Goal: Communication & Community: Answer question/provide support

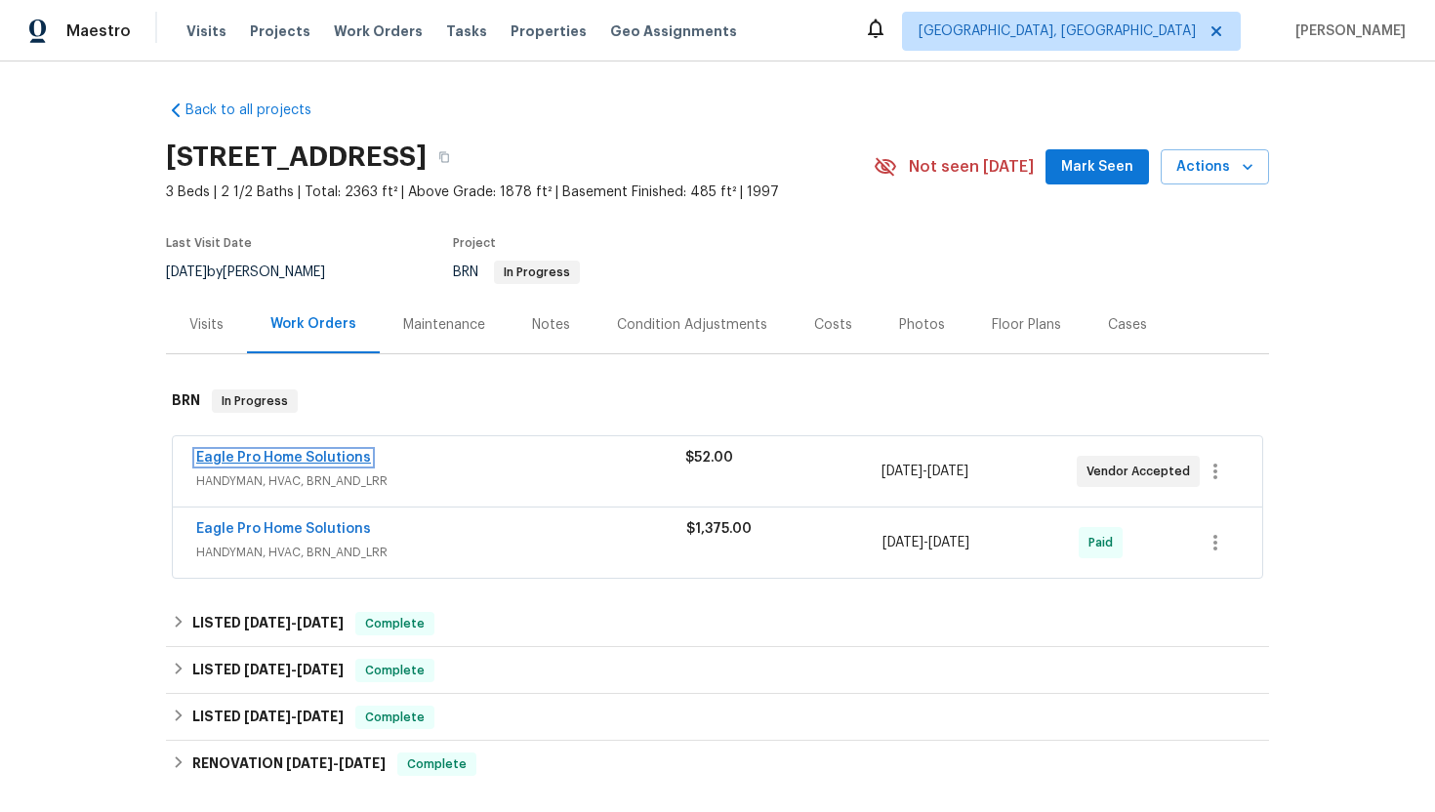
click at [265, 461] on link "Eagle Pro Home Solutions" at bounding box center [283, 458] width 175 height 14
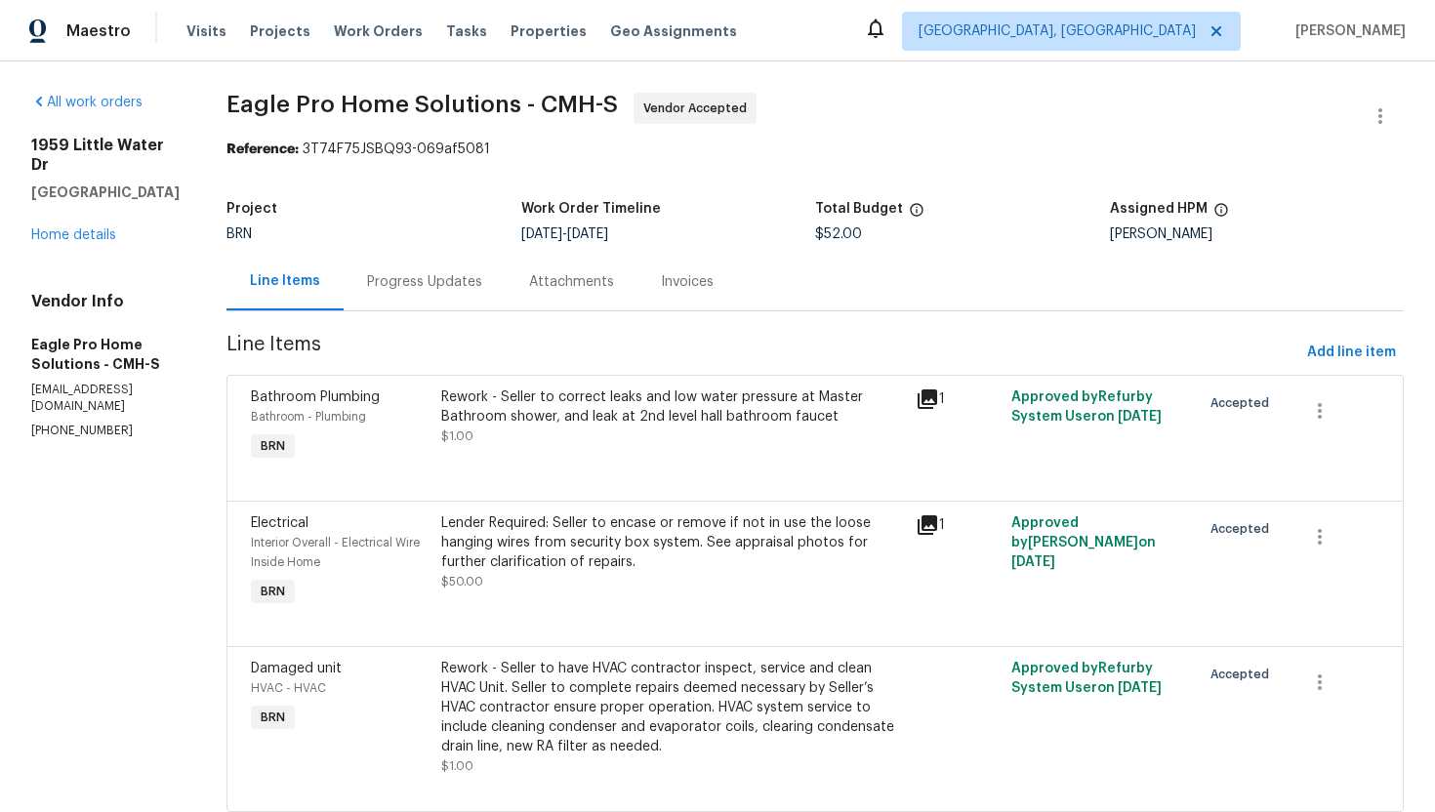
click at [473, 278] on div "Progress Updates" at bounding box center [424, 282] width 115 height 20
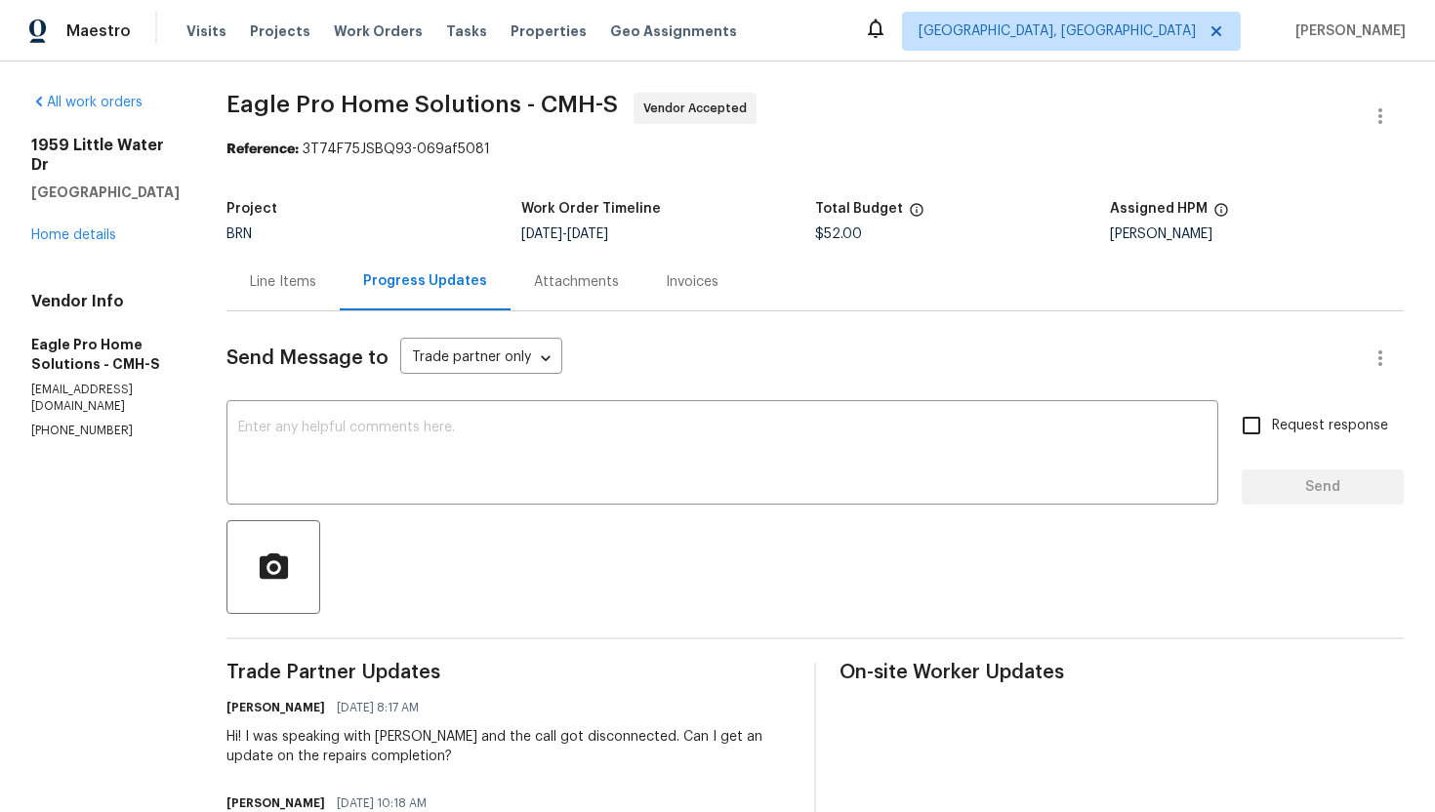
click at [316, 284] on div "Line Items" at bounding box center [283, 282] width 66 height 20
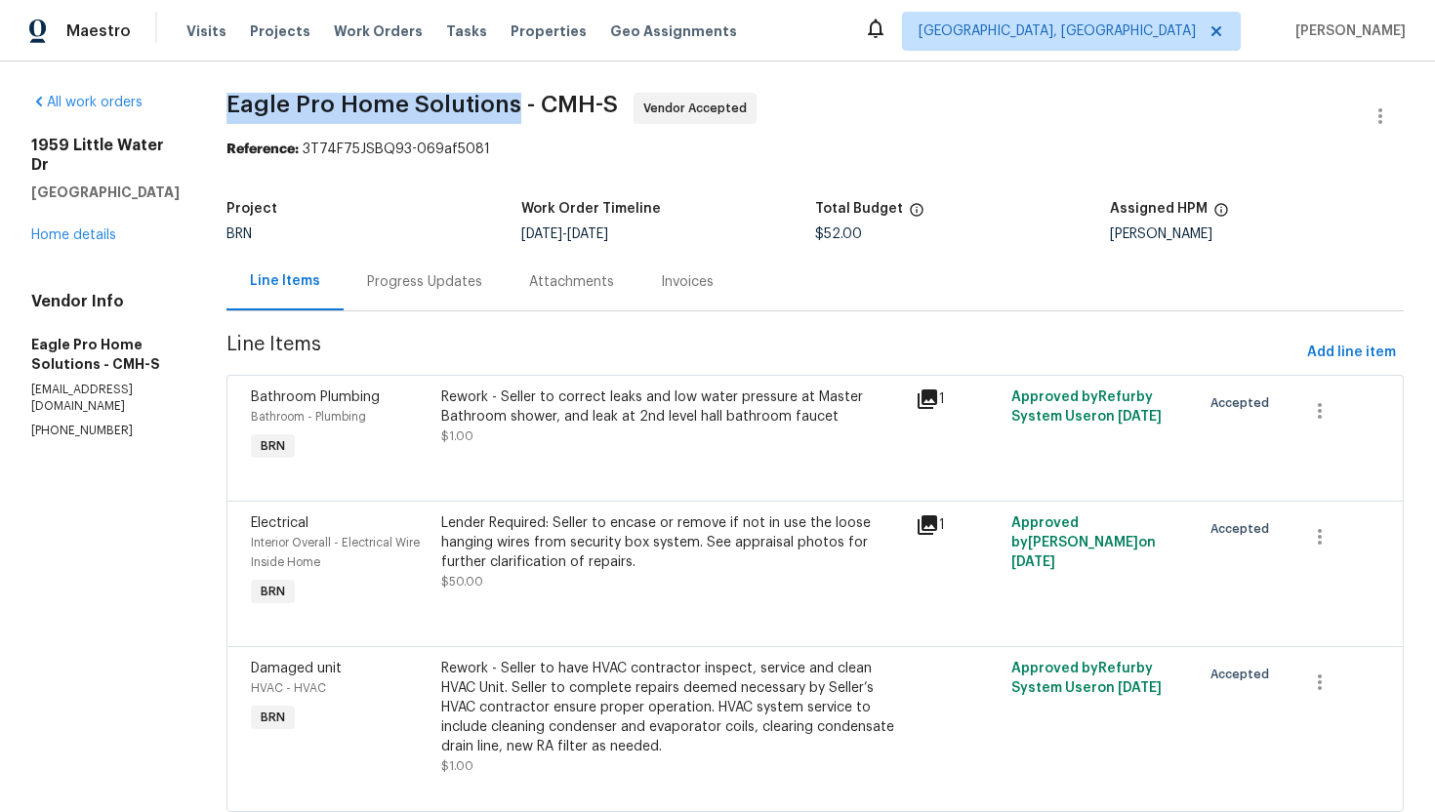
drag, startPoint x: 271, startPoint y: 96, endPoint x: 561, endPoint y: 96, distance: 289.9
click at [561, 96] on div "All work orders 1959 Little Water Dr Columbus, OH 43223 Home details Vendor Inf…" at bounding box center [717, 463] width 1435 height 805
copy span "Eagle Pro Home Solutions"
click at [523, 420] on div "Rework - Seller to correct leaks and low water pressure at Master Bathroom show…" at bounding box center [673, 406] width 464 height 39
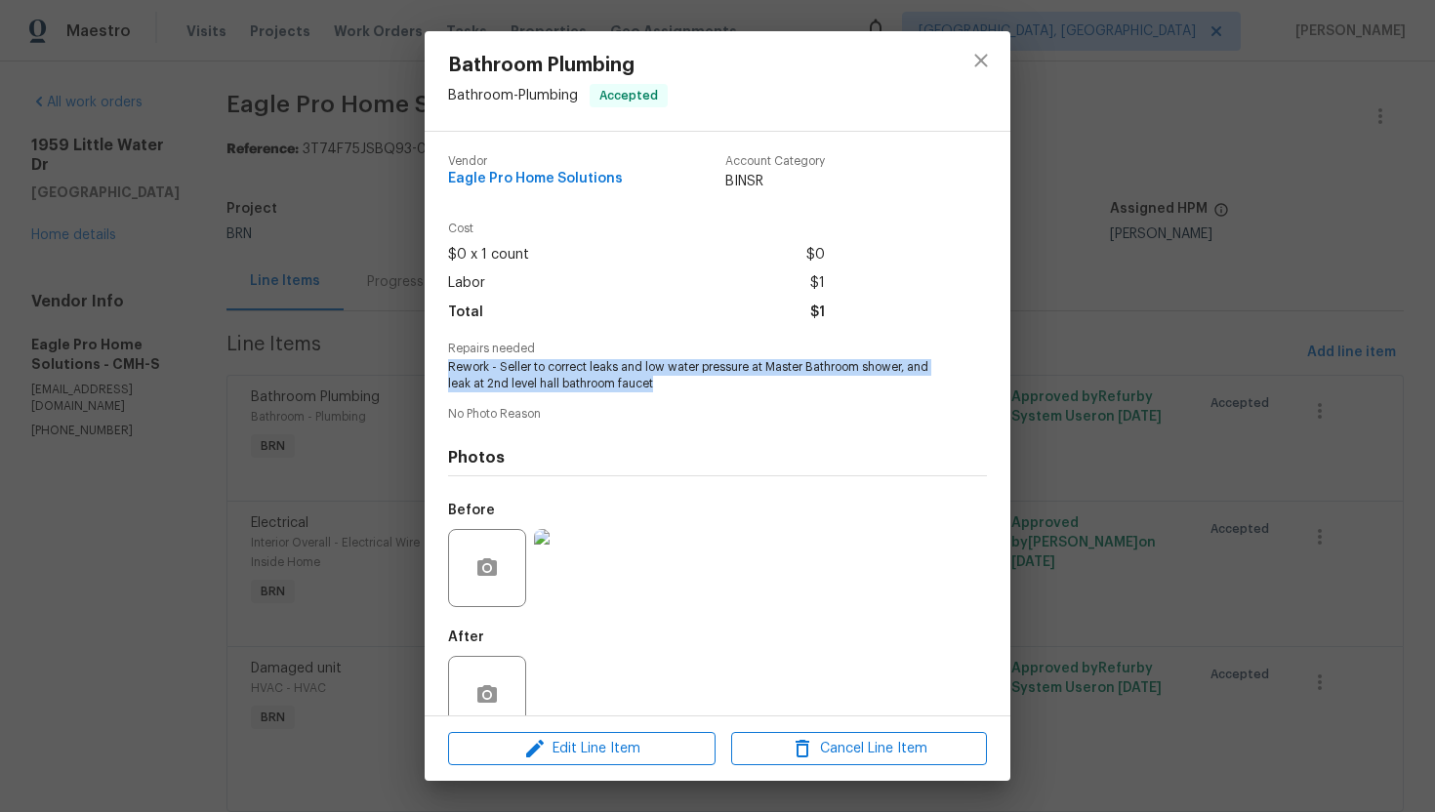
drag, startPoint x: 439, startPoint y: 367, endPoint x: 669, endPoint y: 390, distance: 230.5
click at [669, 388] on div "Vendor Eagle Pro Home Solutions Account Category BINSR Cost $0 x 1 count $0 Lab…" at bounding box center [718, 424] width 586 height 584
copy span "Rework - Seller to correct leaks and low water pressure at Master Bathroom show…"
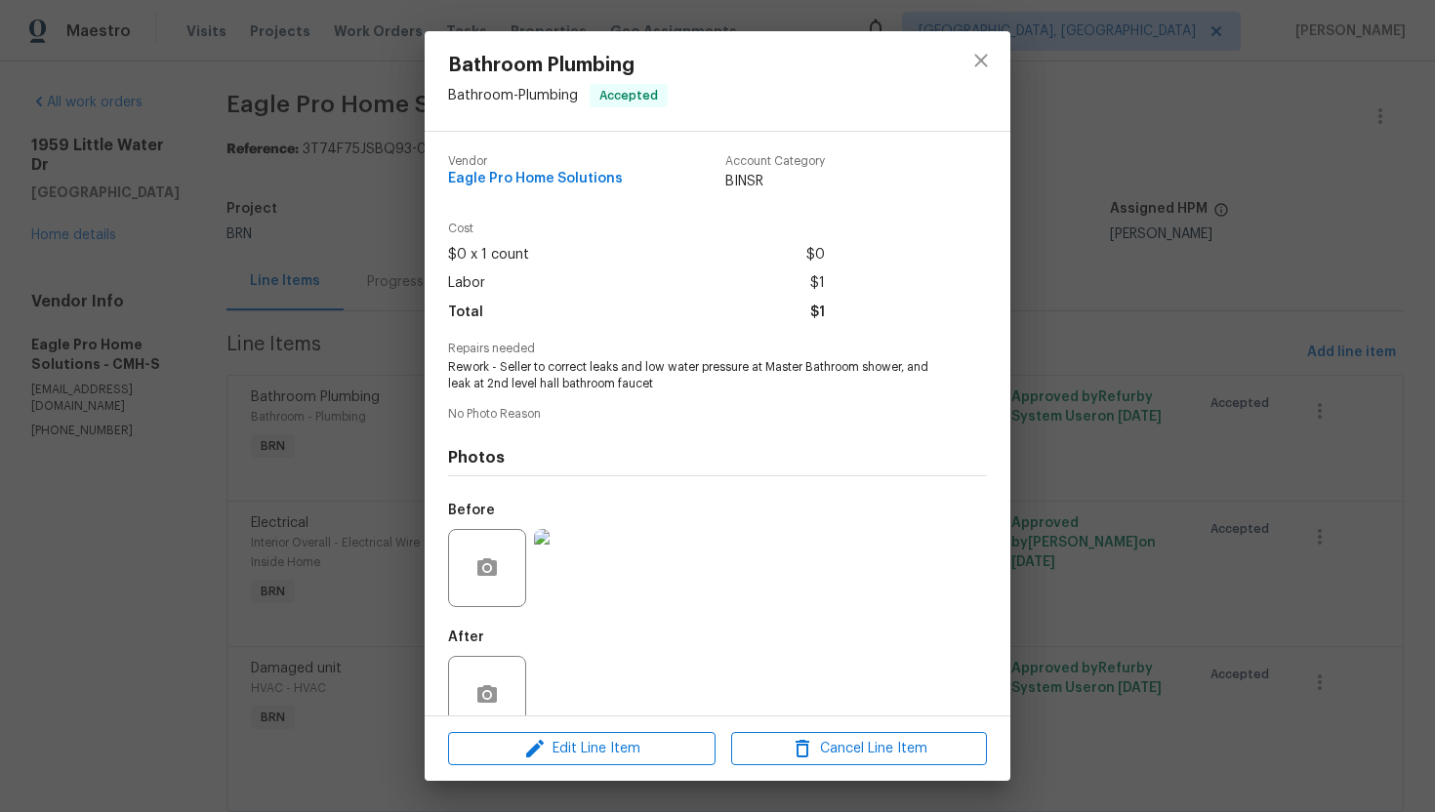
click at [1005, 420] on div "Vendor Eagle Pro Home Solutions Account Category BINSR Cost $0 x 1 count $0 Lab…" at bounding box center [718, 424] width 586 height 584
click at [1078, 415] on div "Bathroom Plumbing Bathroom - Plumbing Accepted Vendor Eagle Pro Home Solutions …" at bounding box center [717, 406] width 1435 height 812
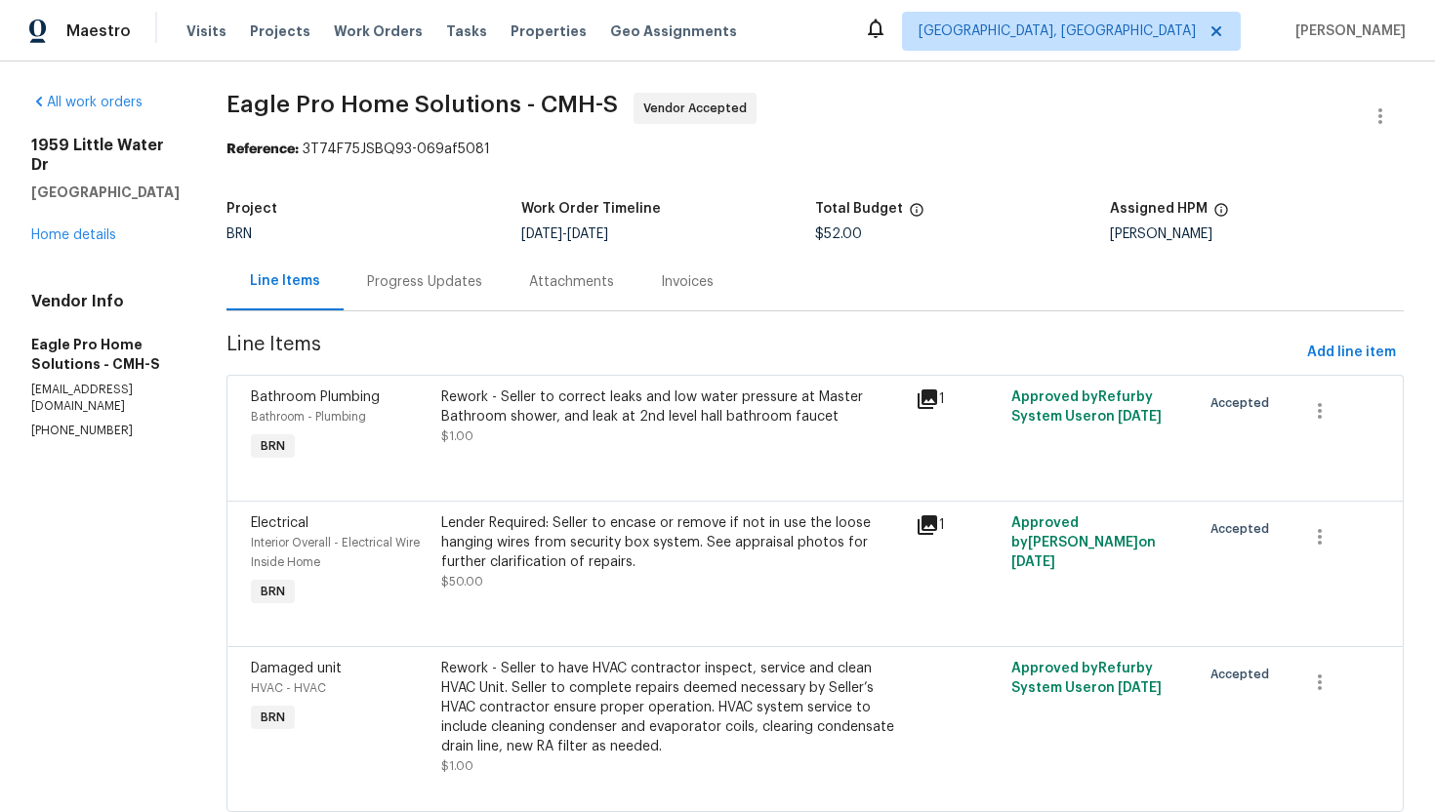
click at [725, 559] on div "Lender Required: Seller to encase or remove if not in use the loose hanging wir…" at bounding box center [673, 542] width 464 height 59
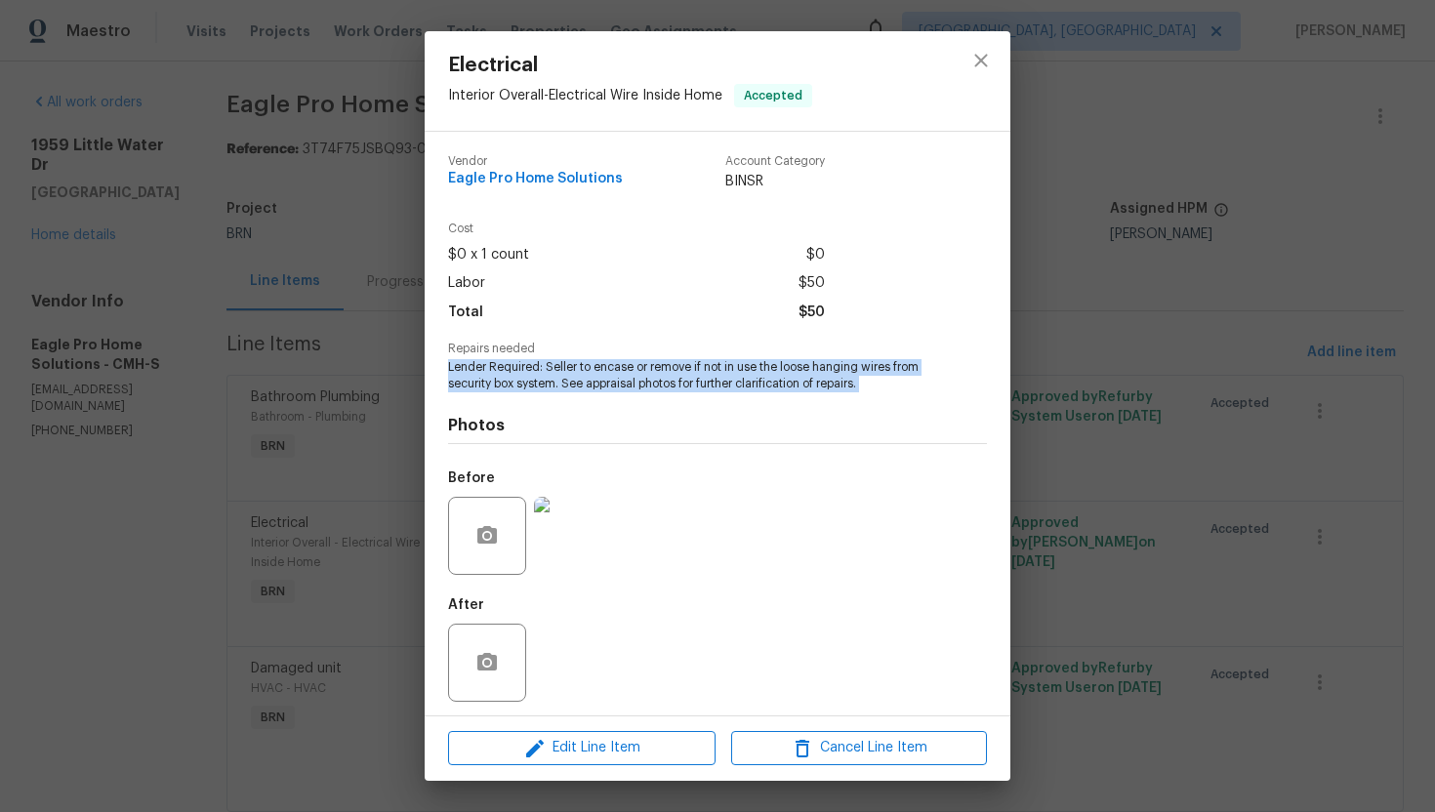
drag, startPoint x: 444, startPoint y: 366, endPoint x: 833, endPoint y: 410, distance: 391.9
click at [833, 410] on div "Vendor Eagle Pro Home Solutions Account Category BINSR Cost $0 x 1 count $0 Lab…" at bounding box center [718, 424] width 586 height 584
copy span "Lender Required: Seller to encase or remove if not in use the loose hanging wir…"
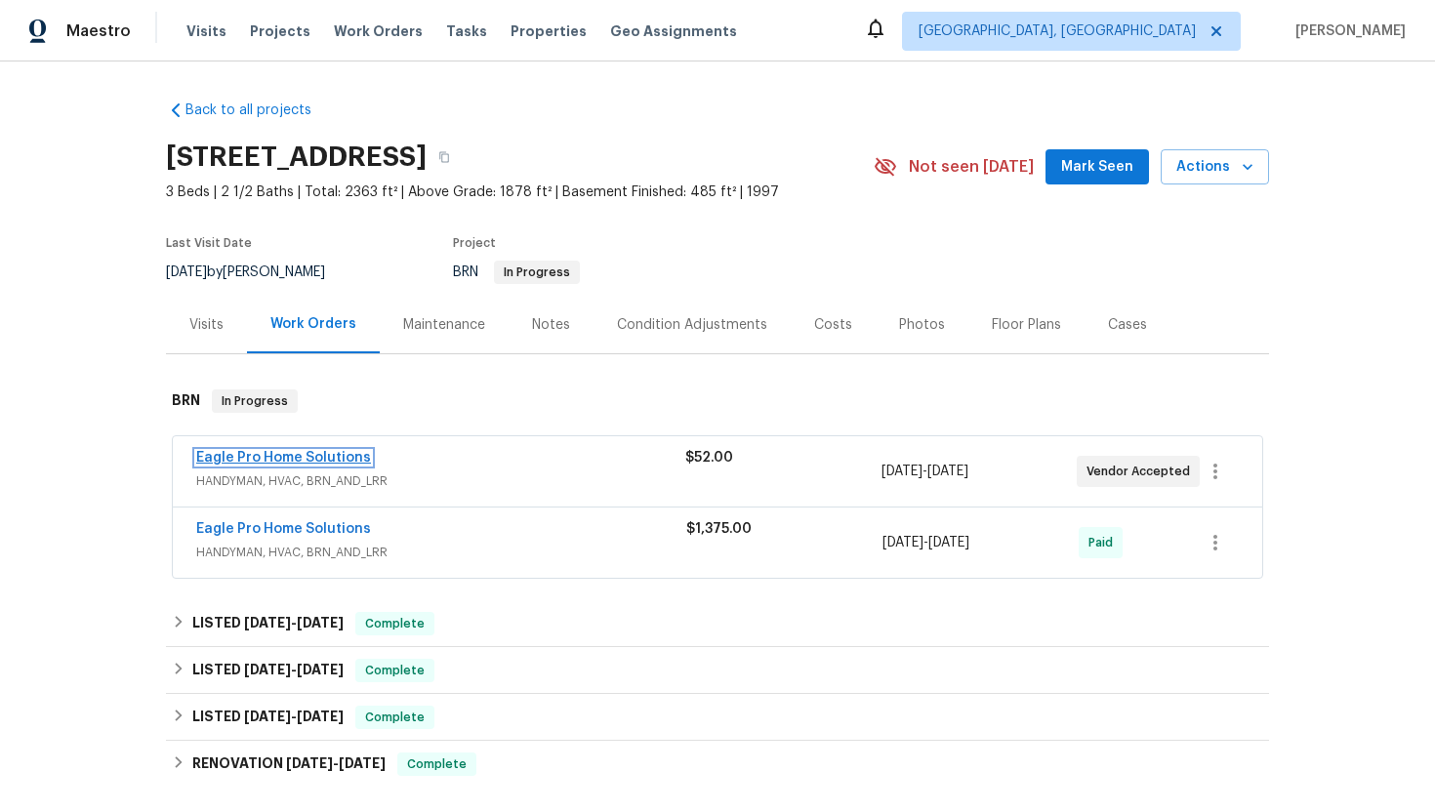
click at [292, 453] on link "Eagle Pro Home Solutions" at bounding box center [283, 458] width 175 height 14
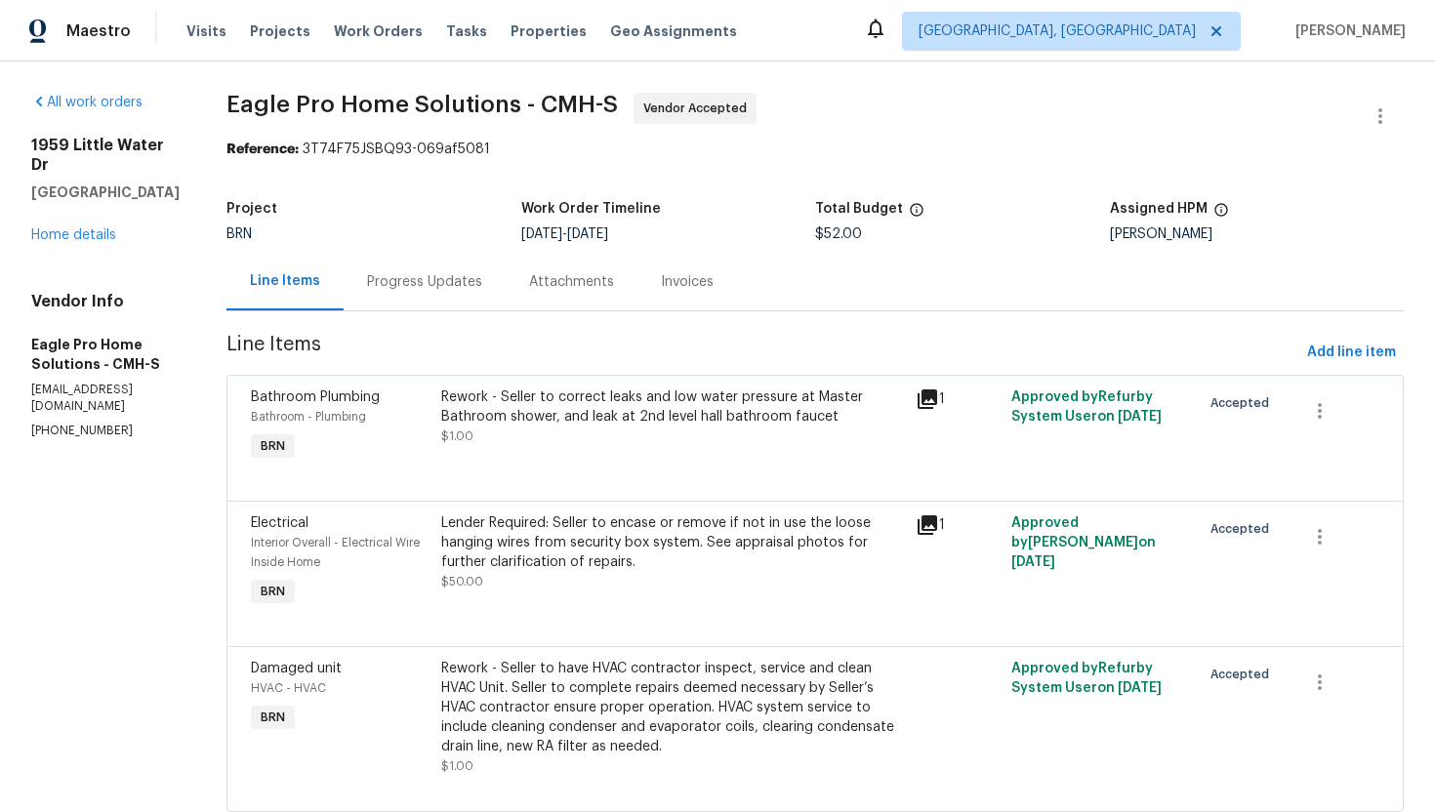
scroll to position [57, 0]
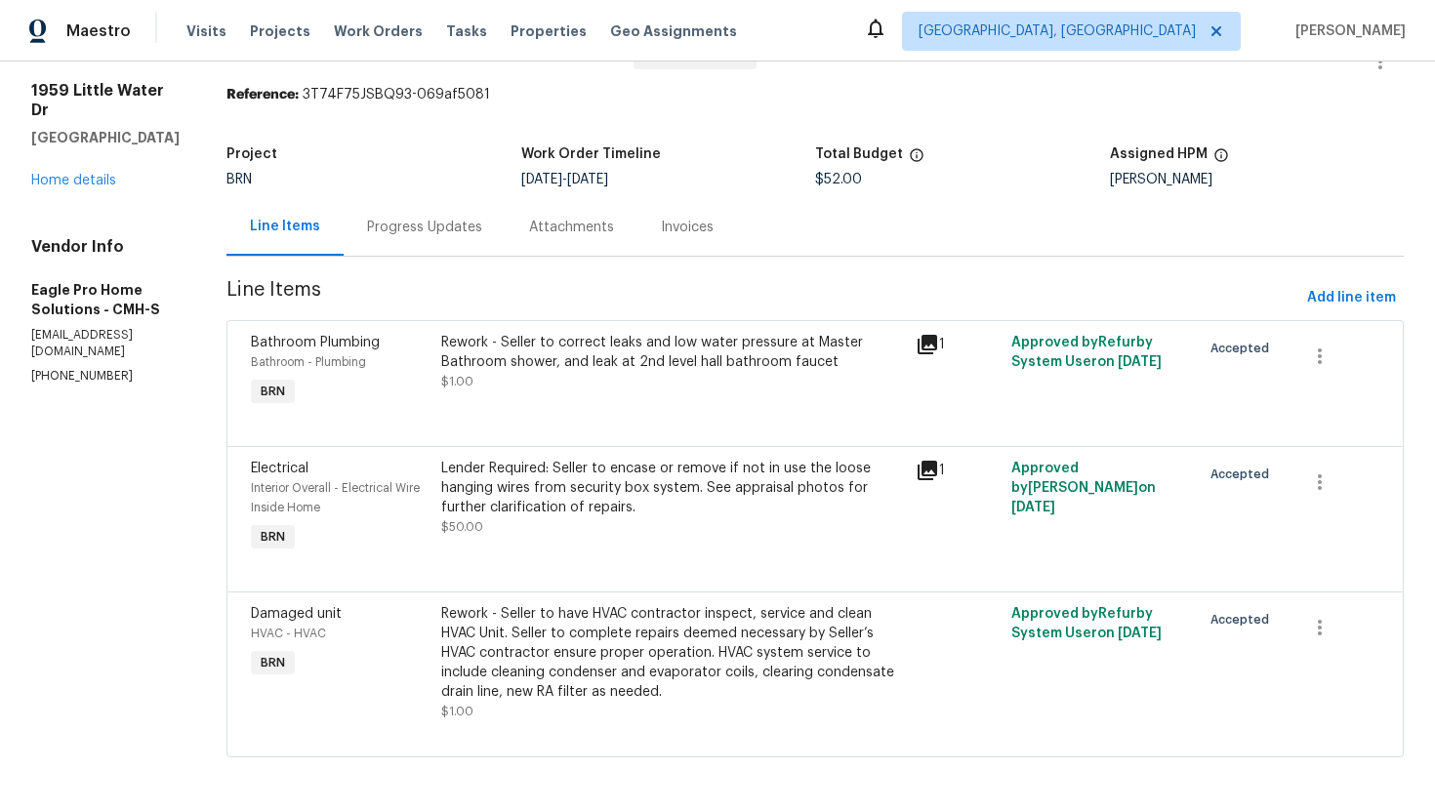
click at [671, 503] on div "Lender Required: Seller to encase or remove if not in use the loose hanging wir…" at bounding box center [673, 488] width 464 height 59
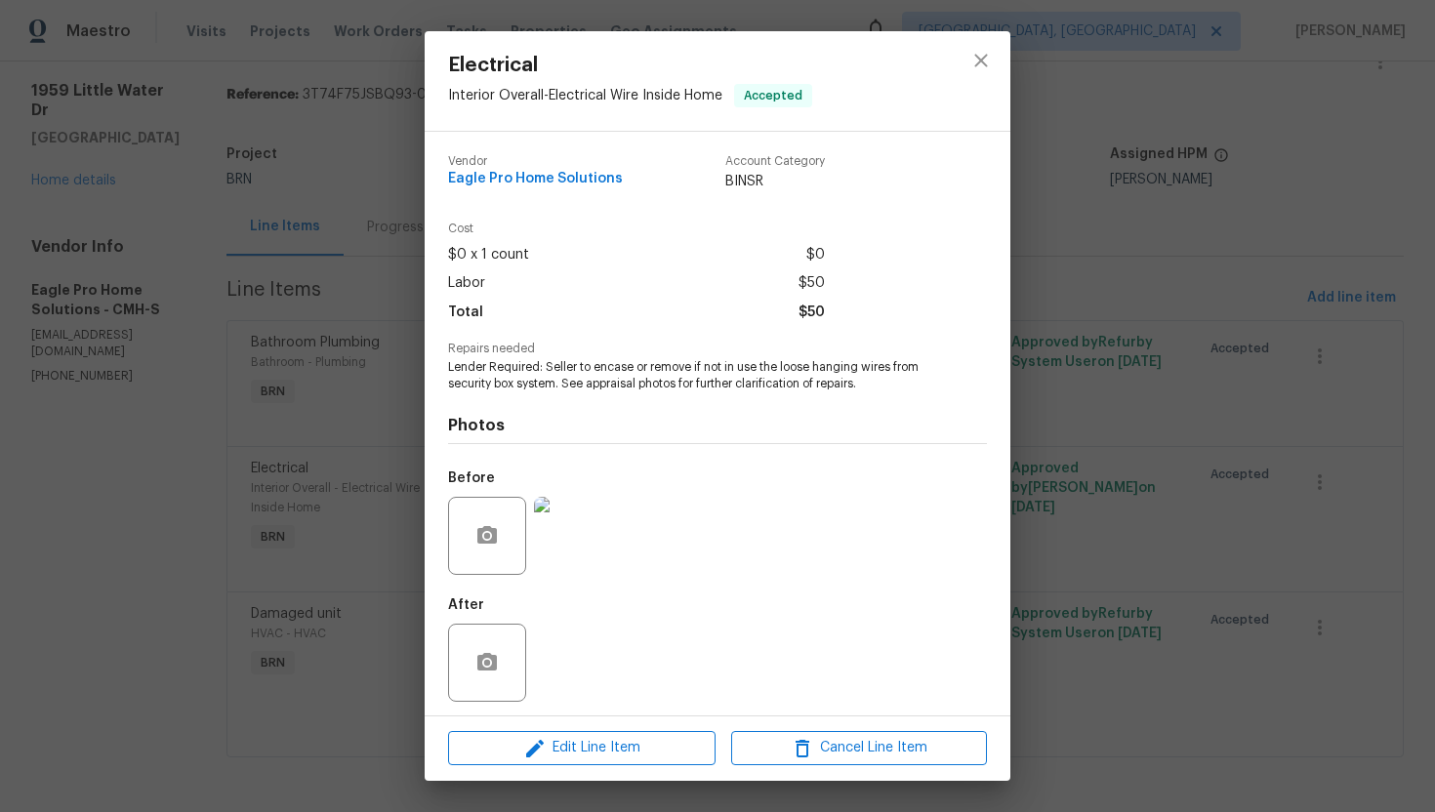
click at [644, 372] on span "Lender Required: Seller to encase or remove if not in use the loose hanging wir…" at bounding box center [690, 375] width 485 height 33
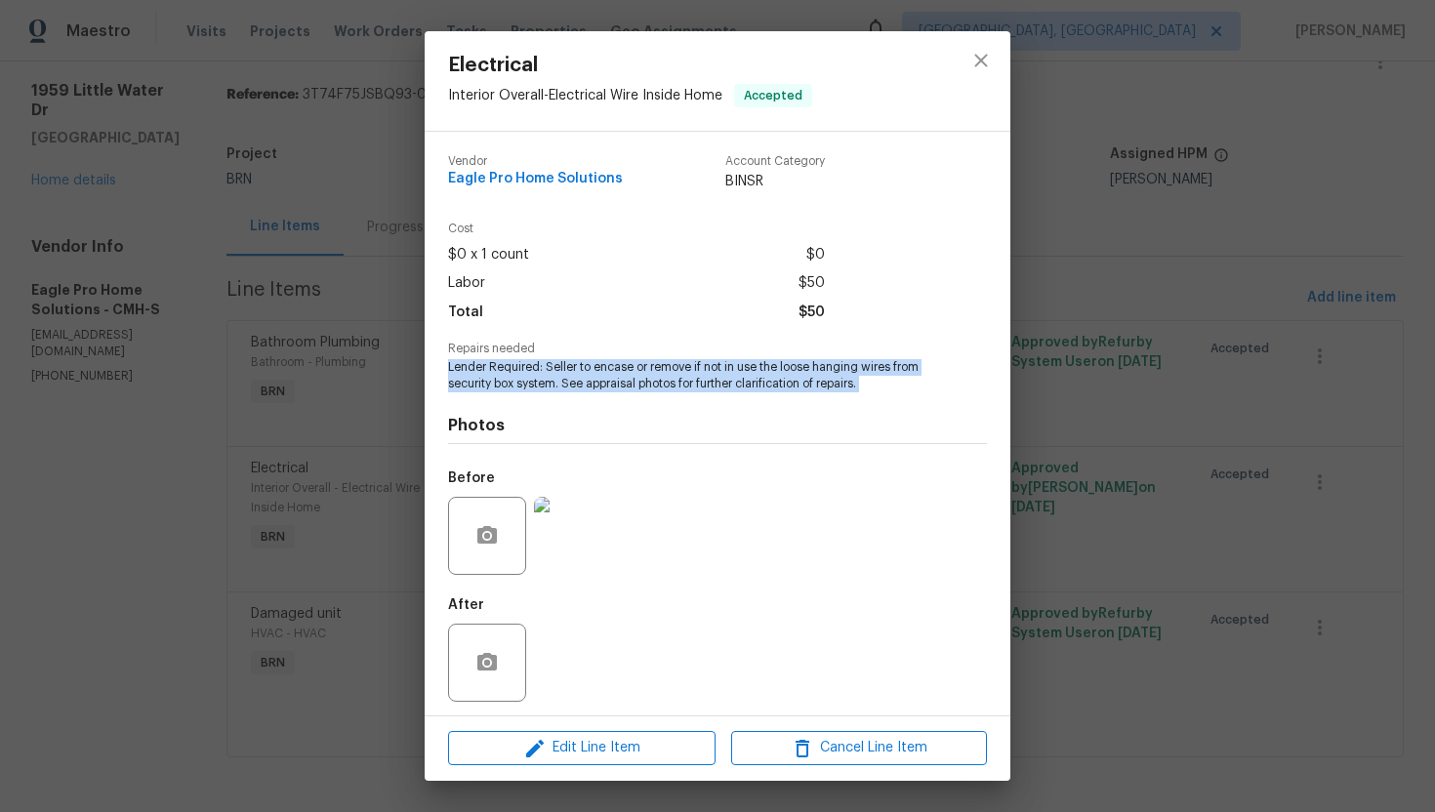
copy span "Lender Required: Seller to encase or remove if not in use the loose hanging wir…"
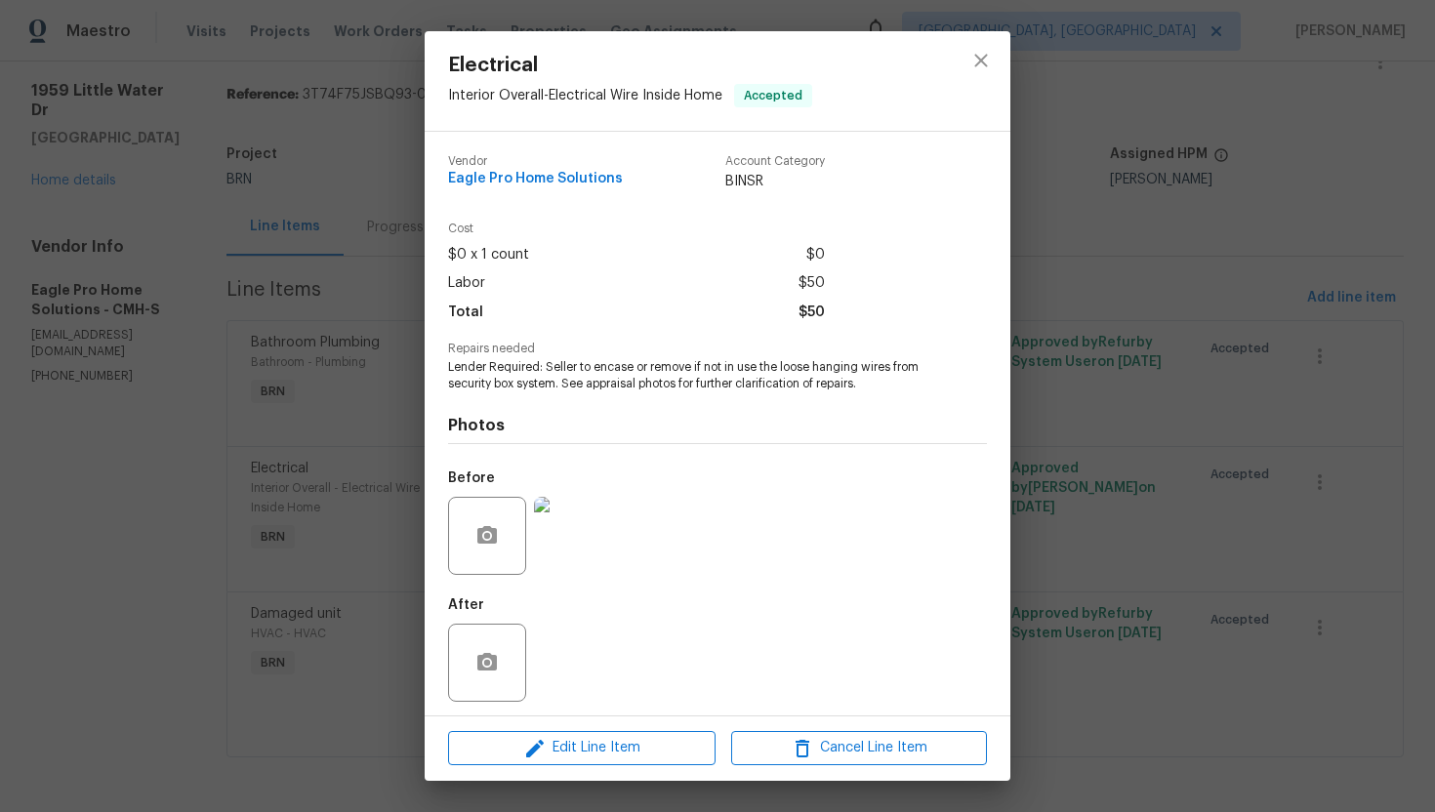
click at [1281, 527] on div "Electrical Interior Overall - Electrical Wire Inside Home Accepted Vendor Eagle…" at bounding box center [717, 406] width 1435 height 812
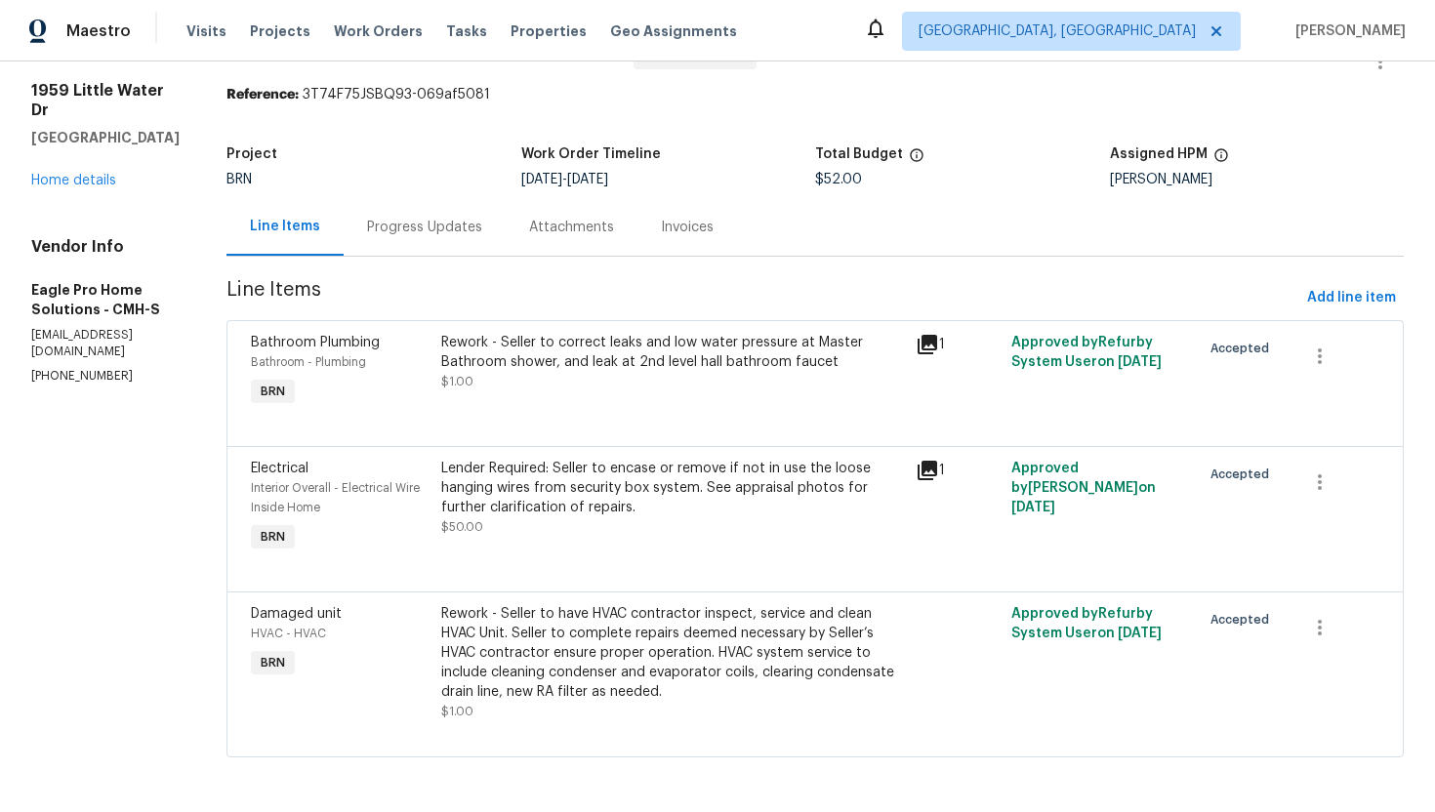
click at [666, 659] on div "Rework - Seller to have HVAC contractor inspect, service and clean HVAC Unit. S…" at bounding box center [673, 653] width 464 height 98
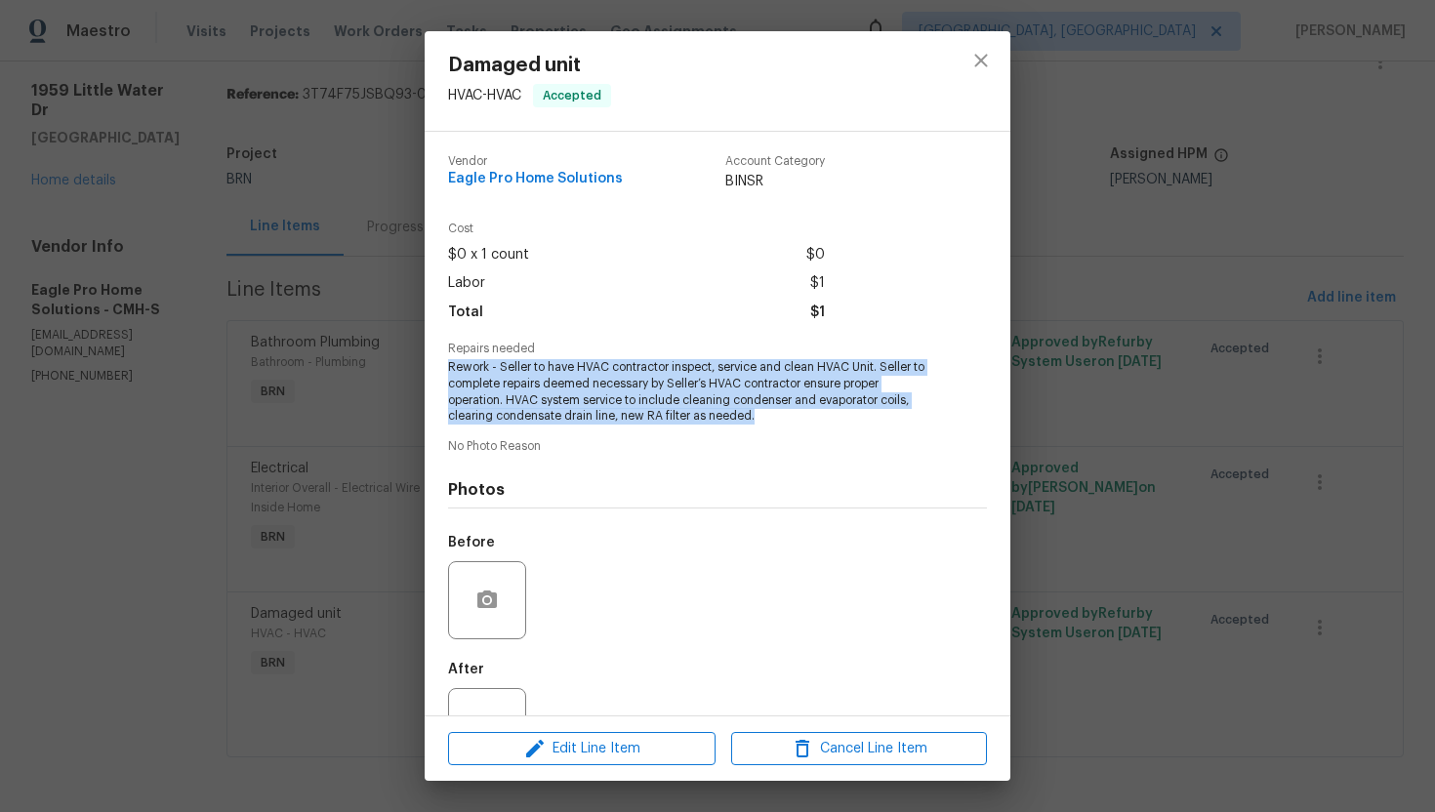
drag, startPoint x: 444, startPoint y: 363, endPoint x: 754, endPoint y: 422, distance: 315.8
click at [754, 422] on div "Vendor Eagle Pro Home Solutions Account Category BINSR Cost $0 x 1 count $0 Lab…" at bounding box center [718, 424] width 586 height 584
copy span "Rework - Seller to have HVAC contractor inspect, service and clean HVAC Unit. S…"
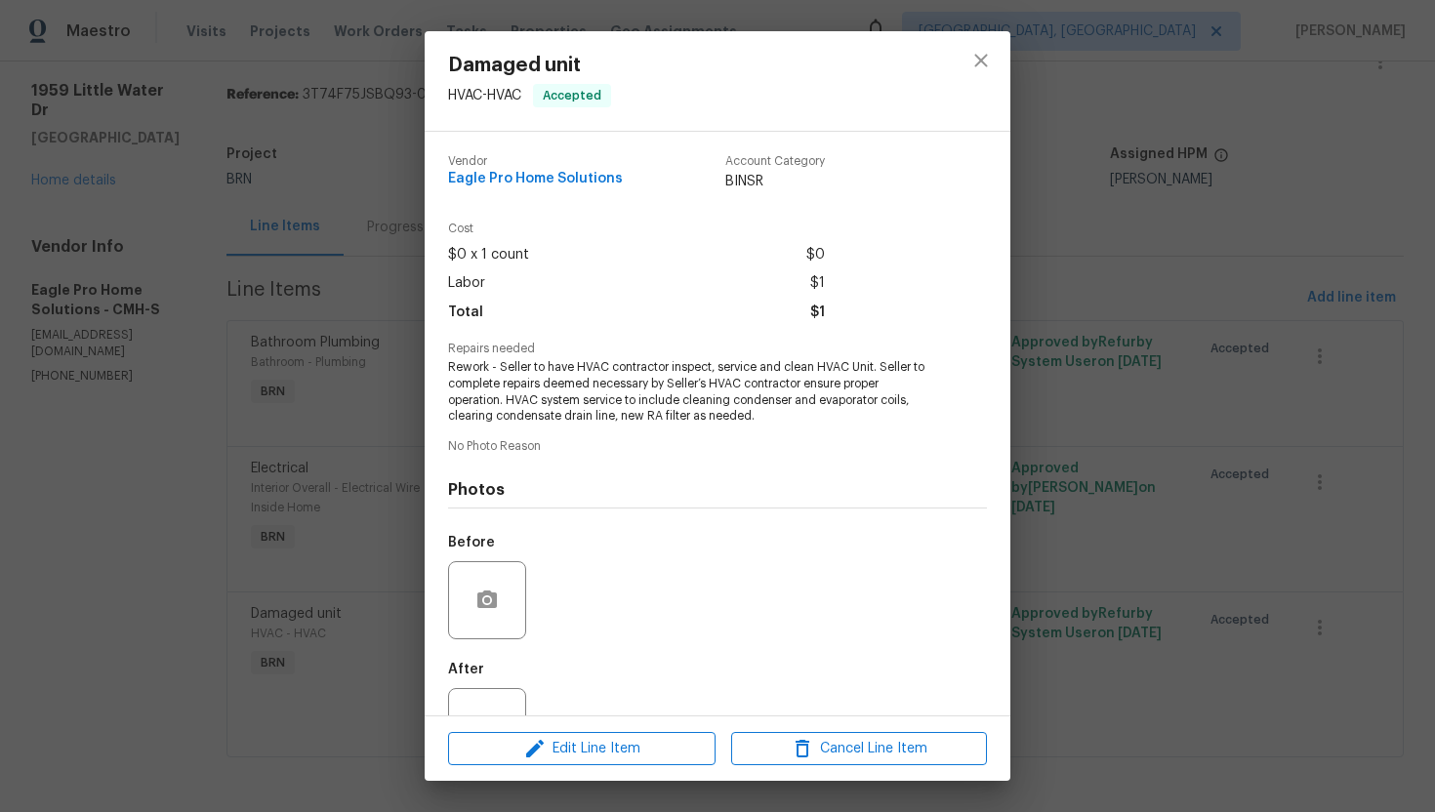
click at [1101, 380] on div "Damaged unit HVAC - HVAC Accepted Vendor Eagle Pro Home Solutions Account Categ…" at bounding box center [717, 406] width 1435 height 812
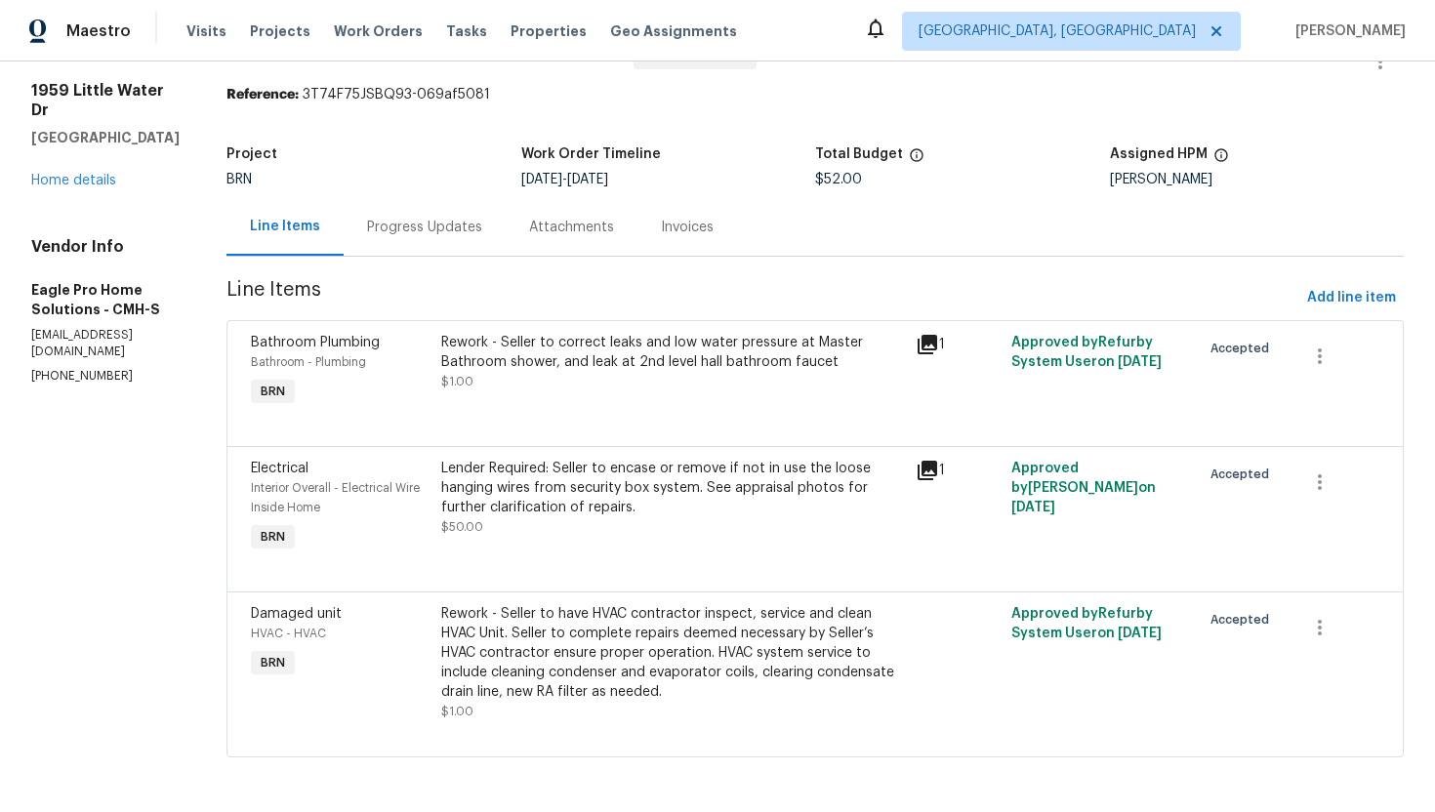
click at [463, 234] on div "Progress Updates" at bounding box center [424, 228] width 115 height 20
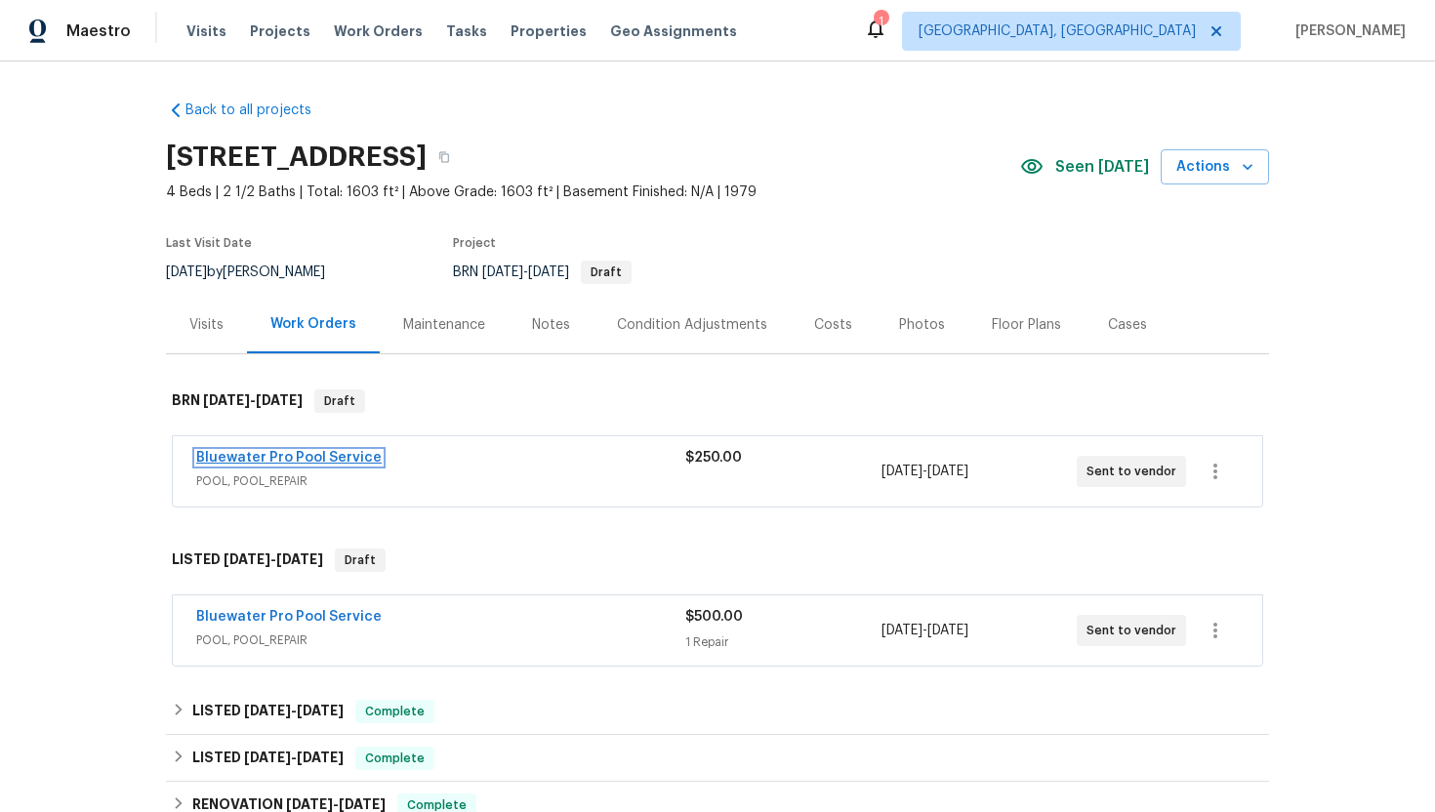
click at [274, 459] on link "Bluewater Pro Pool Service" at bounding box center [288, 458] width 185 height 14
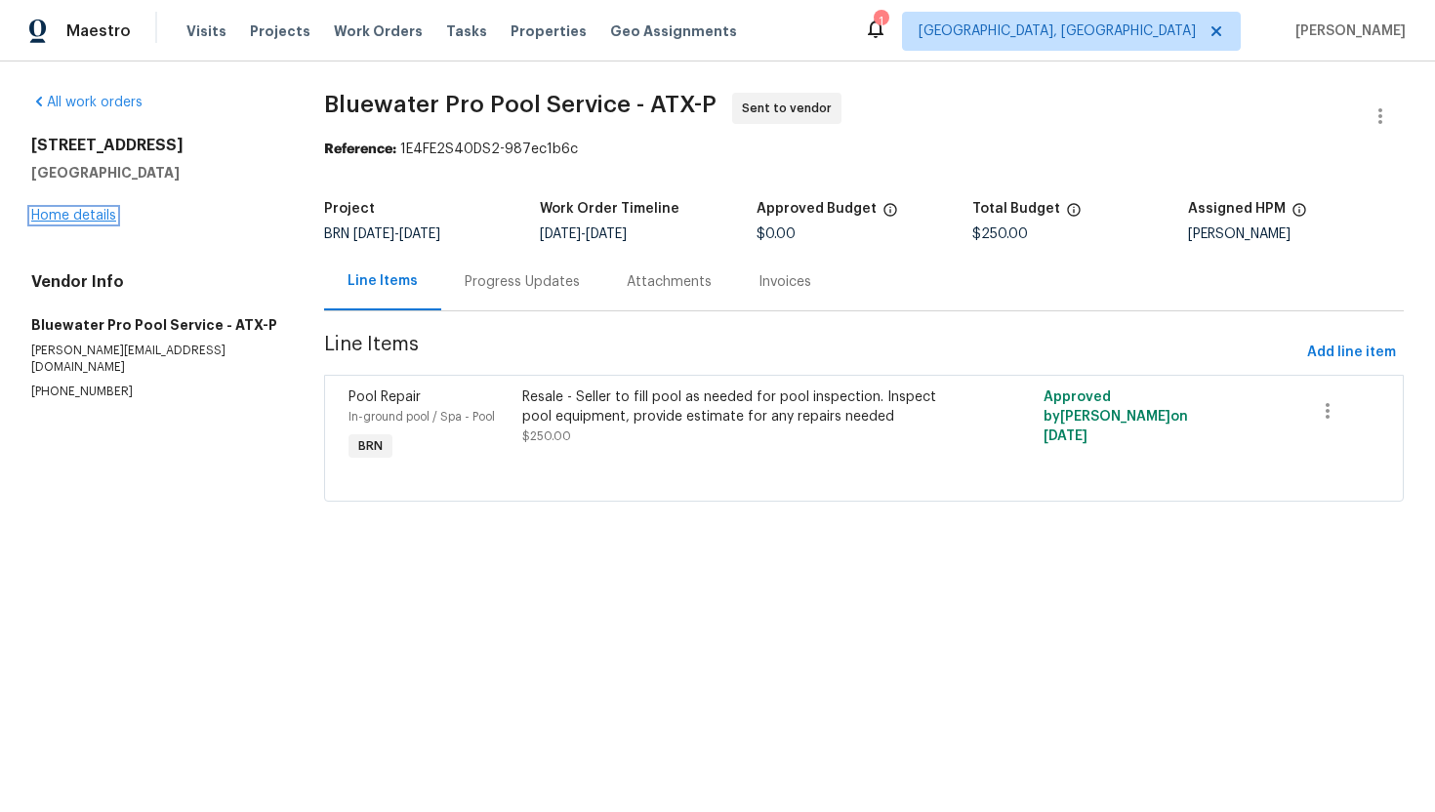
click at [63, 215] on link "Home details" at bounding box center [73, 216] width 85 height 14
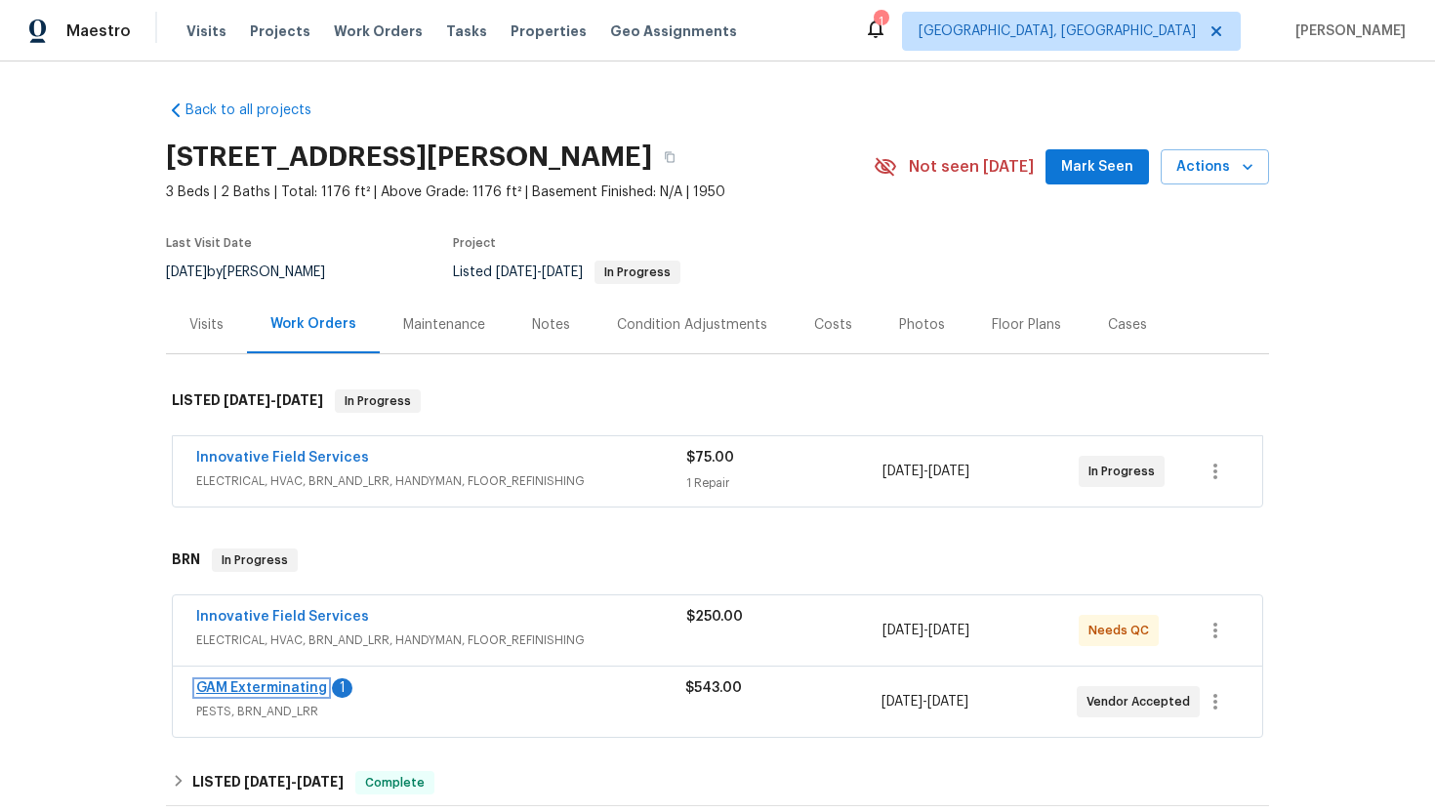
click at [233, 685] on link "GAM Exterminating" at bounding box center [261, 688] width 131 height 14
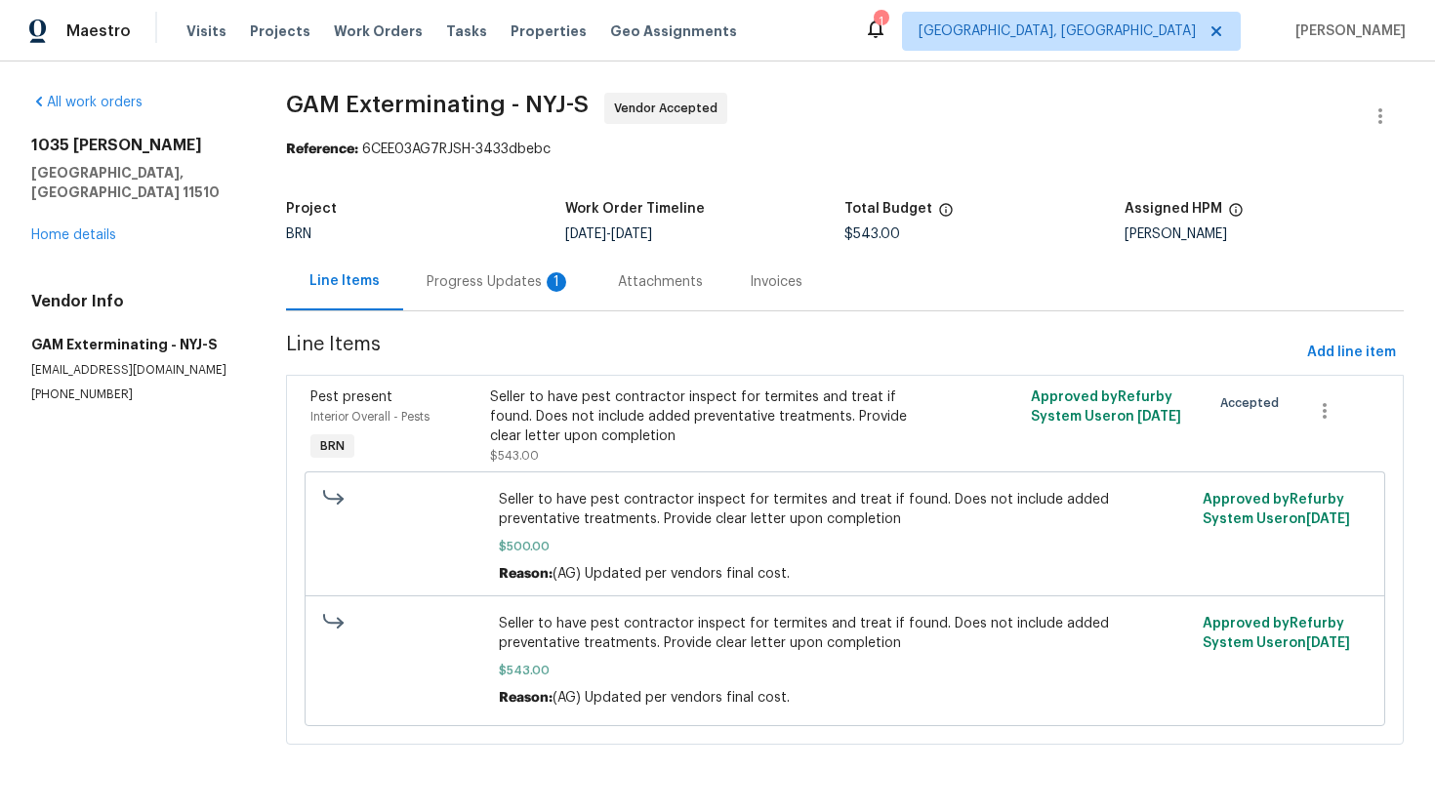
click at [524, 308] on div "Progress Updates 1" at bounding box center [498, 282] width 191 height 58
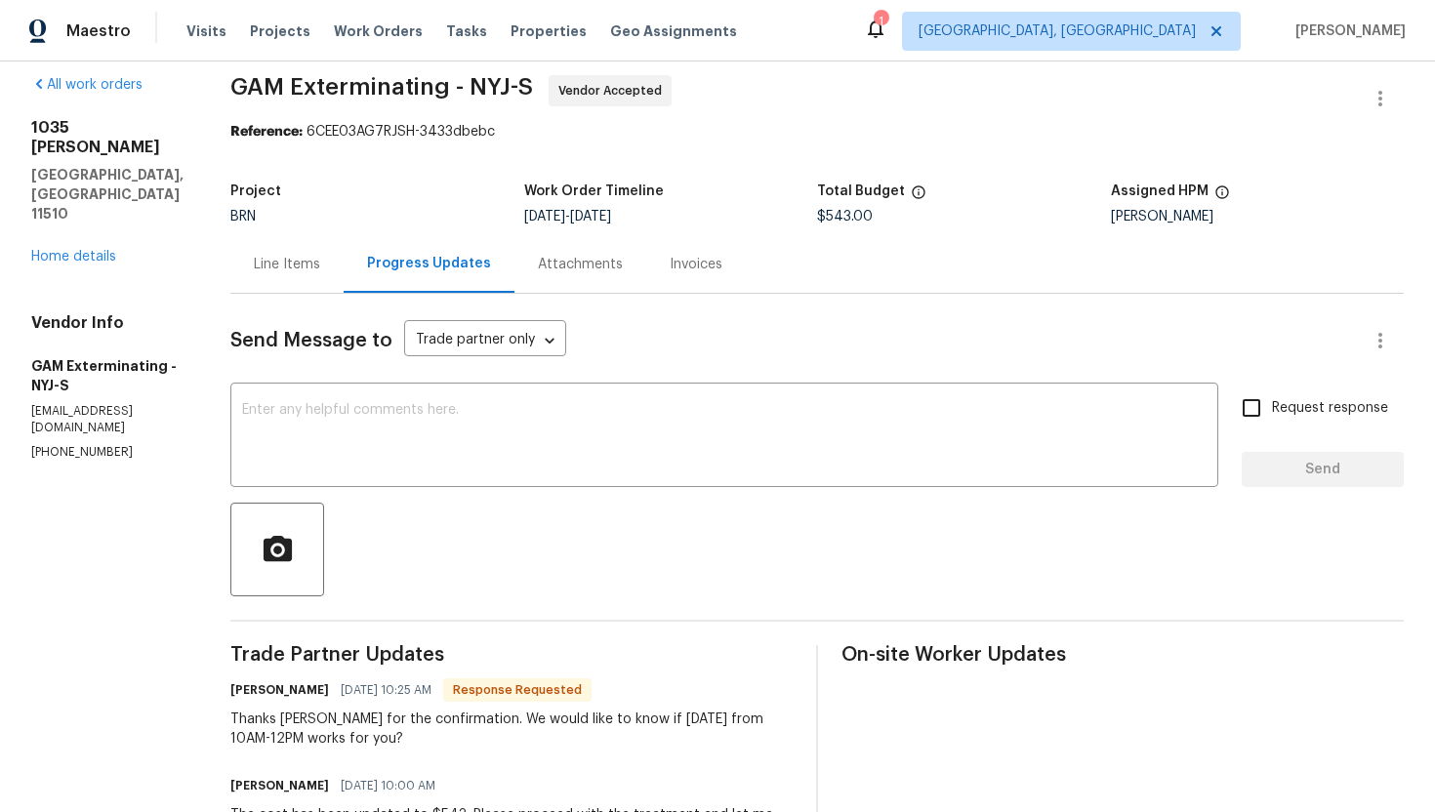
scroll to position [28, 0]
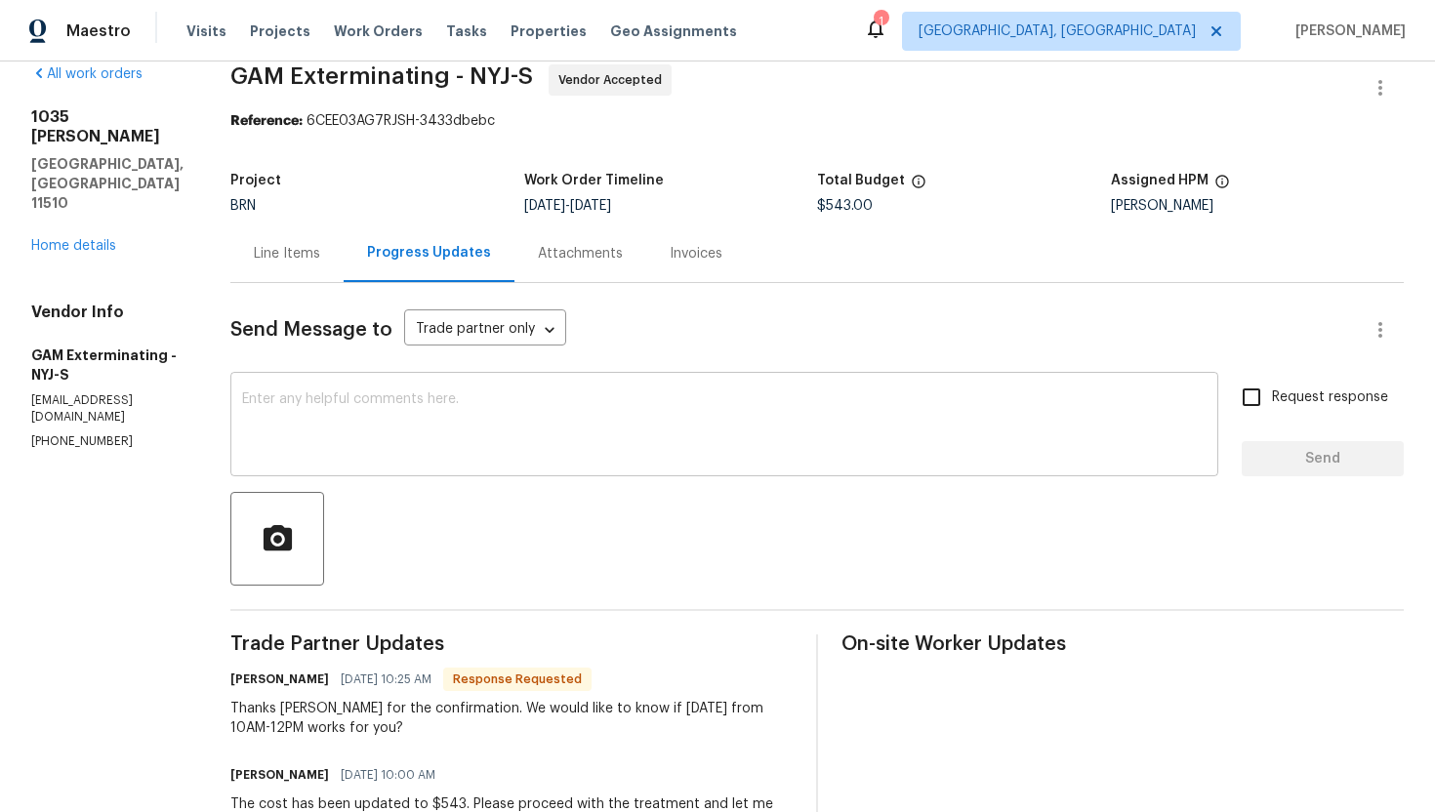
click at [601, 451] on textarea at bounding box center [724, 426] width 964 height 68
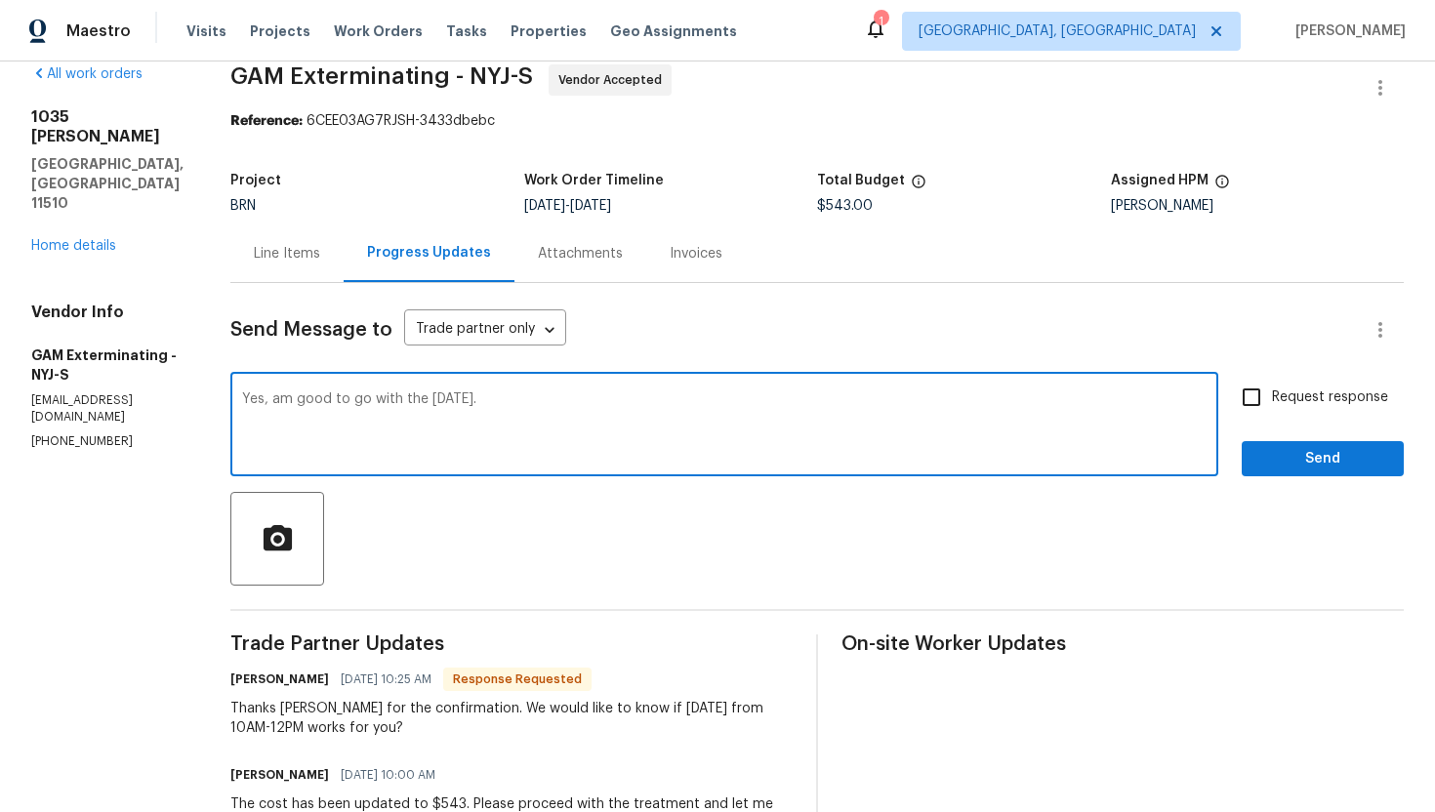
type textarea "Yes, am good to go with the 24th September."
click at [1242, 396] on input "Request response" at bounding box center [1251, 397] width 41 height 41
checkbox input "true"
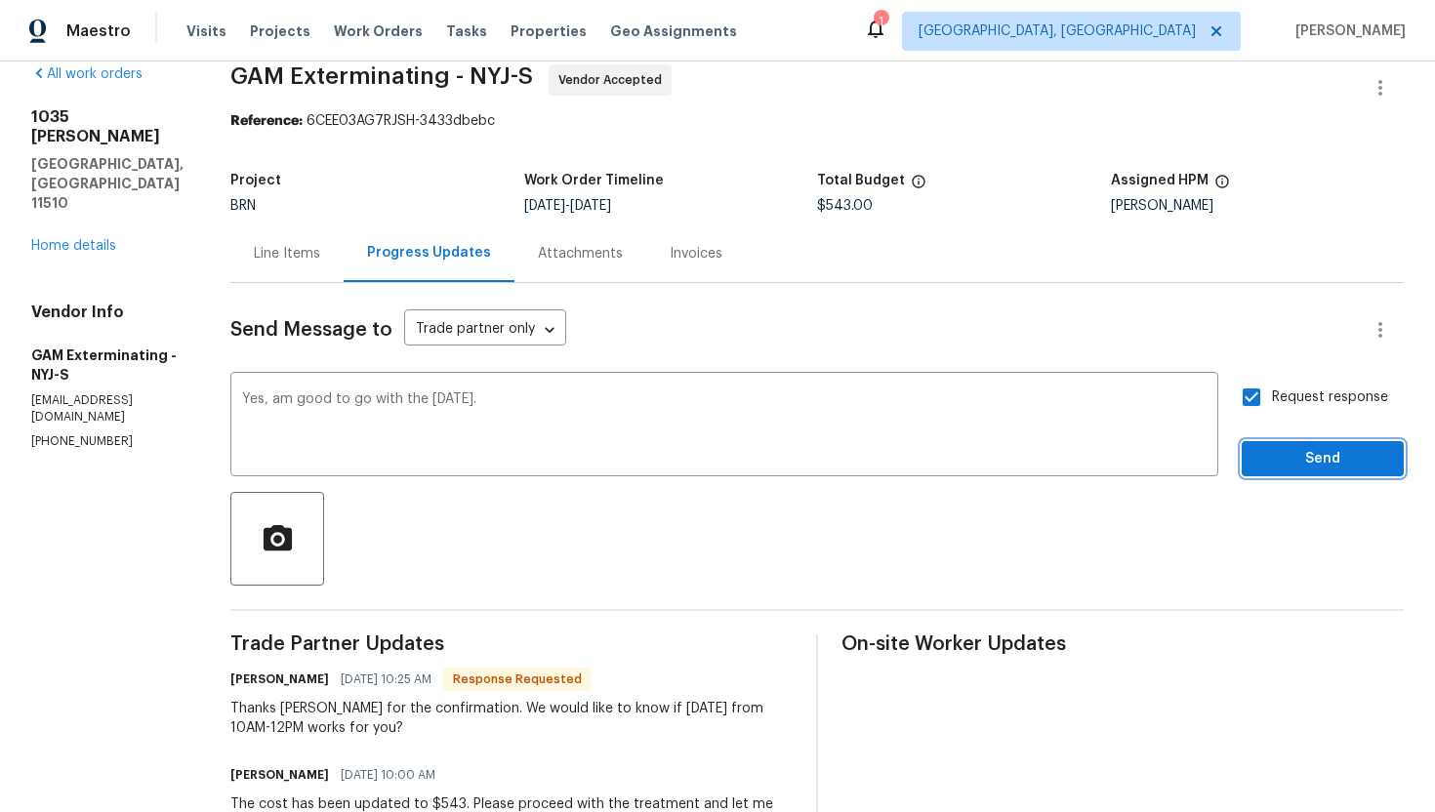
click at [1279, 450] on span "Send" at bounding box center [1322, 459] width 131 height 24
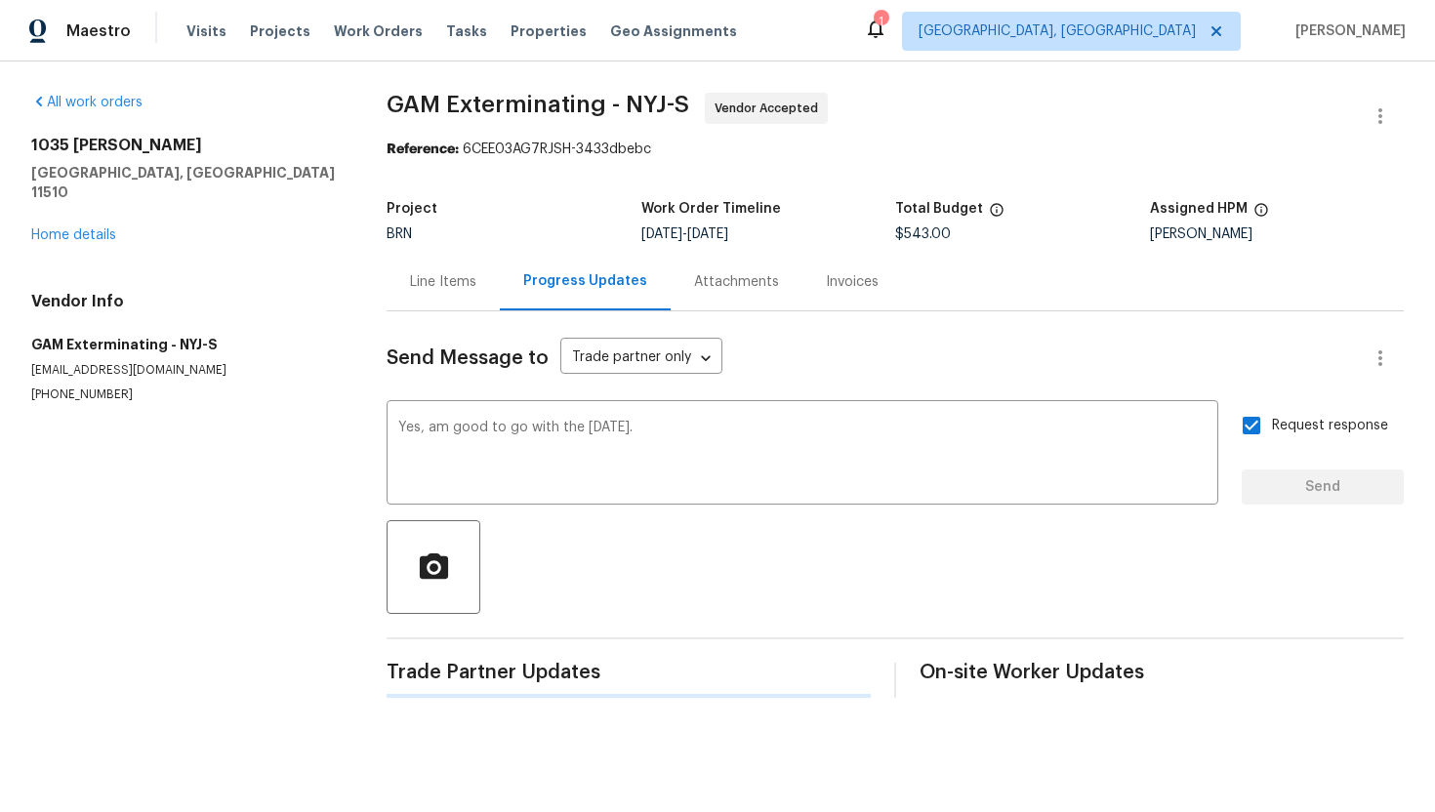
scroll to position [0, 0]
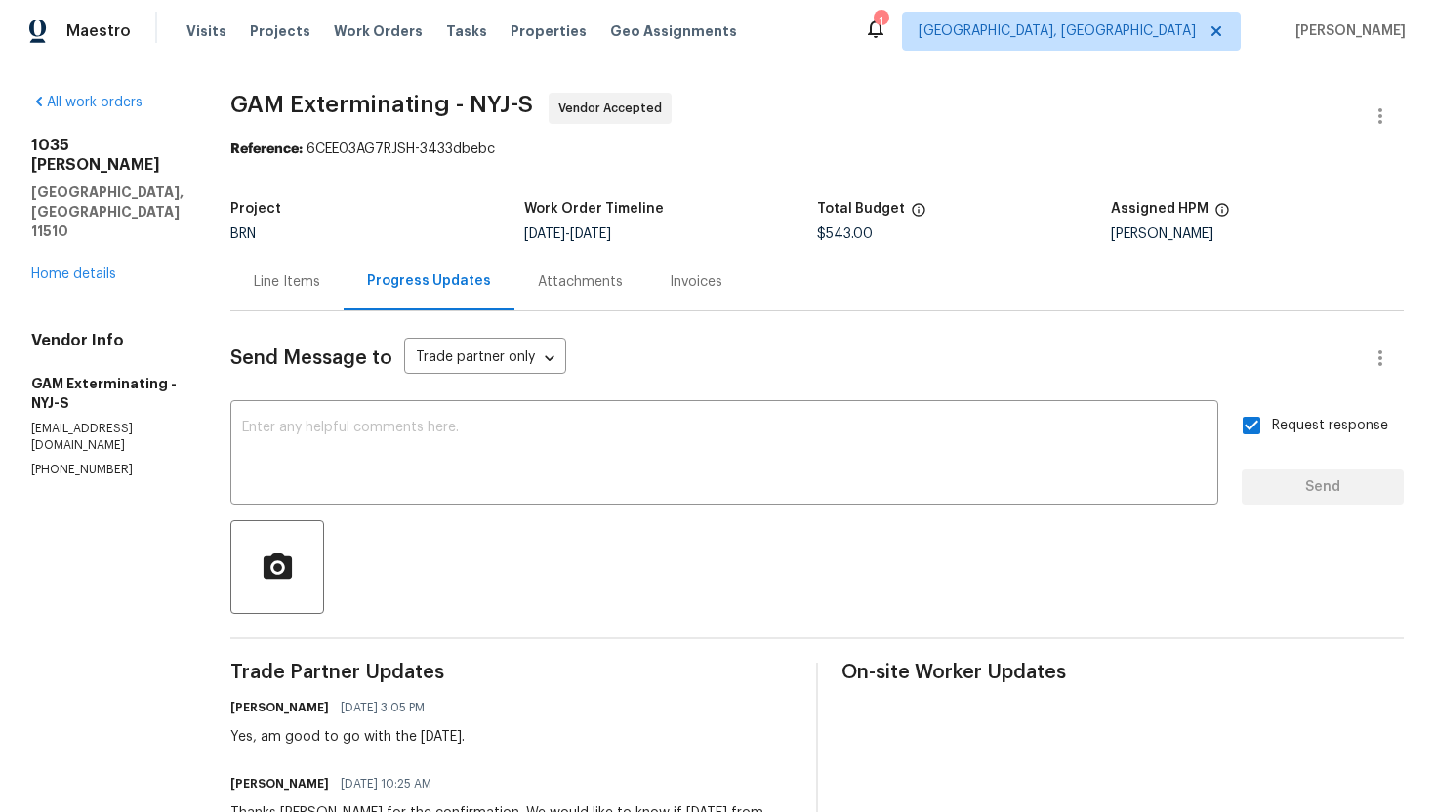
click at [320, 289] on div "Line Items" at bounding box center [287, 282] width 66 height 20
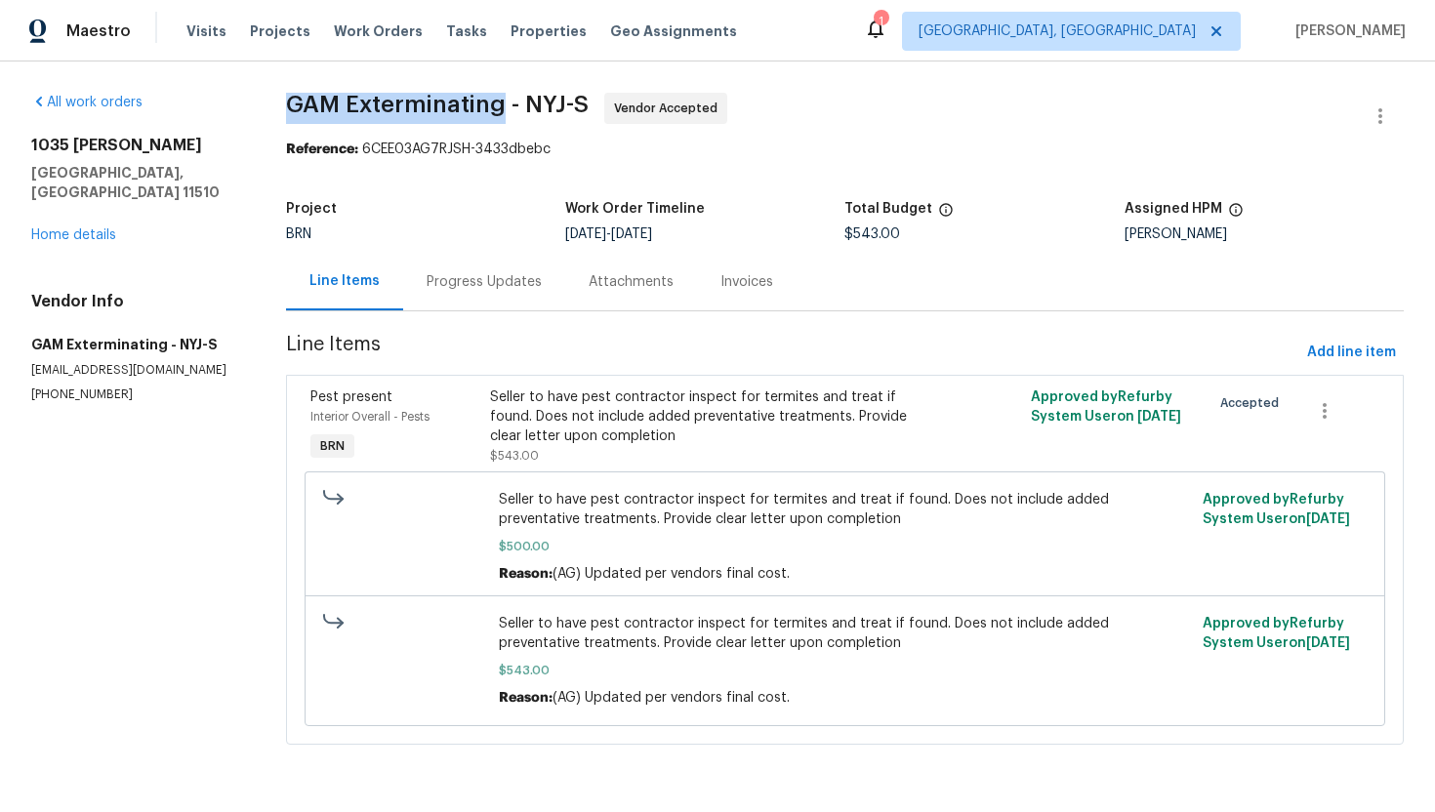
drag, startPoint x: 279, startPoint y: 105, endPoint x: 501, endPoint y: 109, distance: 221.6
click at [501, 109] on div "All work orders 1035 Bonaparte Pl Baldwin, NY 11510 Home details Vendor Info GA…" at bounding box center [717, 430] width 1435 height 738
click at [510, 282] on div "Progress Updates" at bounding box center [483, 282] width 115 height 20
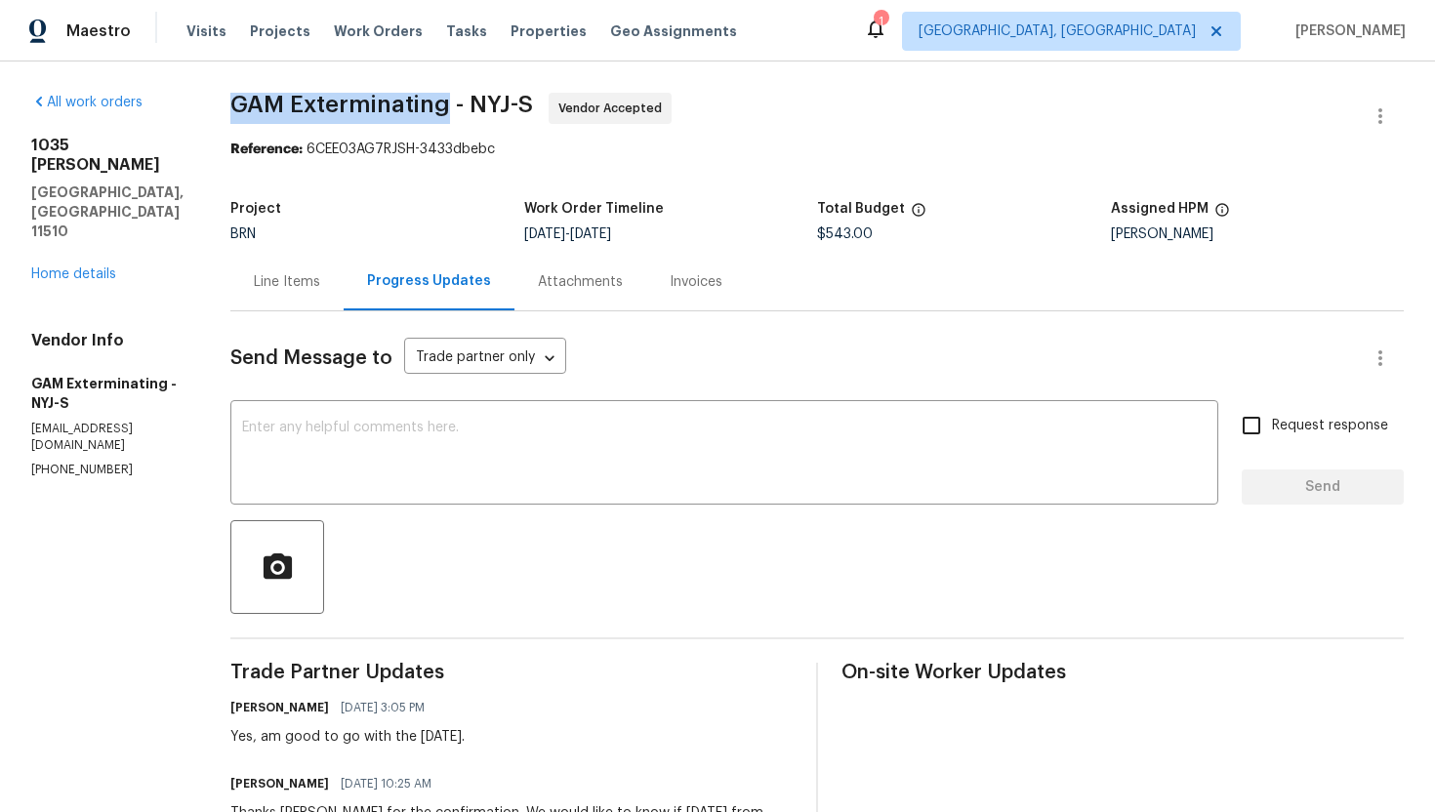
drag, startPoint x: 252, startPoint y: 99, endPoint x: 471, endPoint y: 102, distance: 219.6
copy span "GAM Exterminating"
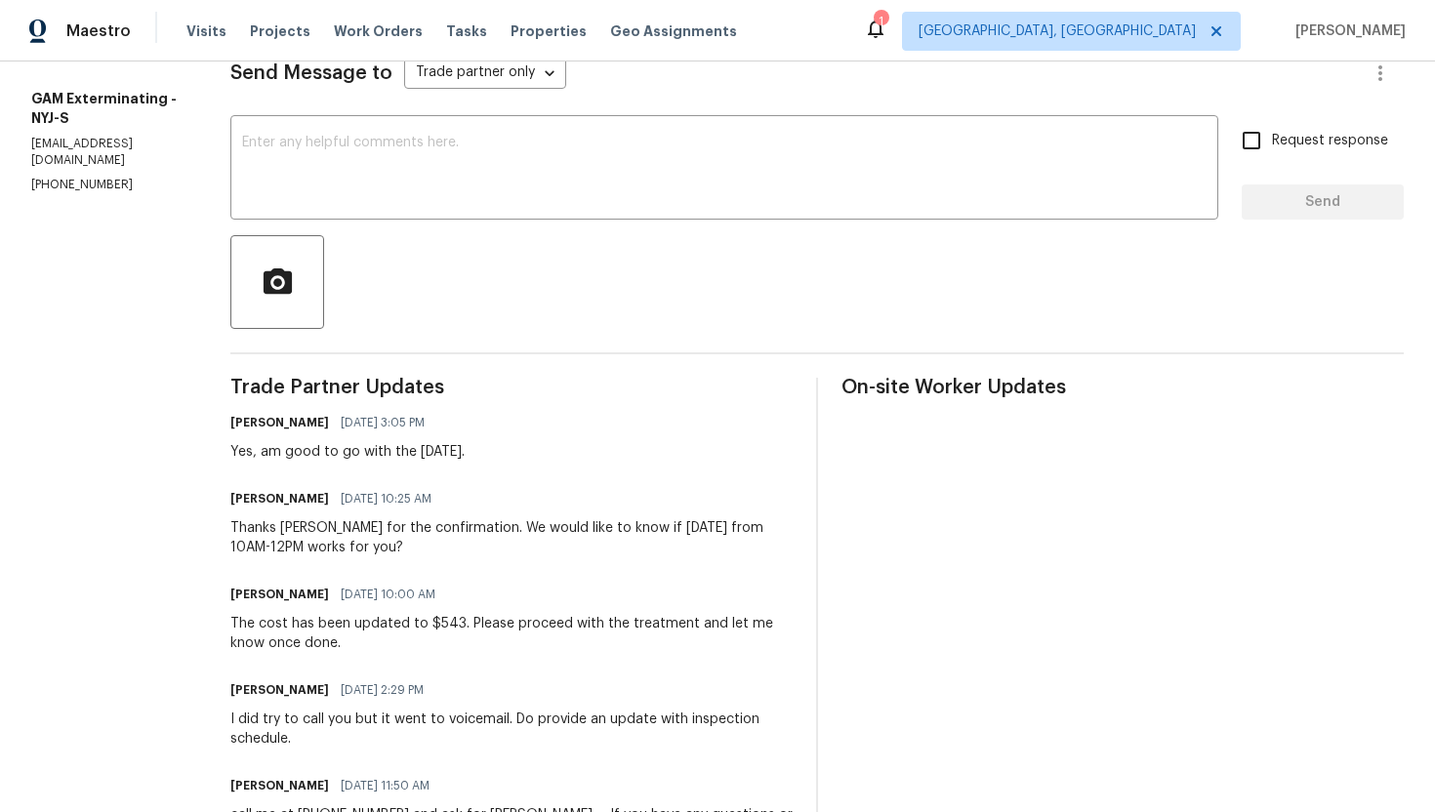
scroll to position [294, 0]
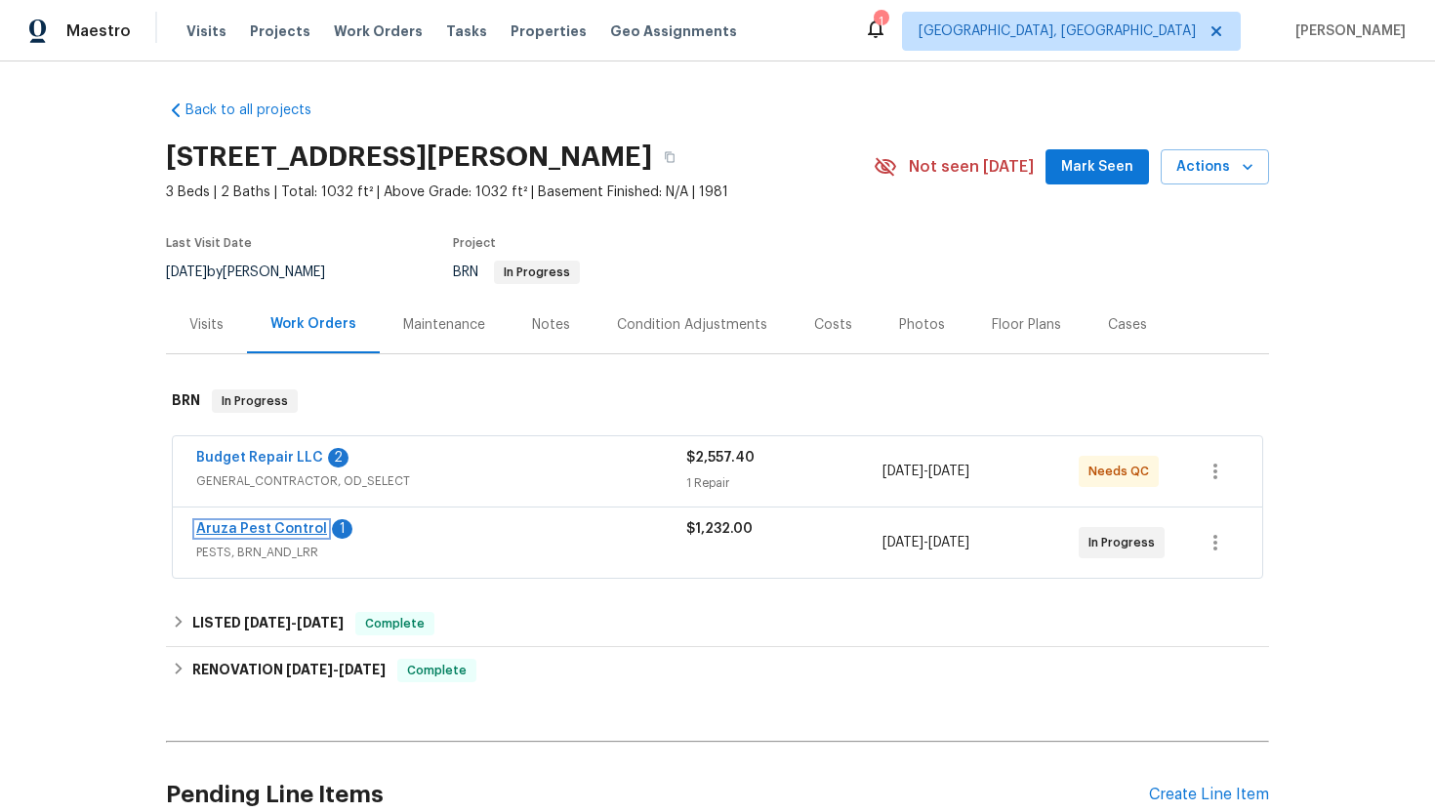
click at [230, 529] on link "Aruza Pest Control" at bounding box center [261, 529] width 131 height 14
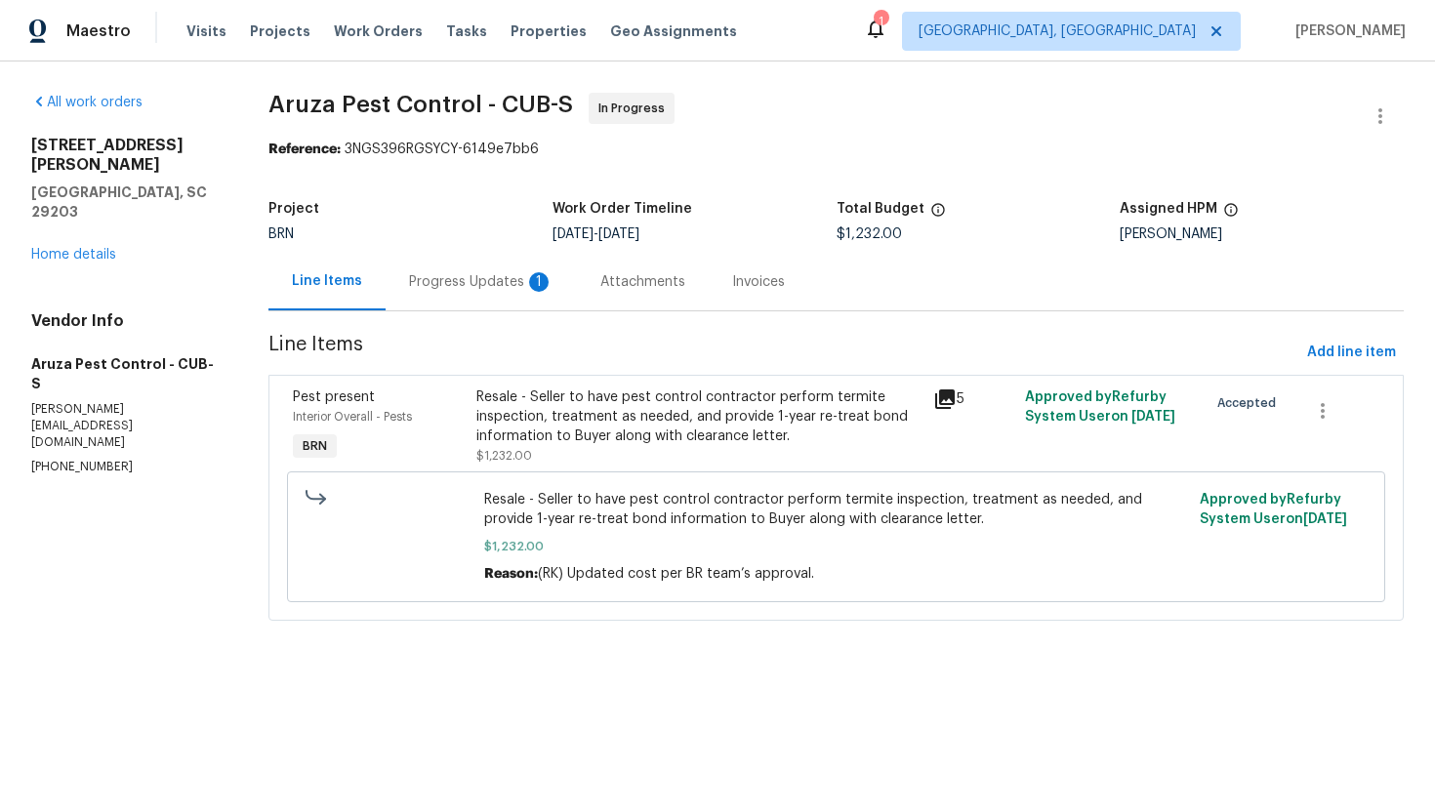
click at [512, 297] on div "Progress Updates 1" at bounding box center [481, 282] width 191 height 58
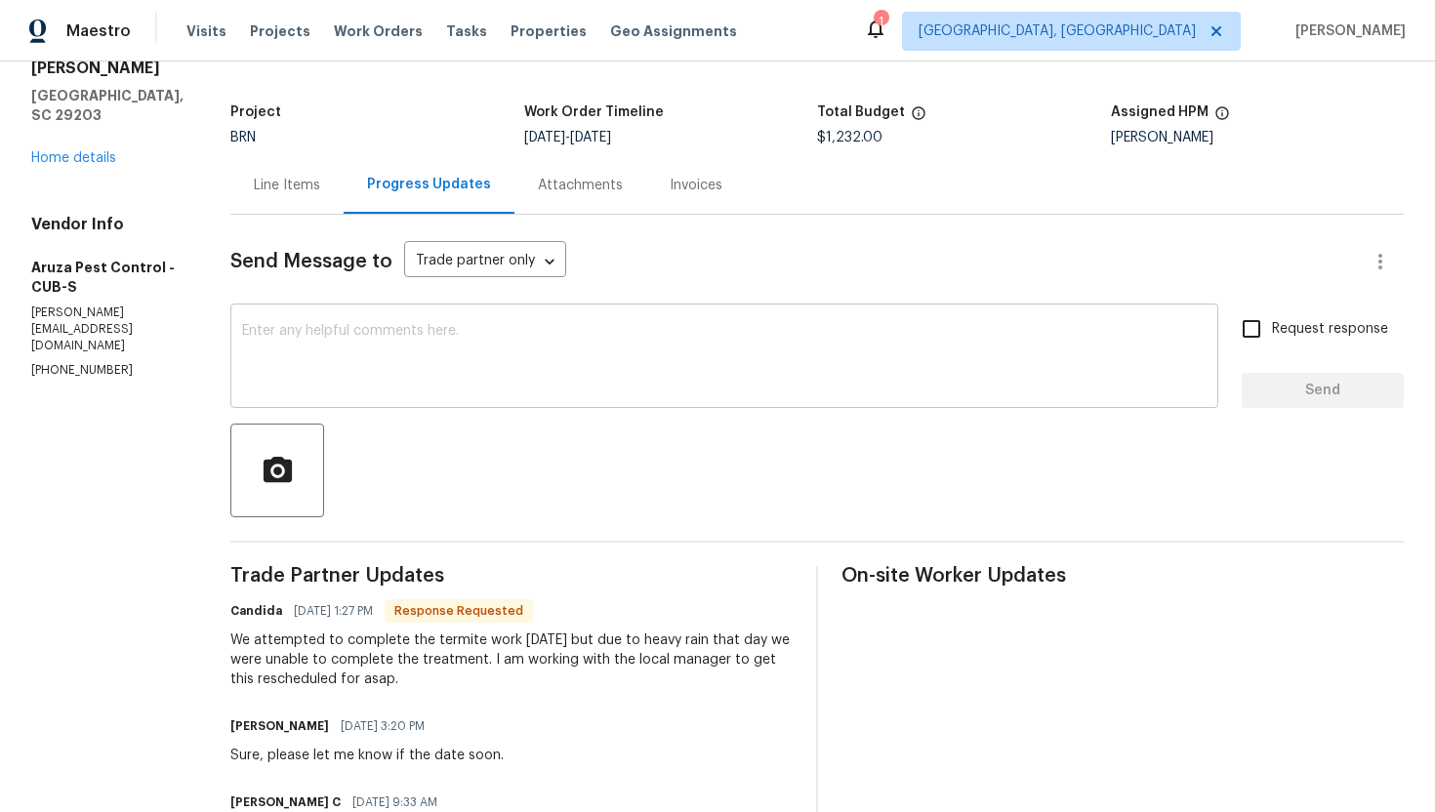
scroll to position [118, 0]
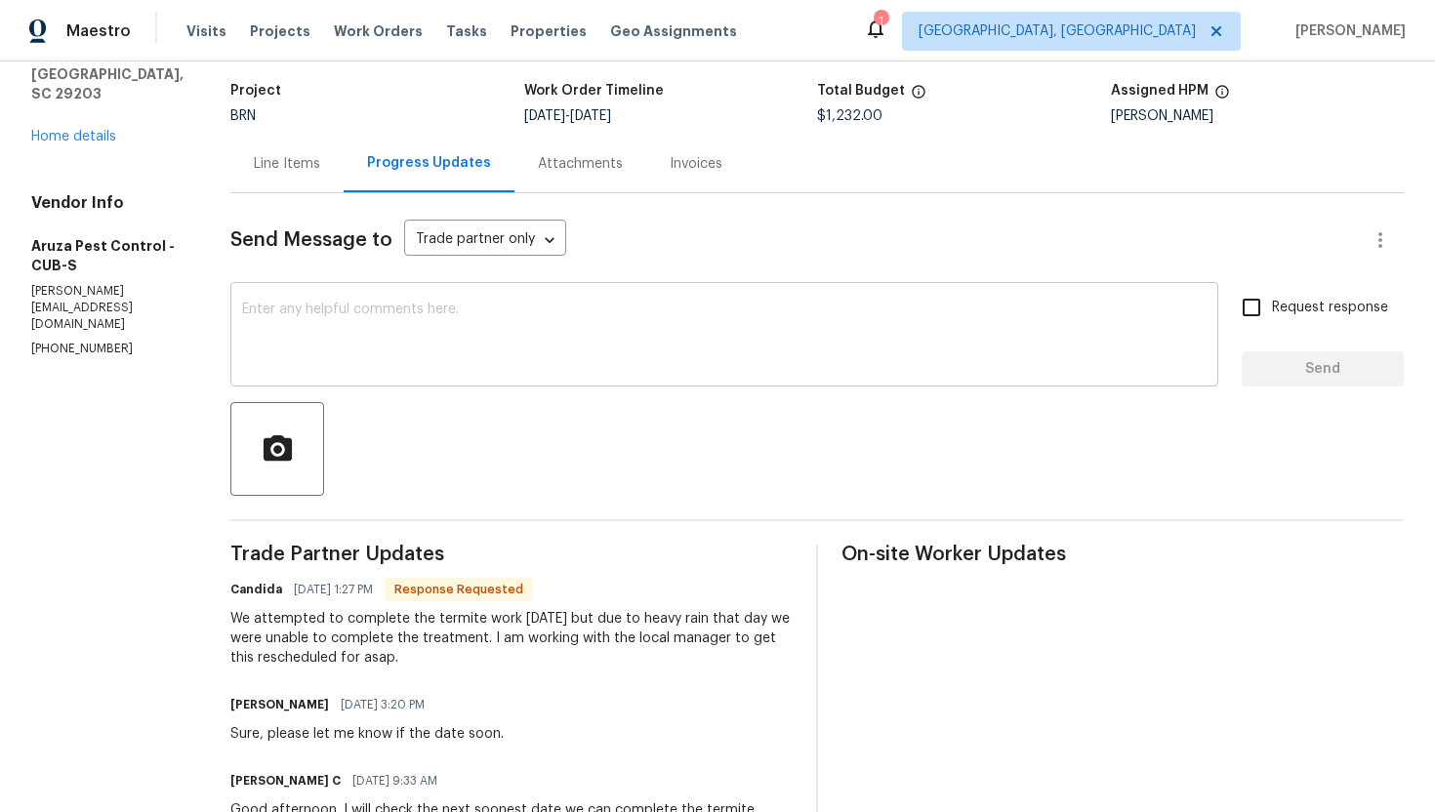
click at [474, 342] on textarea at bounding box center [724, 337] width 964 height 68
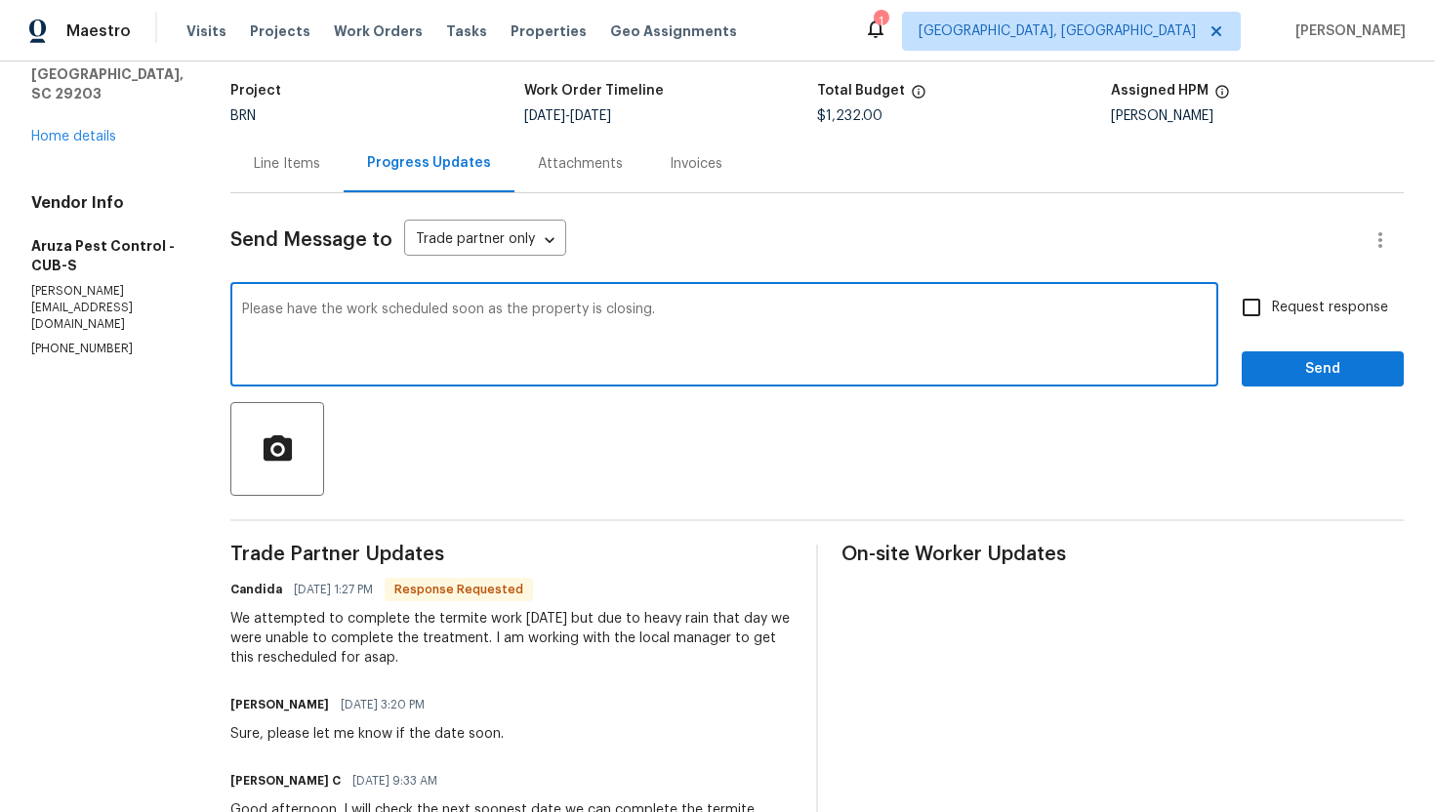
type textarea "Please have the work scheduled soon as the property is closing."
click at [1305, 317] on span "Request response" at bounding box center [1330, 308] width 116 height 20
click at [1272, 317] on input "Request response" at bounding box center [1251, 307] width 41 height 41
checkbox input "true"
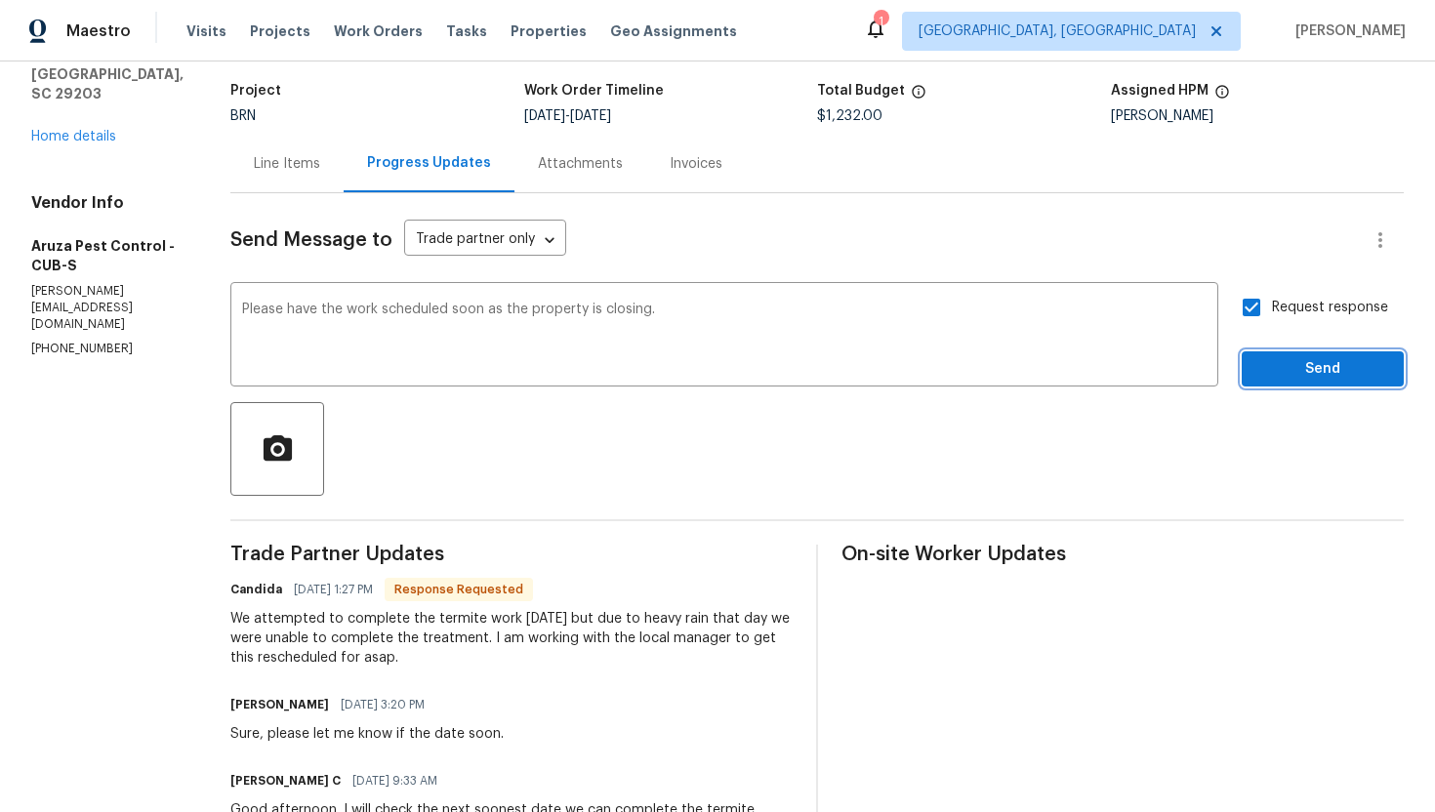
click at [1303, 375] on span "Send" at bounding box center [1322, 369] width 131 height 24
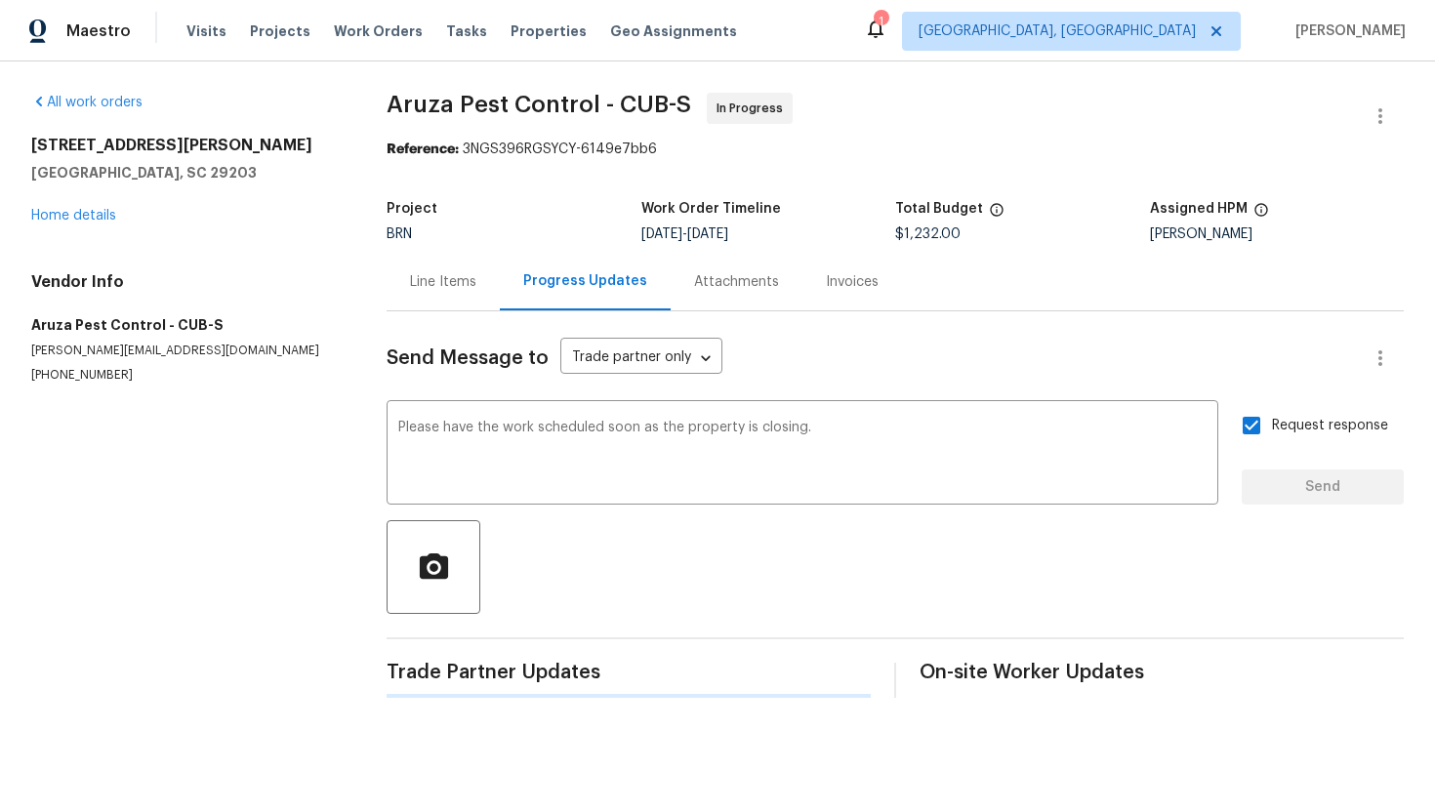
scroll to position [0, 0]
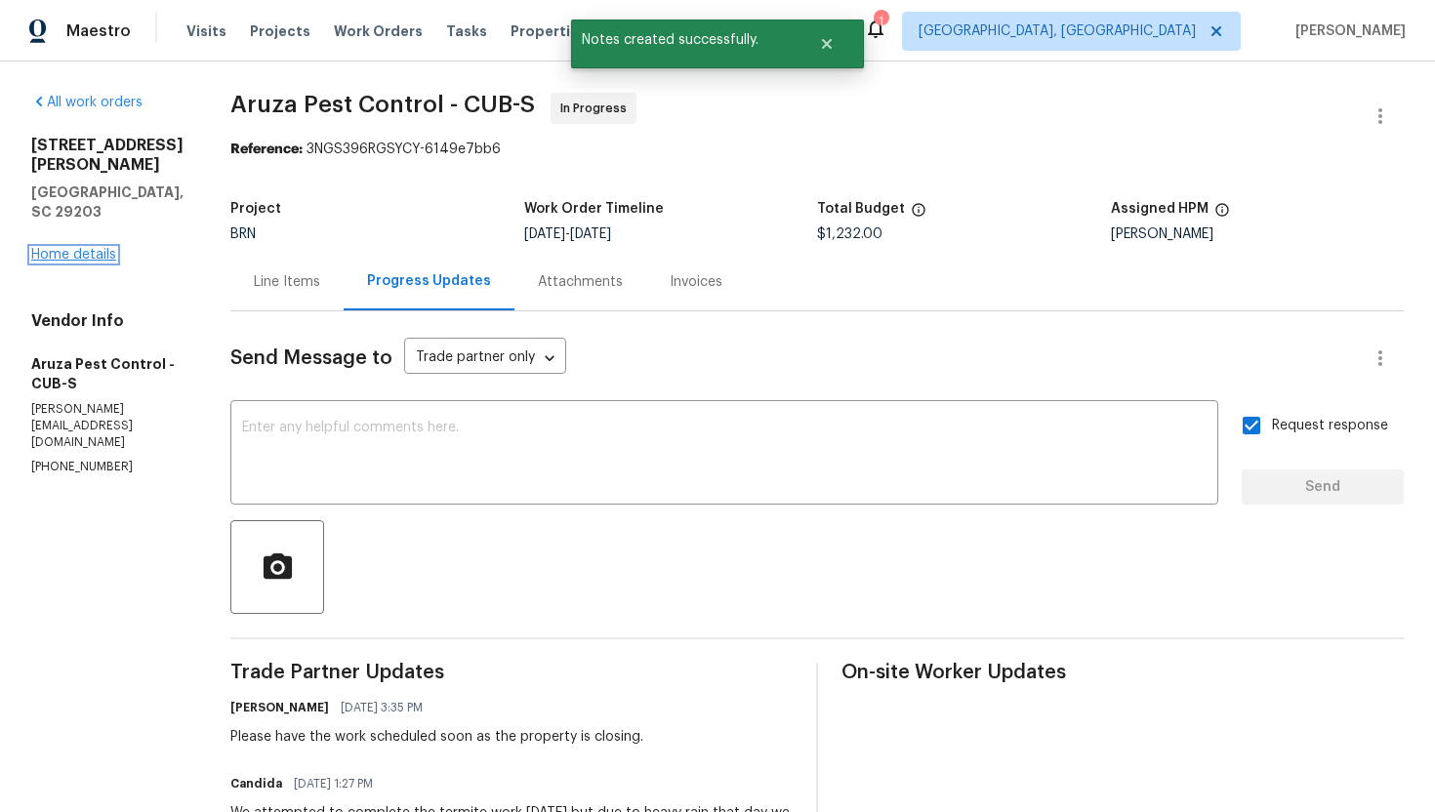
click at [94, 248] on link "Home details" at bounding box center [73, 255] width 85 height 14
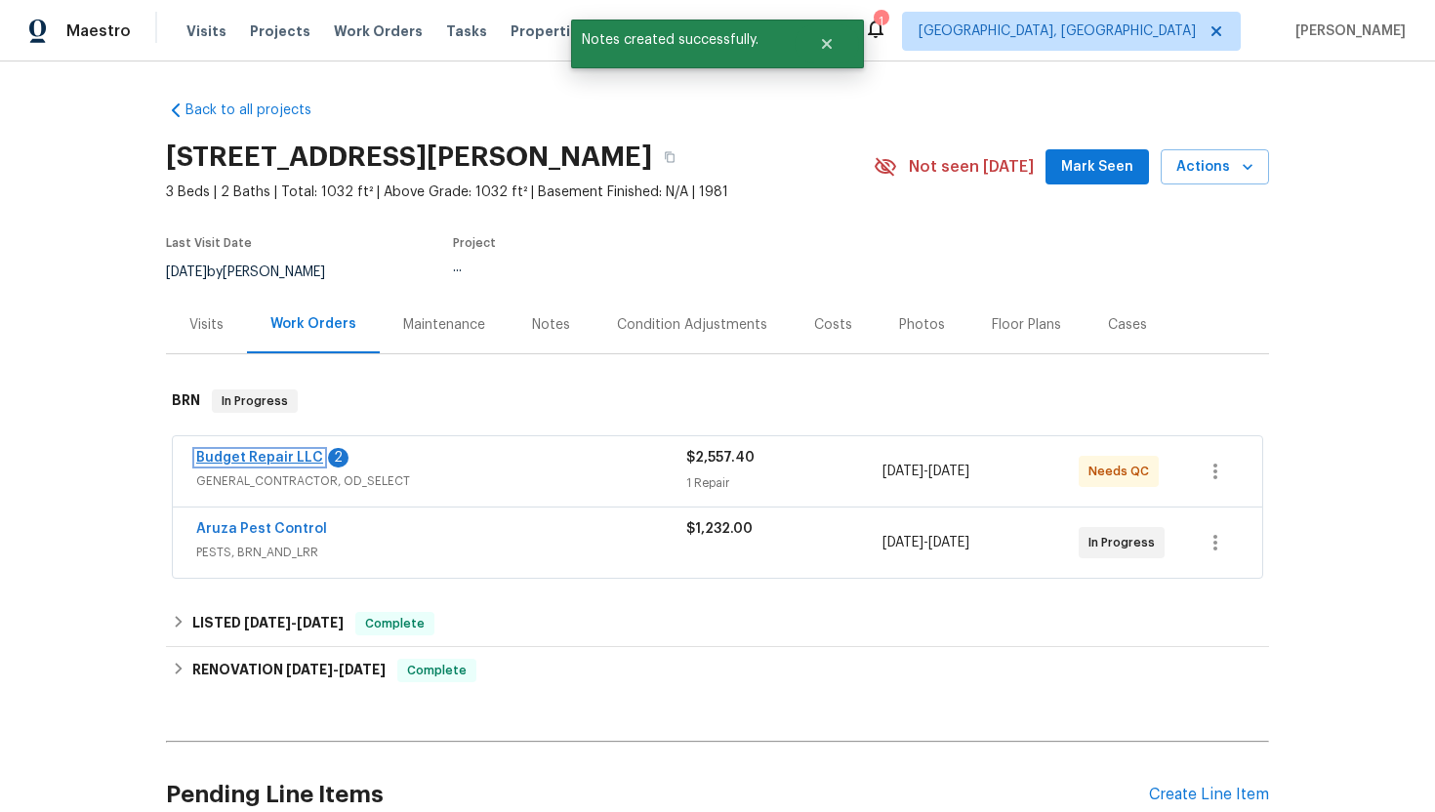
click at [263, 455] on link "Budget Repair LLC" at bounding box center [259, 458] width 127 height 14
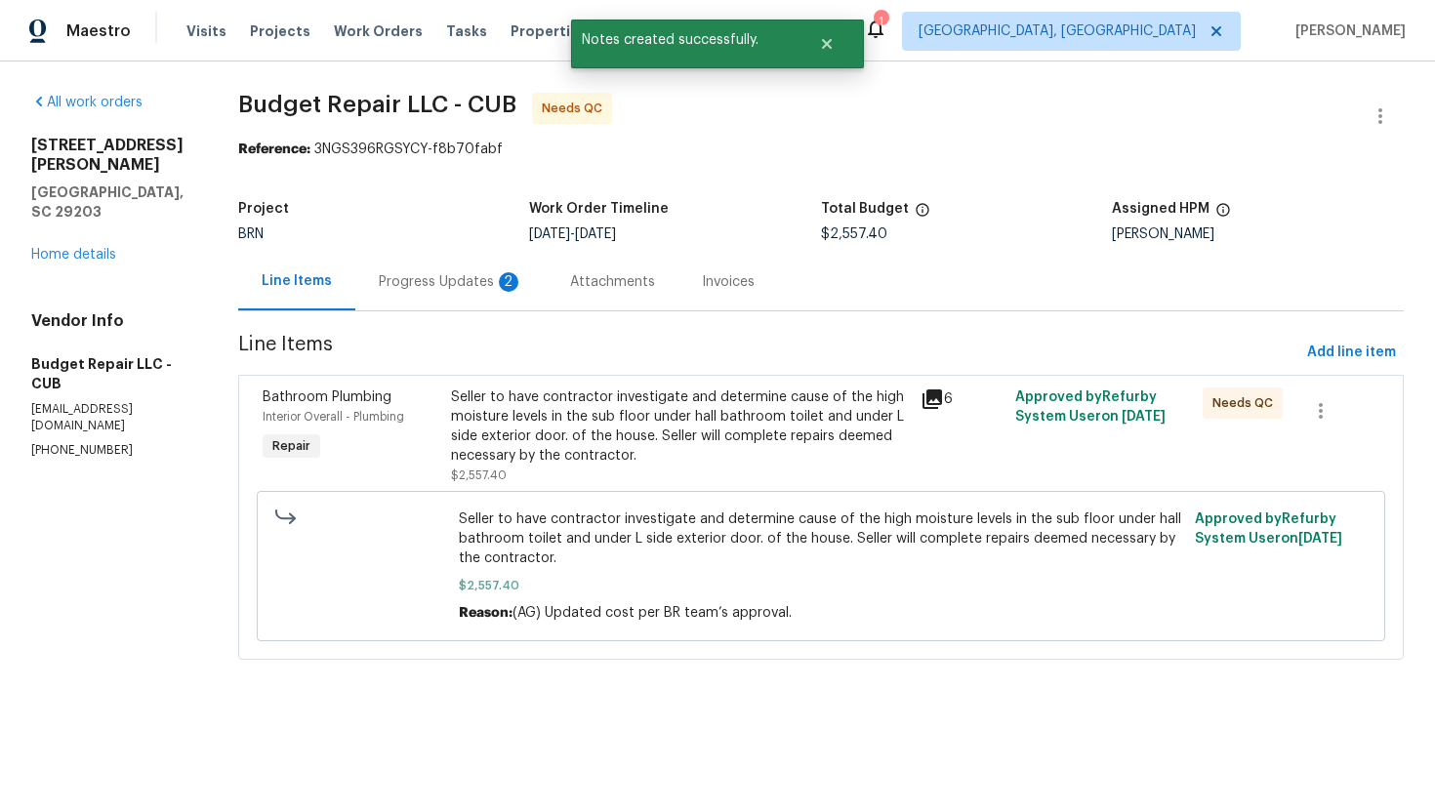
click at [495, 293] on div "Progress Updates 2" at bounding box center [450, 282] width 191 height 58
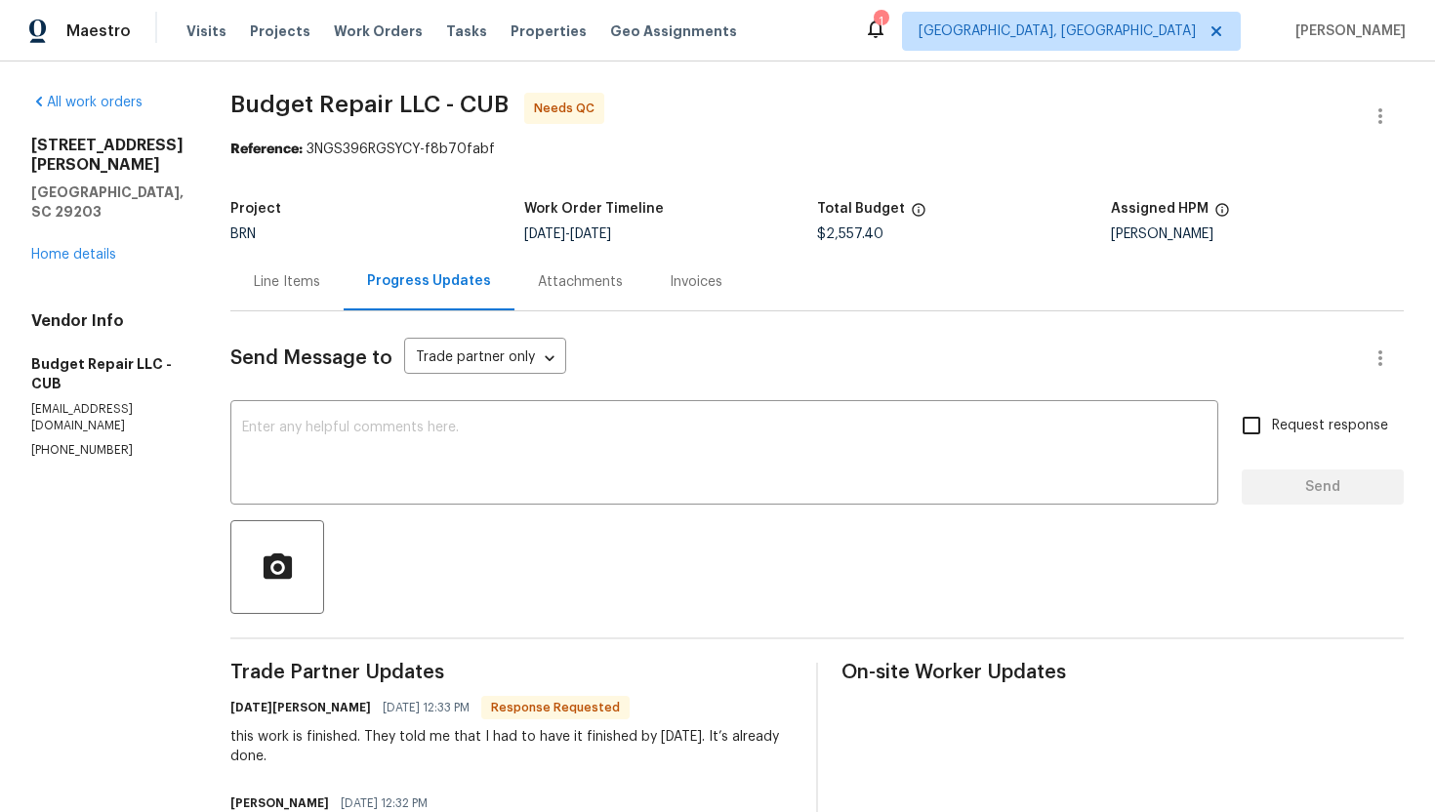
click at [293, 304] on div "Line Items" at bounding box center [286, 282] width 113 height 58
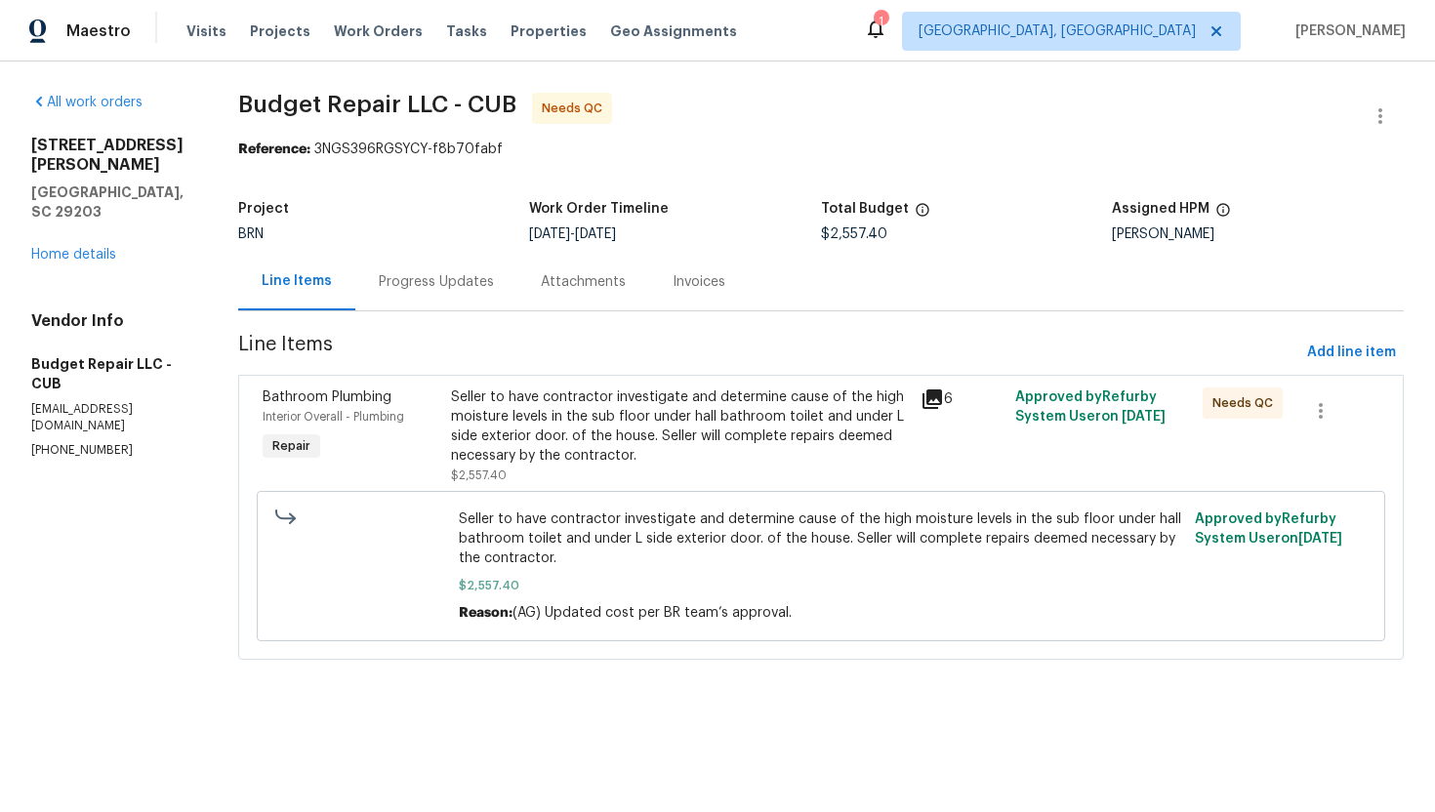
click at [587, 425] on div "Seller to have contractor investigate and determine cause of the high moisture …" at bounding box center [680, 426] width 459 height 78
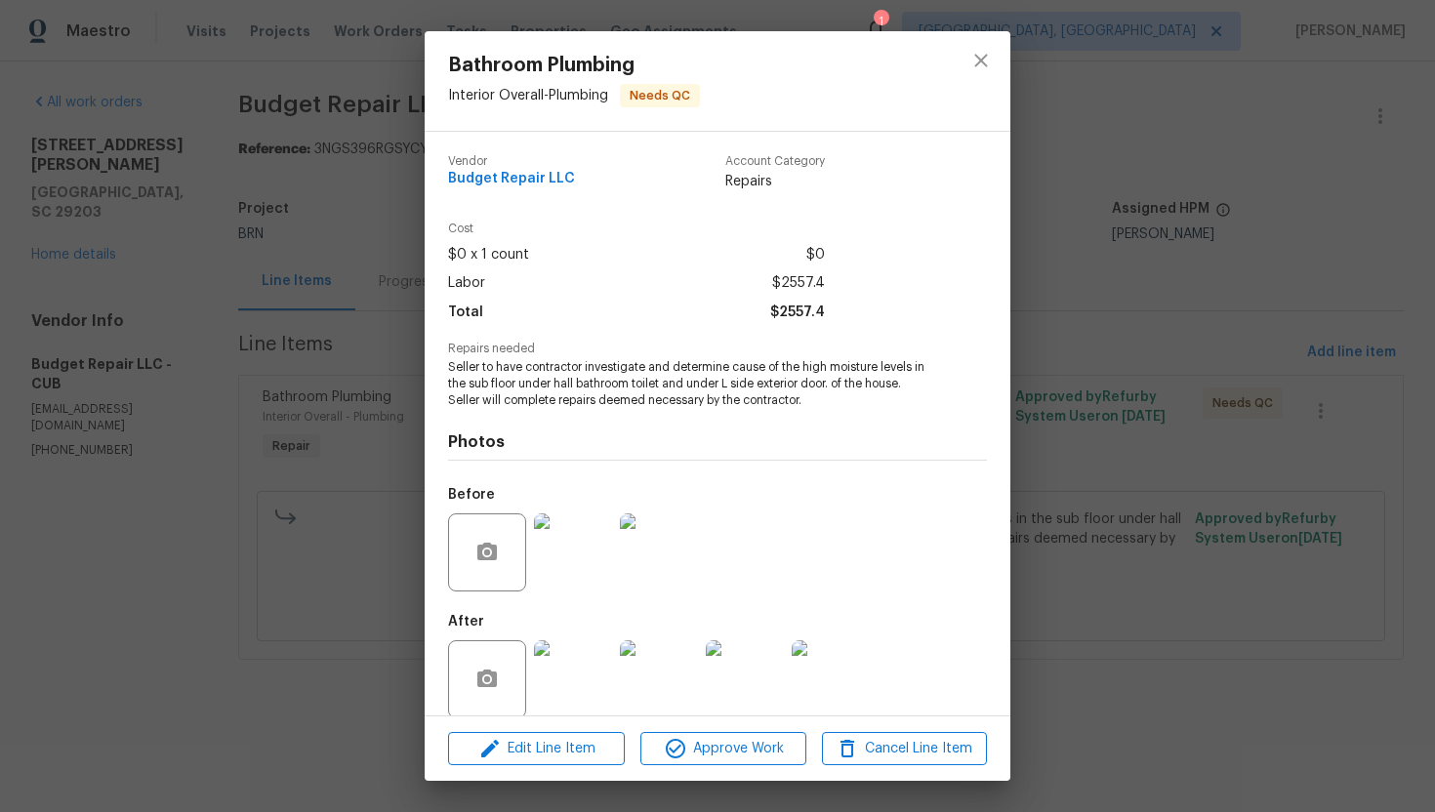
scroll to position [22, 0]
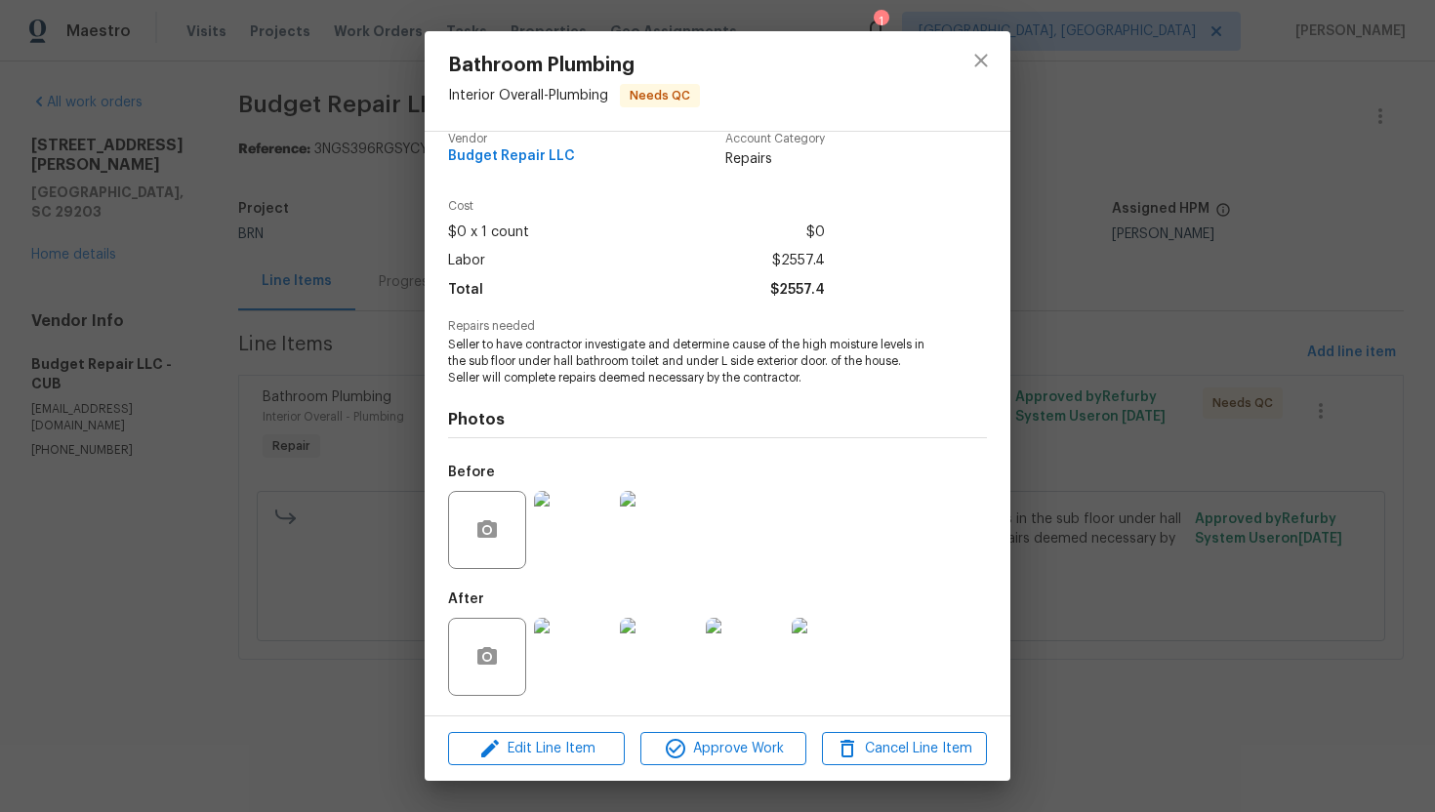
click at [563, 647] on img at bounding box center [573, 657] width 78 height 78
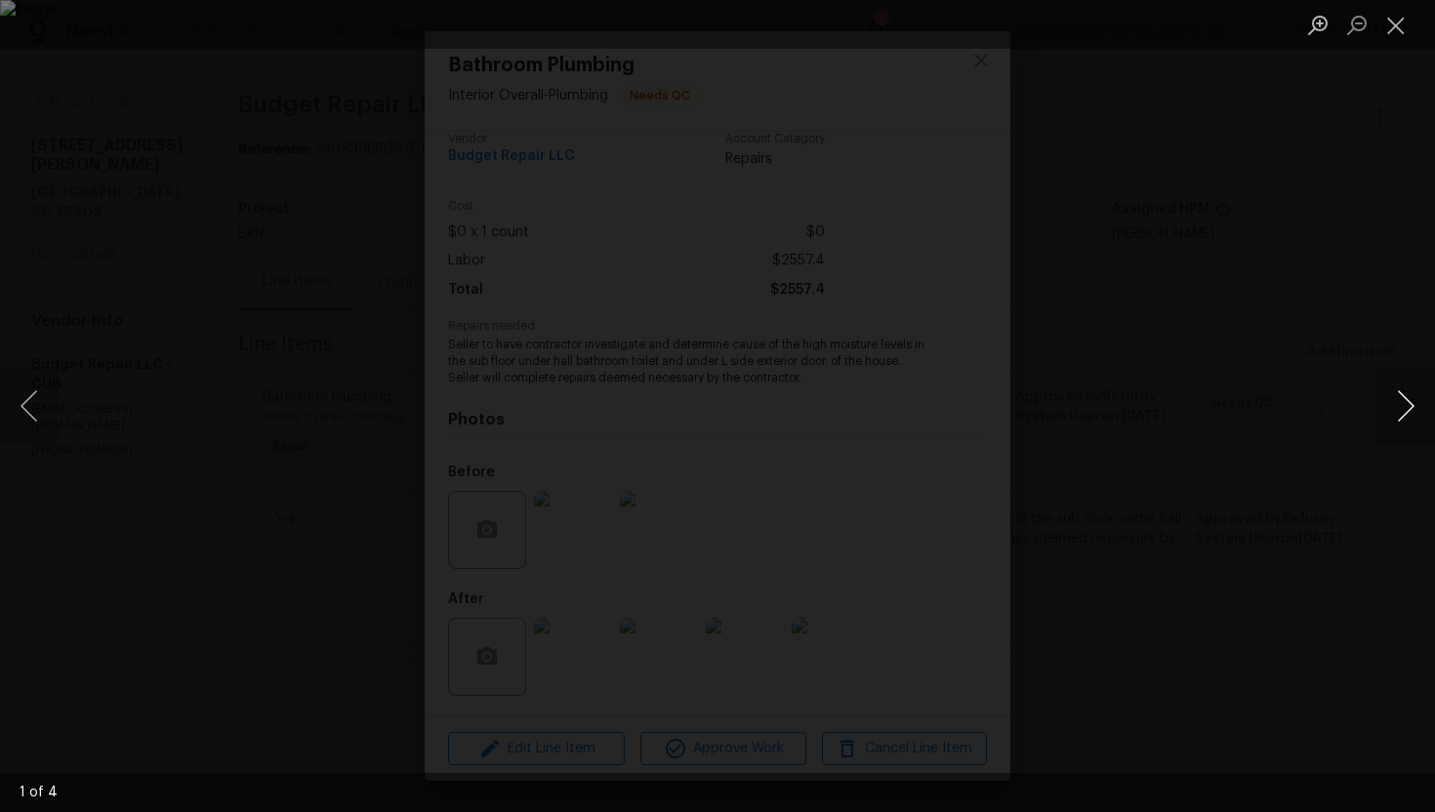
click at [1391, 407] on button "Next image" at bounding box center [1405, 406] width 59 height 78
click at [1389, 20] on button "Close lightbox" at bounding box center [1395, 25] width 39 height 34
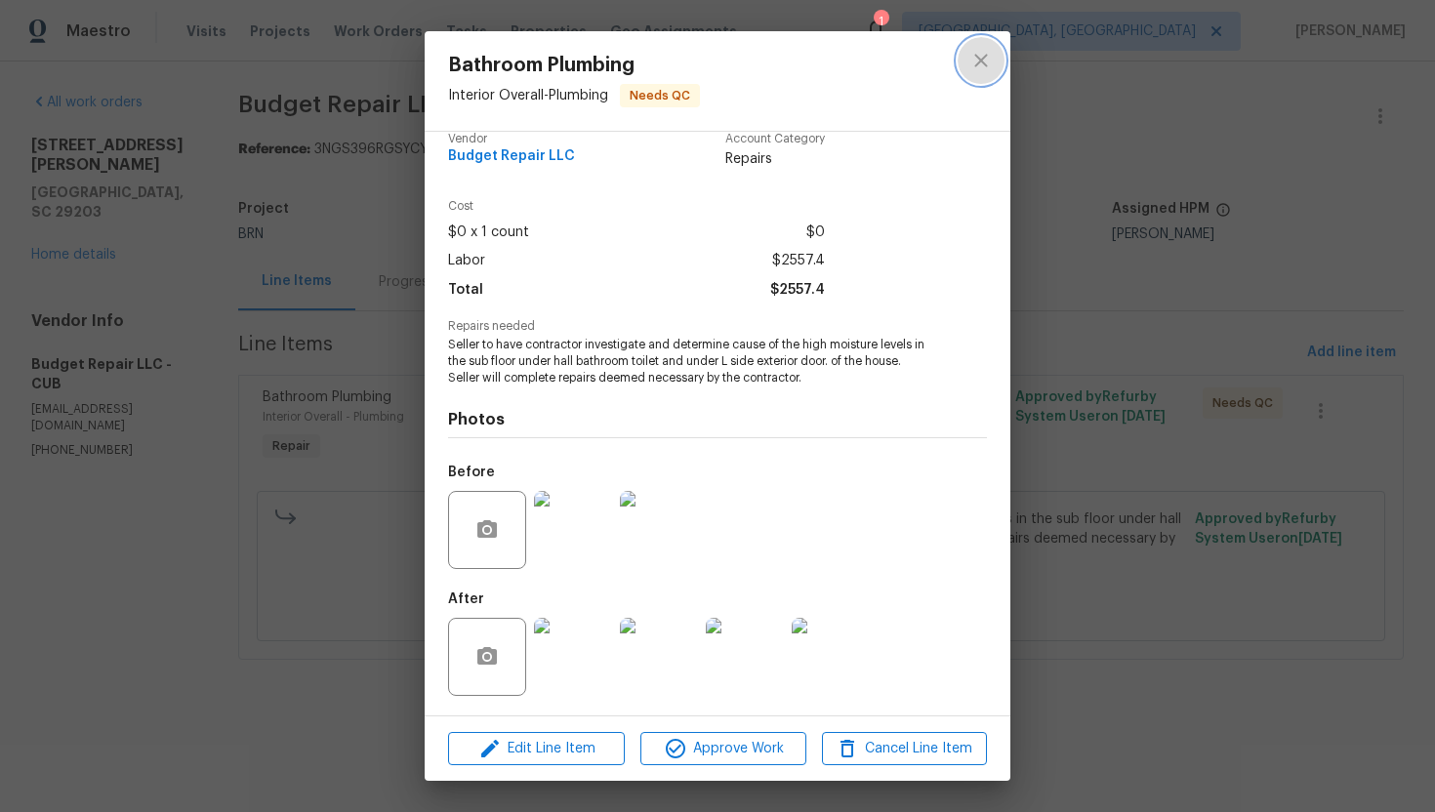
click at [978, 66] on icon "close" at bounding box center [980, 60] width 23 height 23
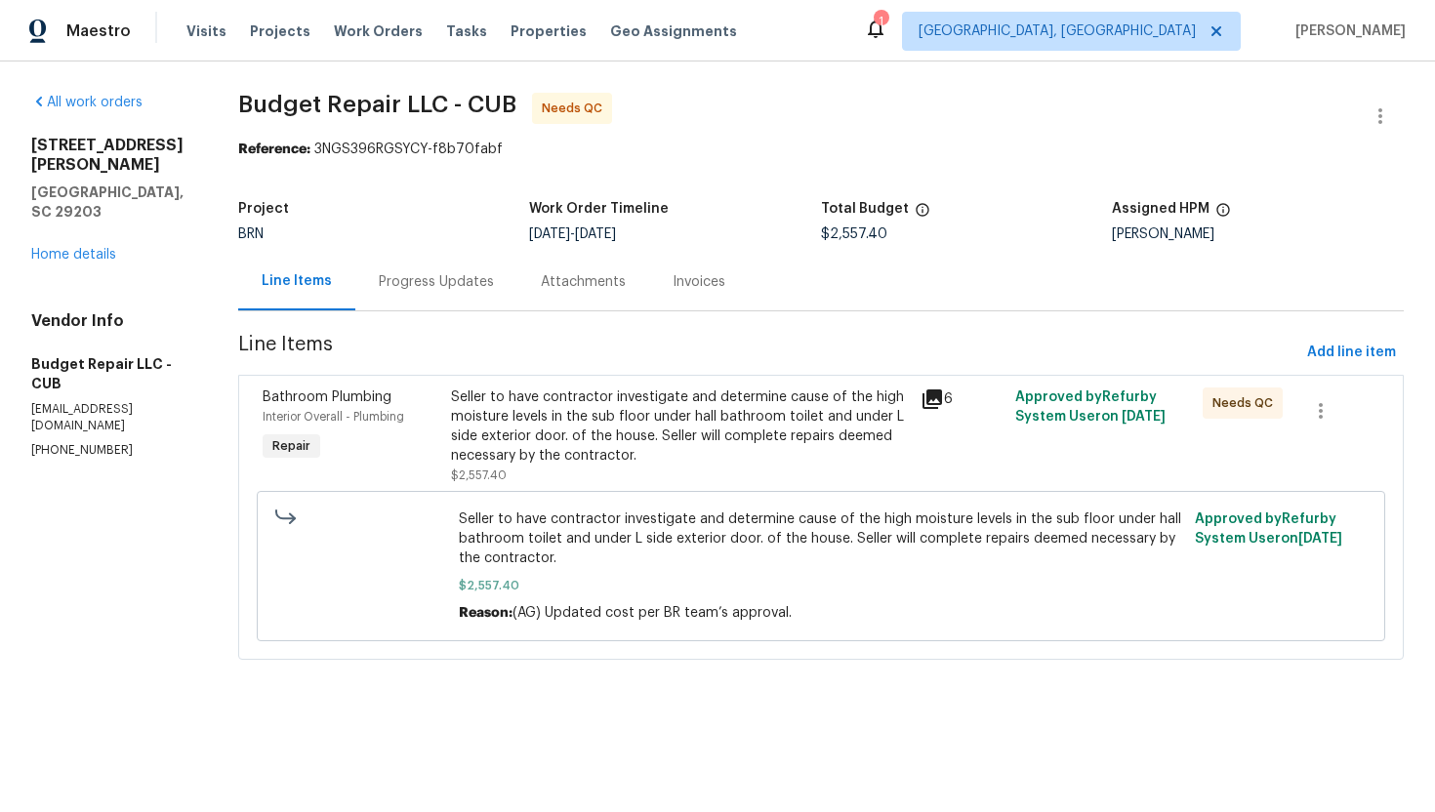
click at [432, 292] on div "Progress Updates" at bounding box center [436, 282] width 162 height 58
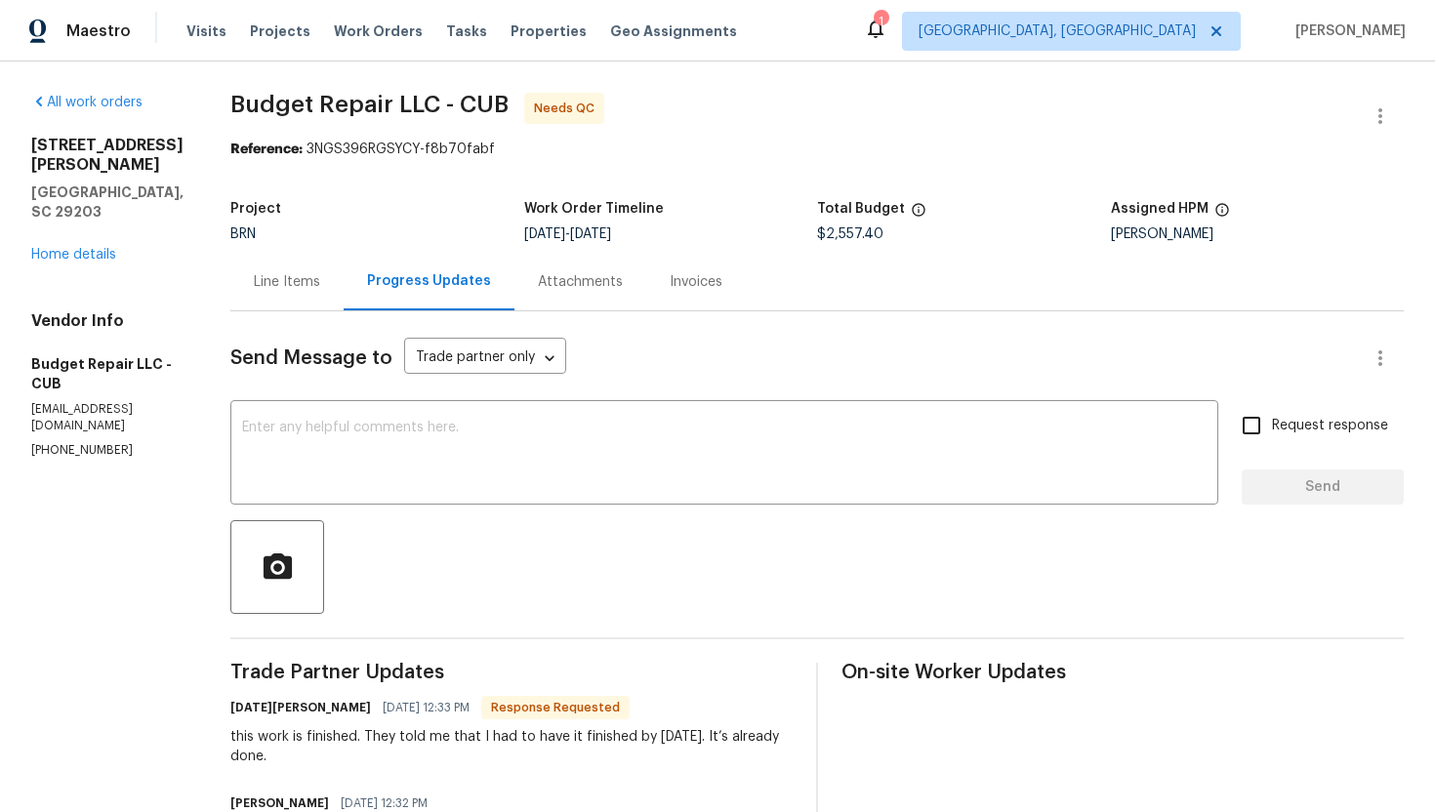
click at [311, 304] on div "Line Items" at bounding box center [286, 282] width 113 height 58
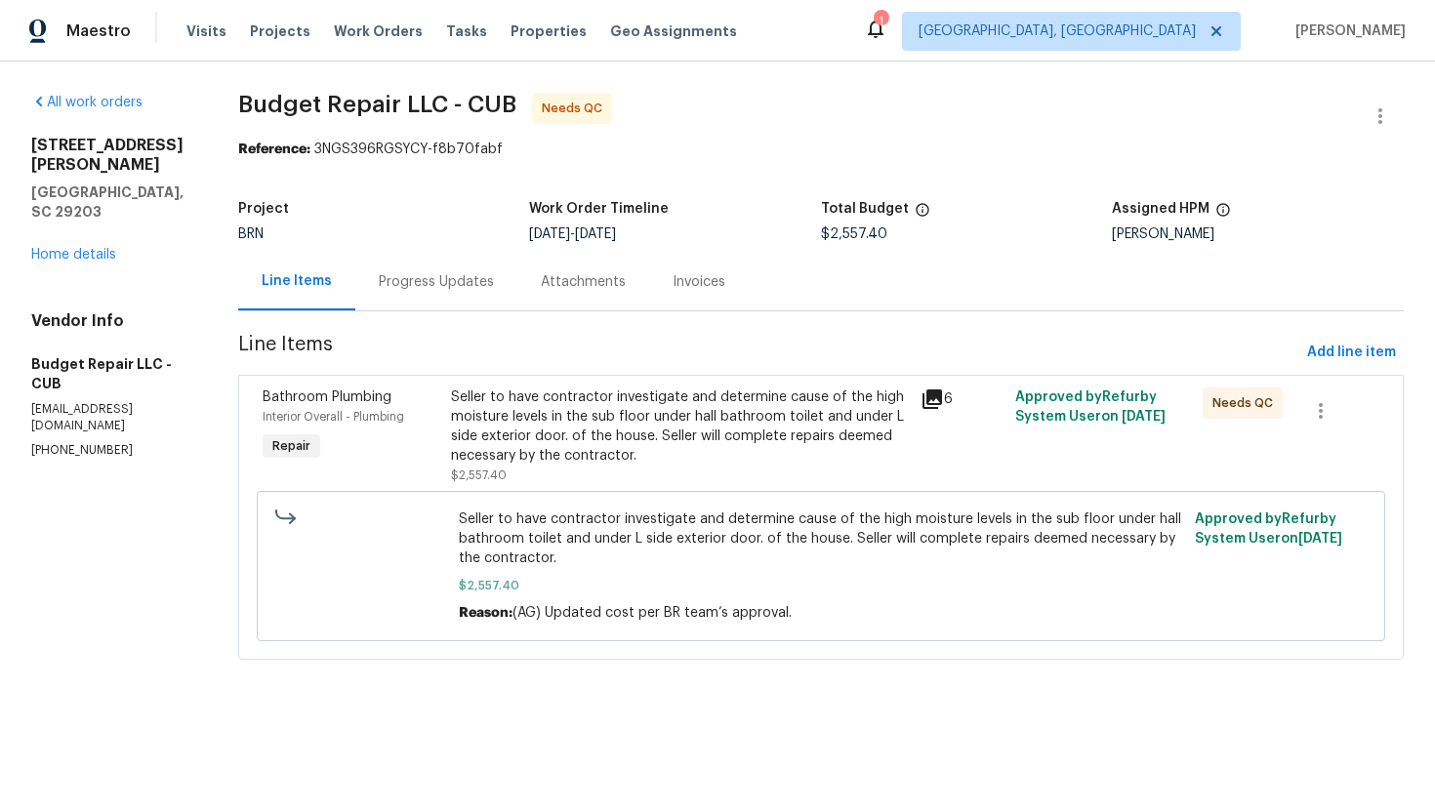
click at [434, 310] on div "Progress Updates" at bounding box center [436, 282] width 162 height 58
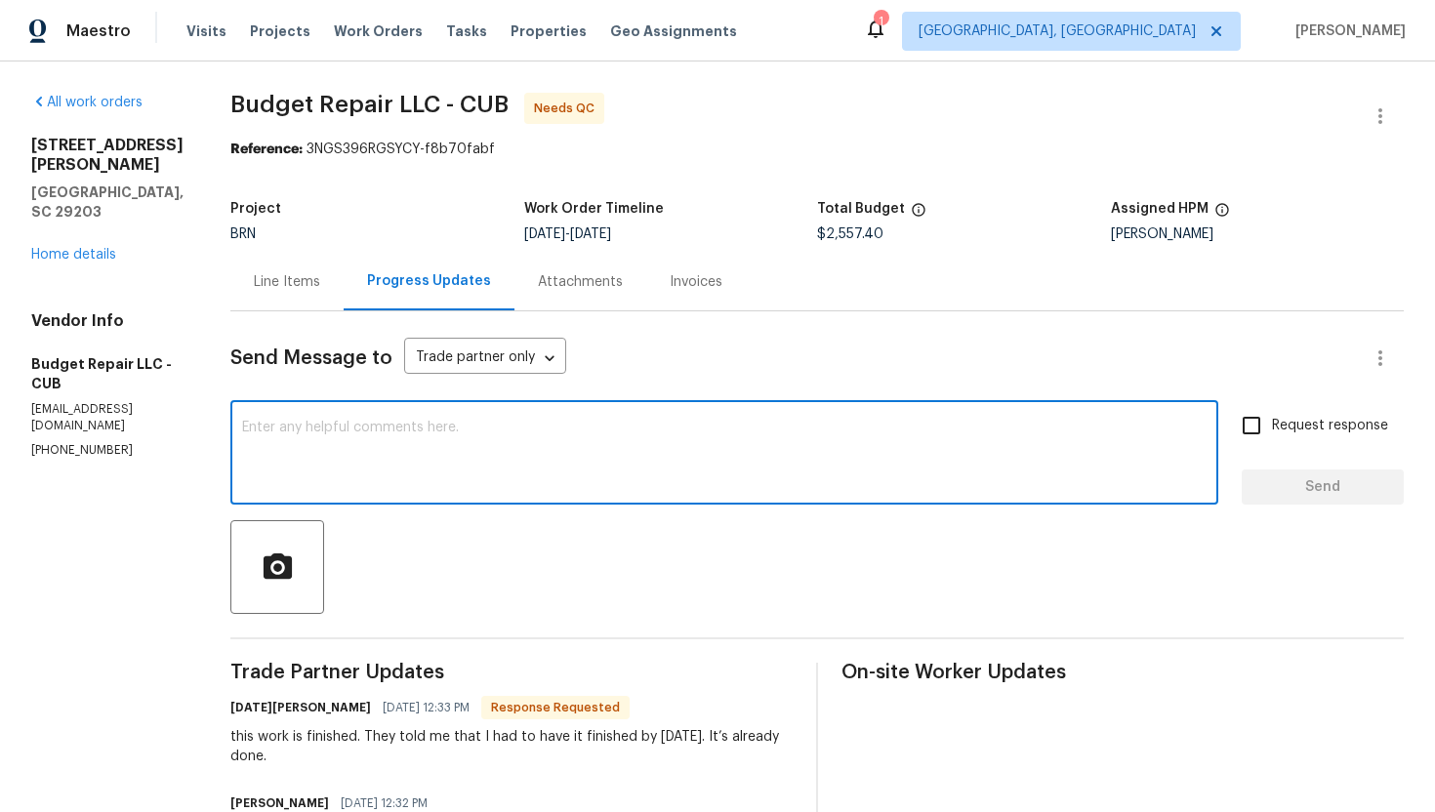
click at [381, 472] on textarea at bounding box center [724, 455] width 964 height 68
type textarea "Got it, please have more pictures uploaded for the work that was done."
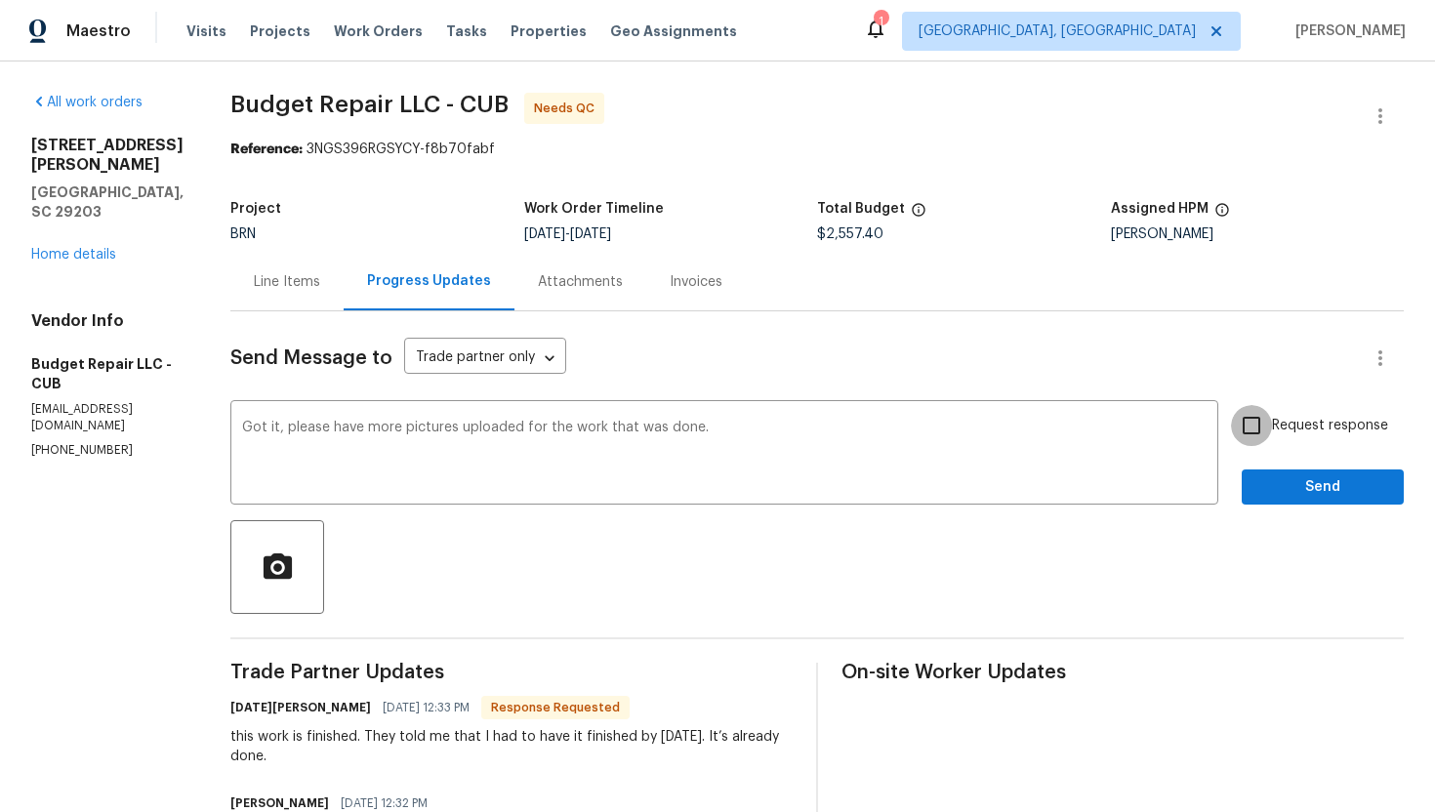
click at [1265, 432] on input "Request response" at bounding box center [1251, 425] width 41 height 41
checkbox input "true"
click at [1288, 493] on span "Send" at bounding box center [1322, 487] width 131 height 24
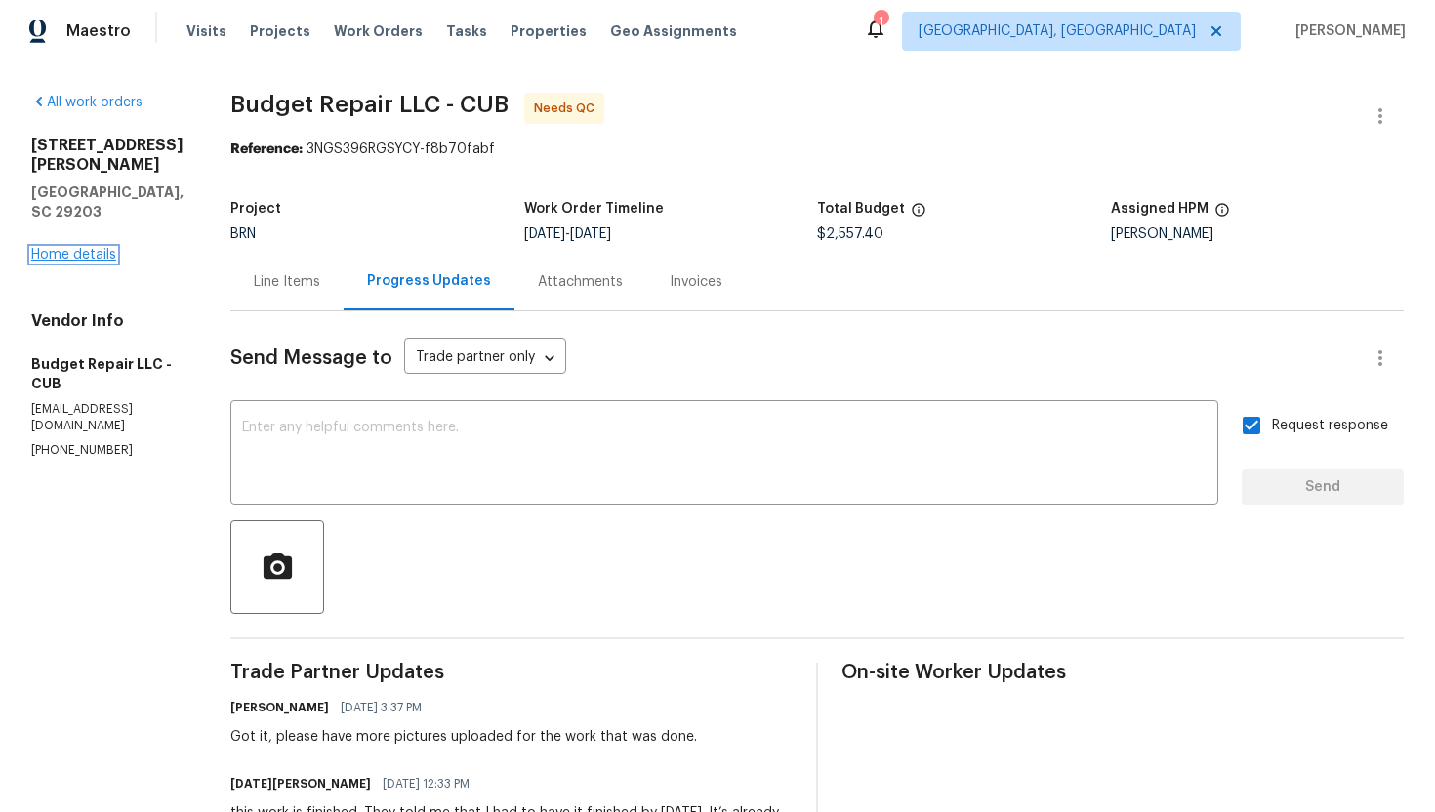
click at [82, 248] on link "Home details" at bounding box center [73, 255] width 85 height 14
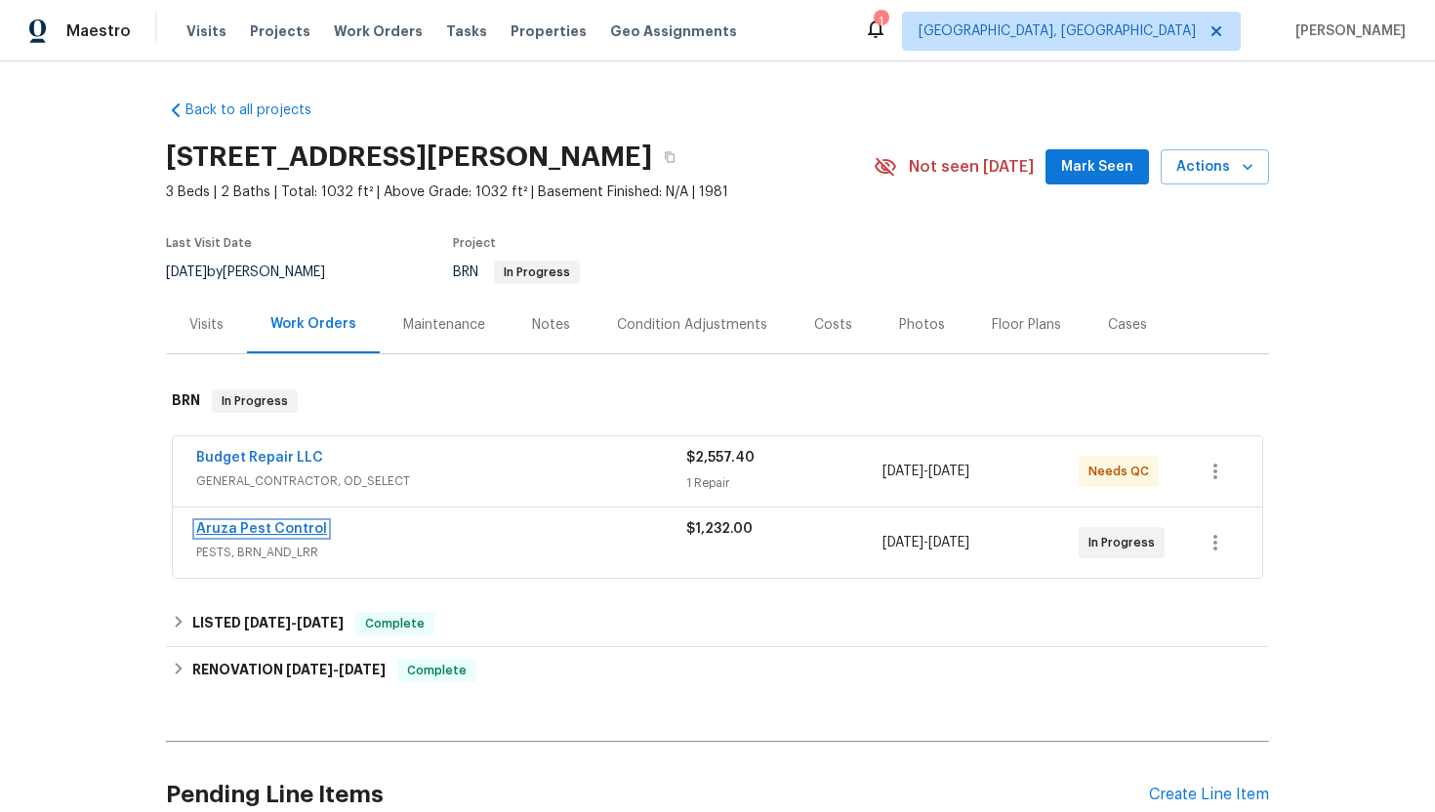
click at [240, 526] on link "Aruza Pest Control" at bounding box center [261, 529] width 131 height 14
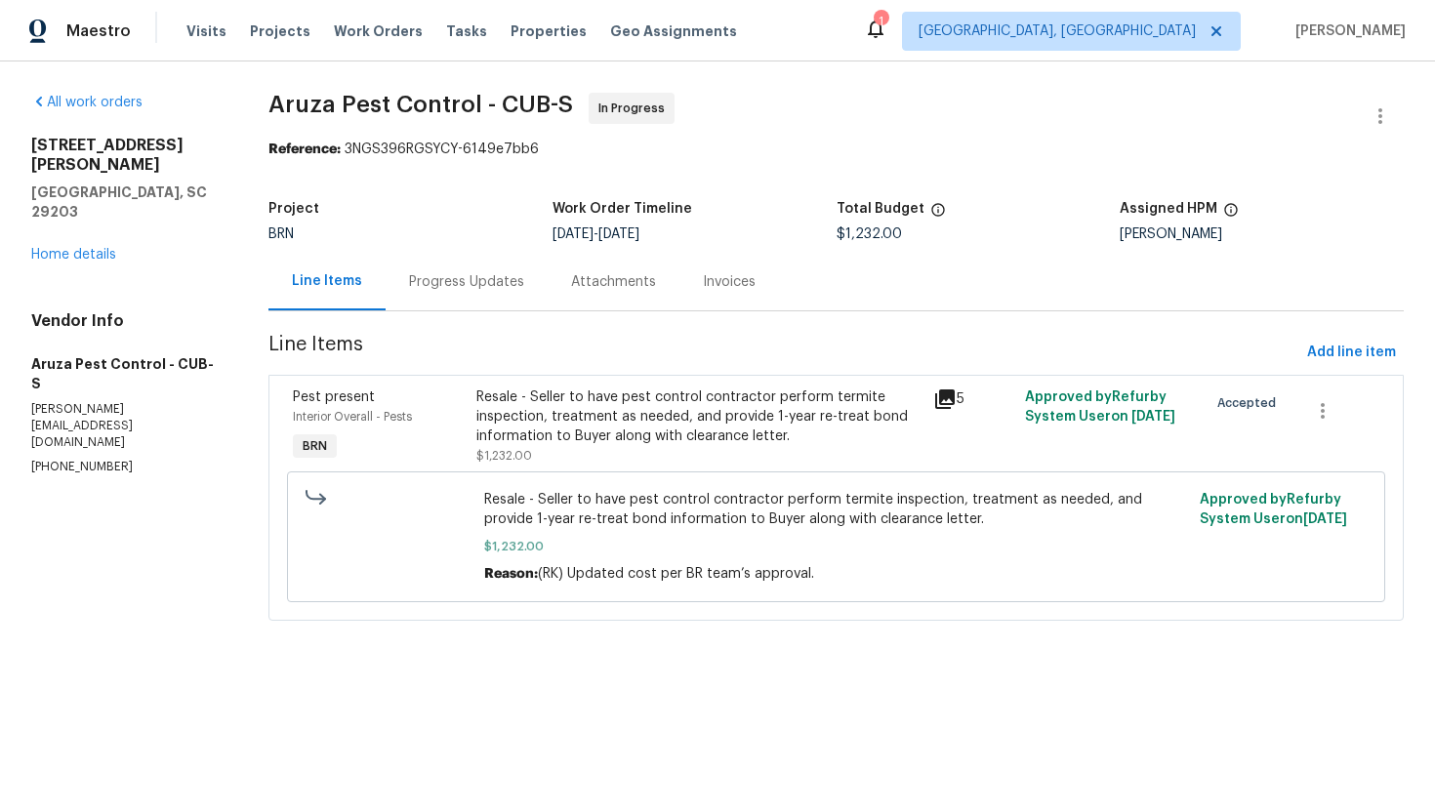
click at [440, 287] on div "Progress Updates" at bounding box center [466, 282] width 115 height 20
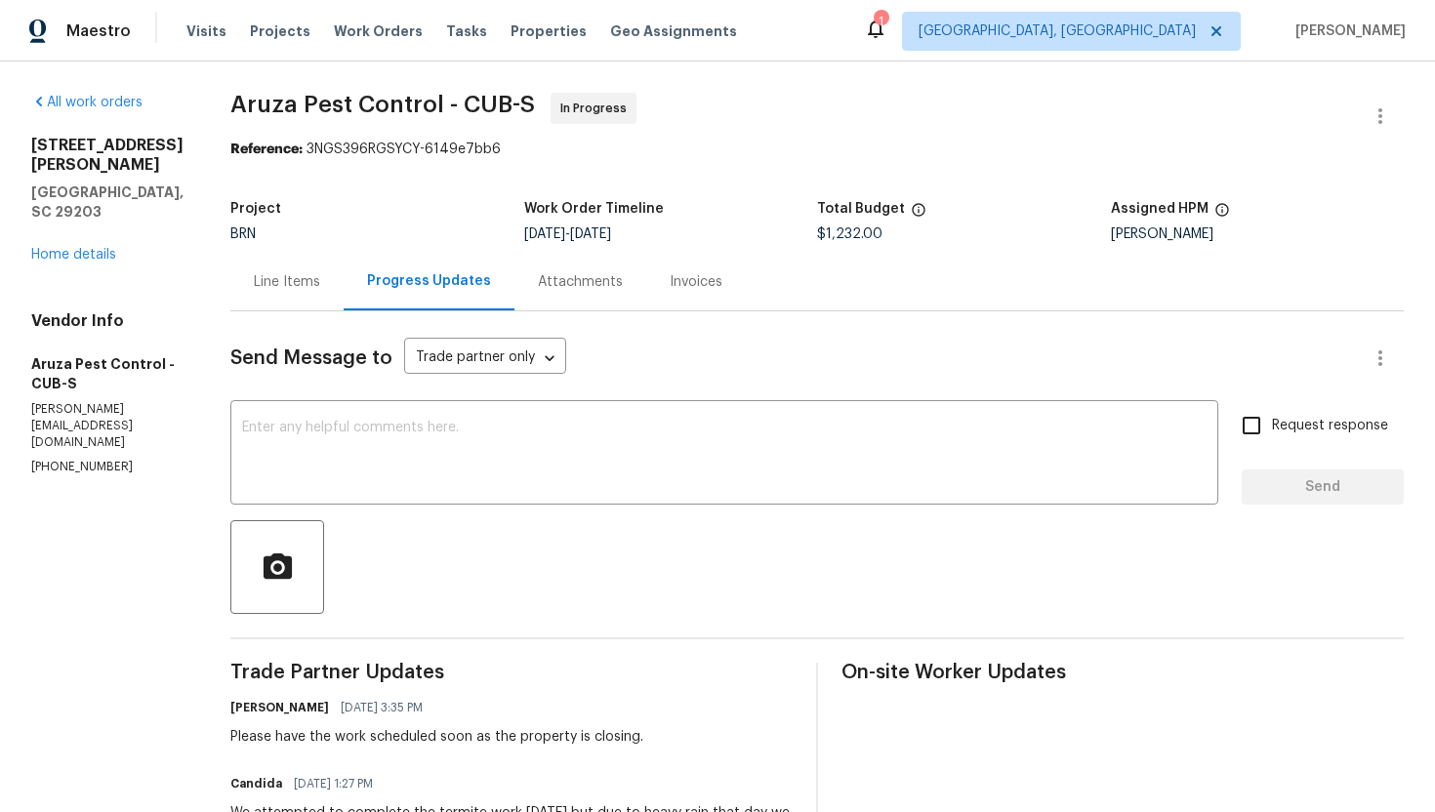
click at [290, 283] on div "Line Items" at bounding box center [287, 282] width 66 height 20
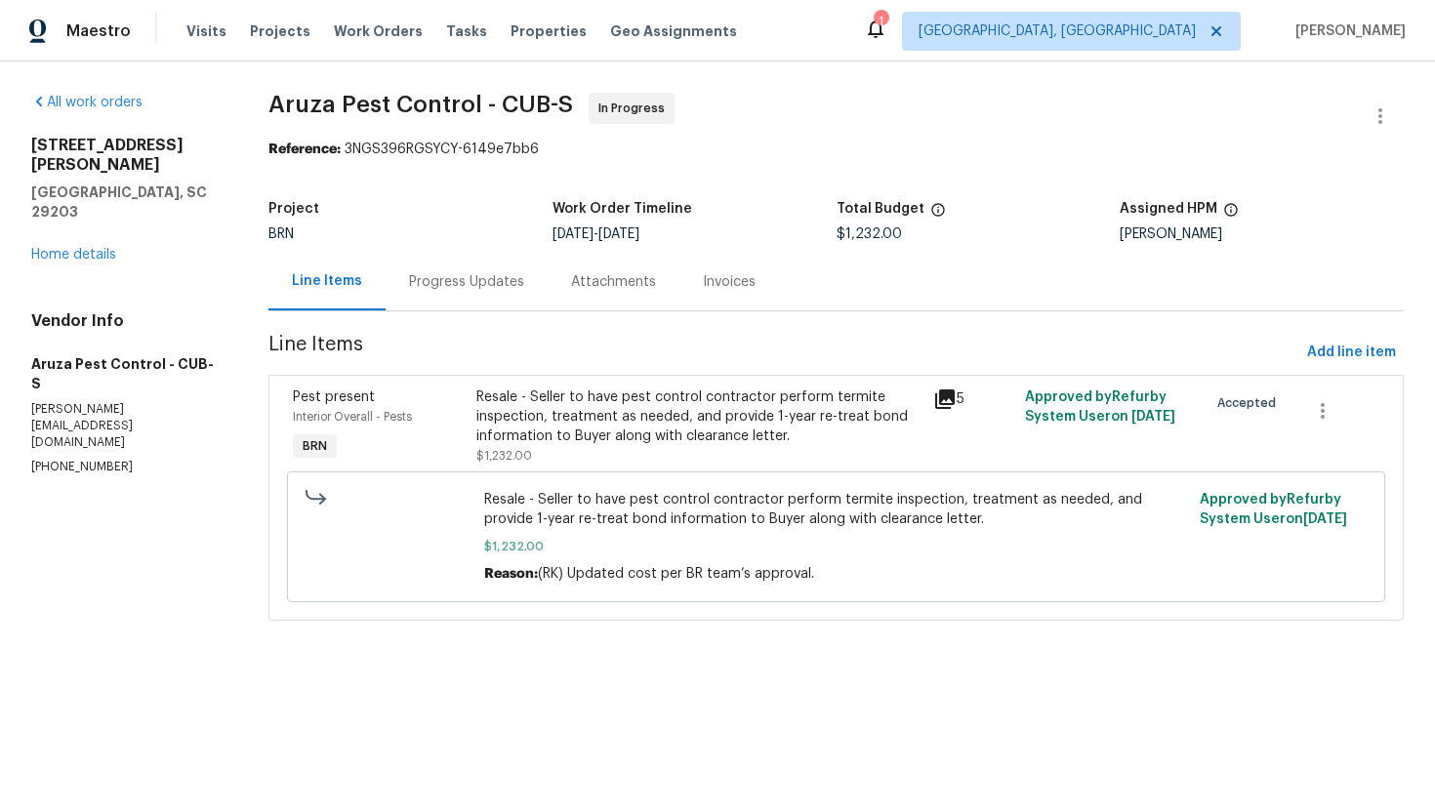
click at [461, 276] on div "Progress Updates" at bounding box center [466, 282] width 115 height 20
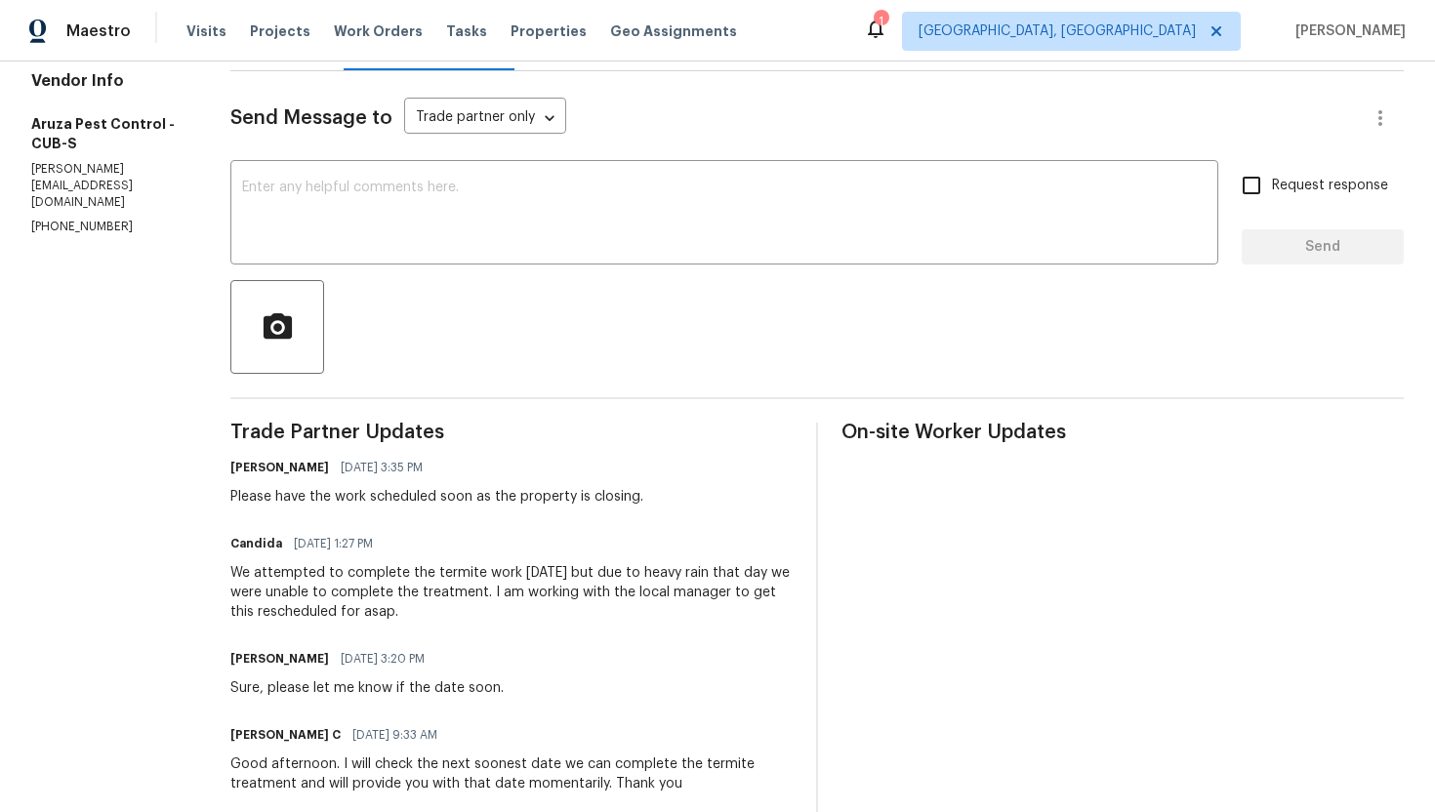
scroll to position [250, 0]
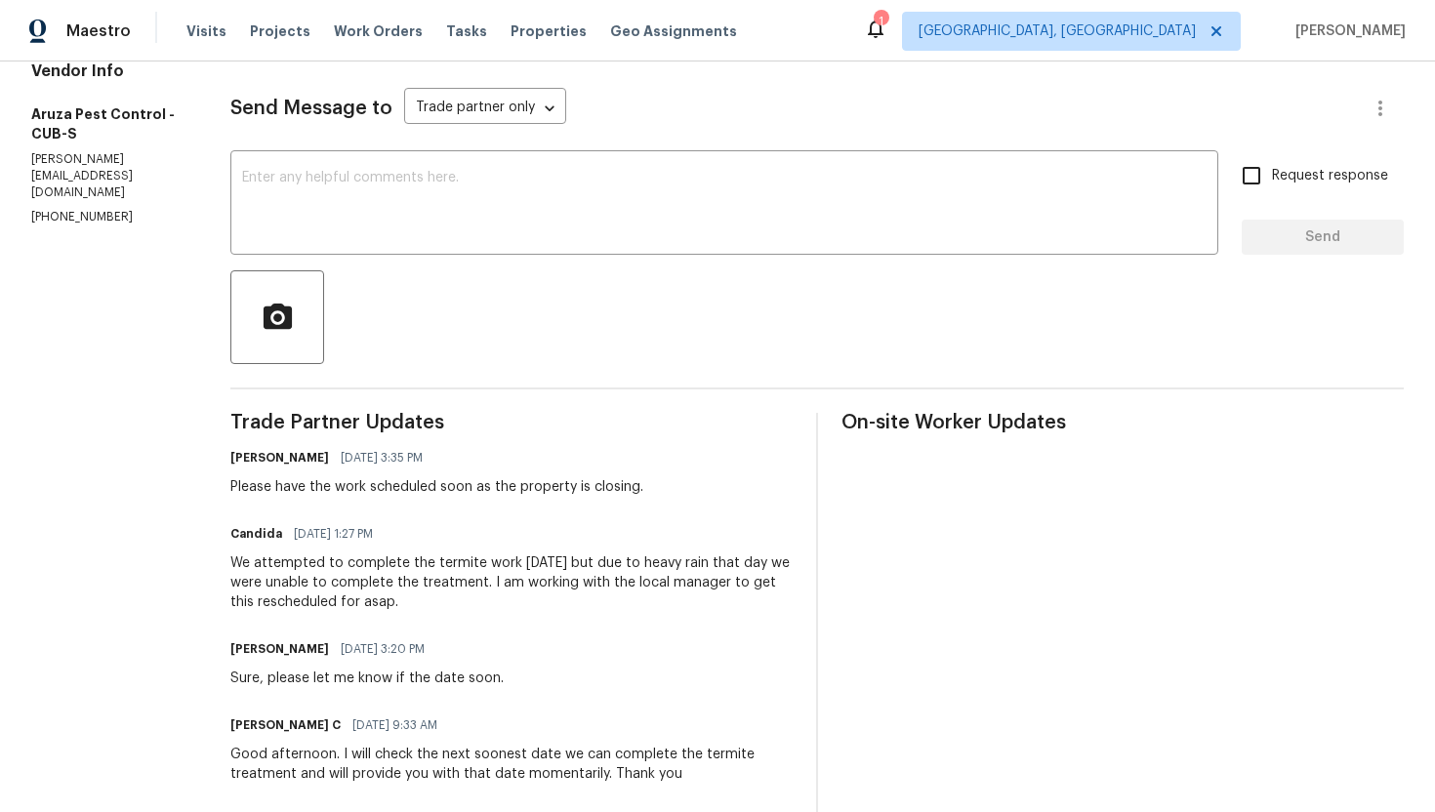
drag, startPoint x: 233, startPoint y: 560, endPoint x: 427, endPoint y: 602, distance: 198.7
click at [427, 602] on div "We attempted to complete the termite work on Saturday but due to heavy rain tha…" at bounding box center [511, 582] width 562 height 59
copy div "We attempted to complete the termite work on Saturday but due to heavy rain tha…"
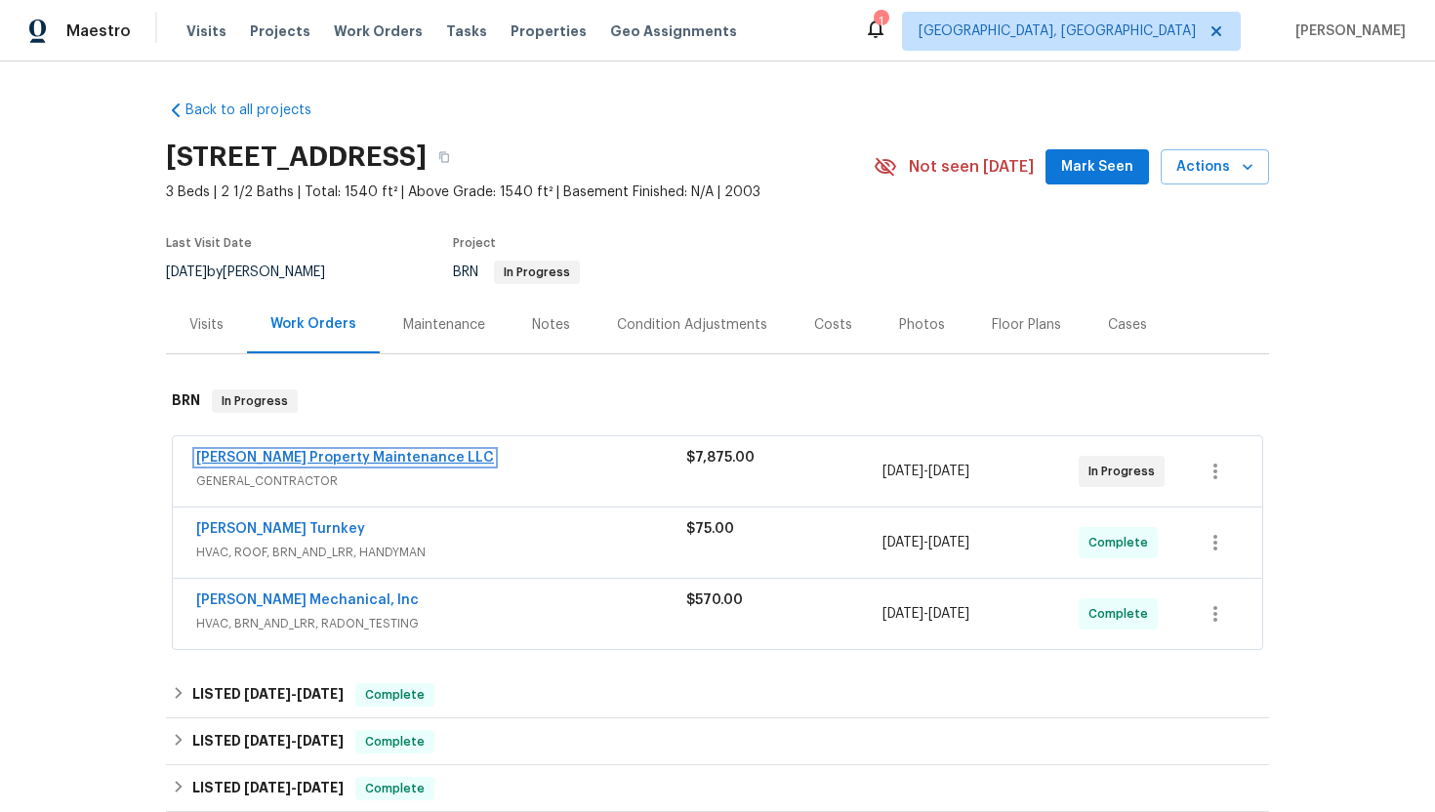
click at [281, 453] on link "Glen Property Maintenance LLC" at bounding box center [345, 458] width 298 height 14
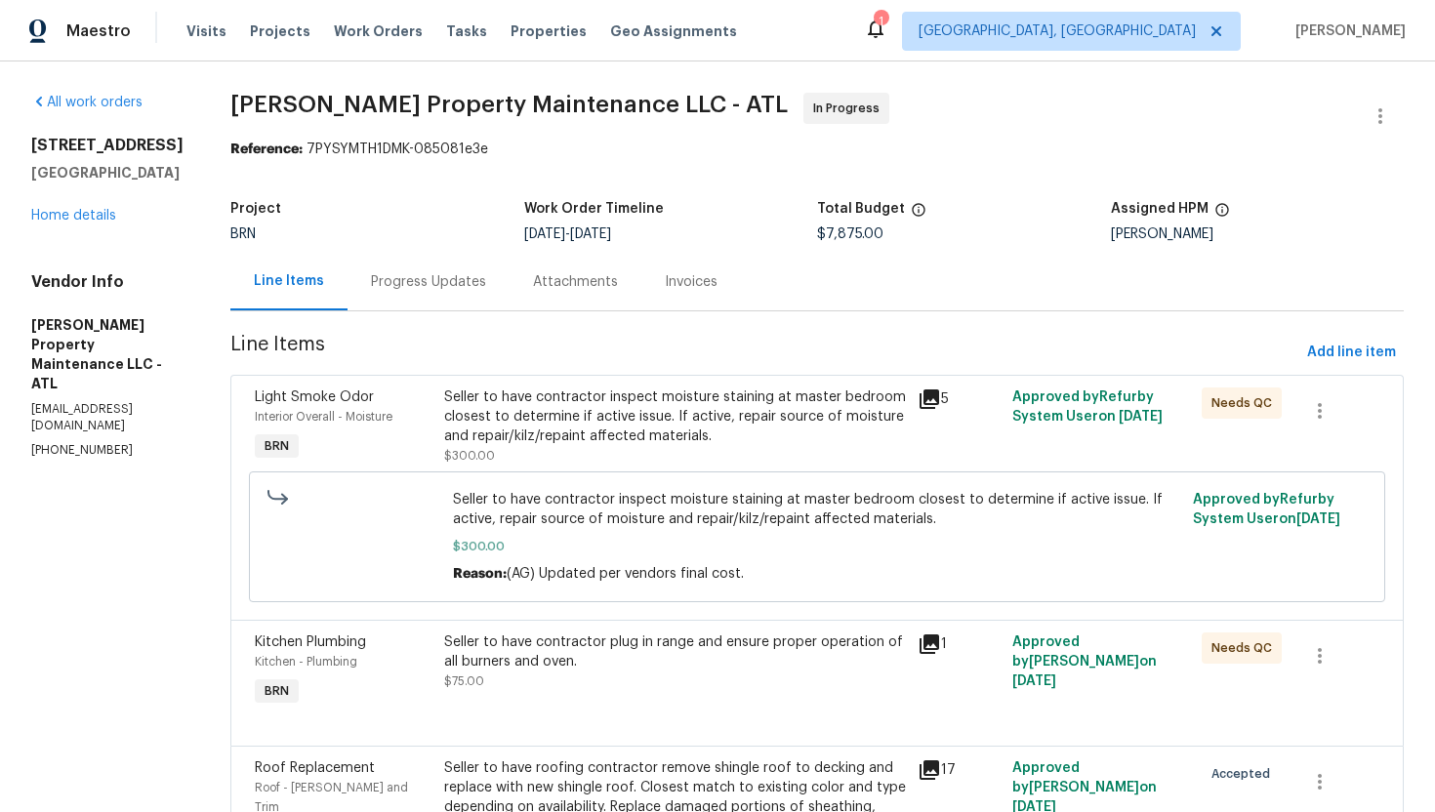
click at [438, 292] on div "Progress Updates" at bounding box center [428, 282] width 162 height 58
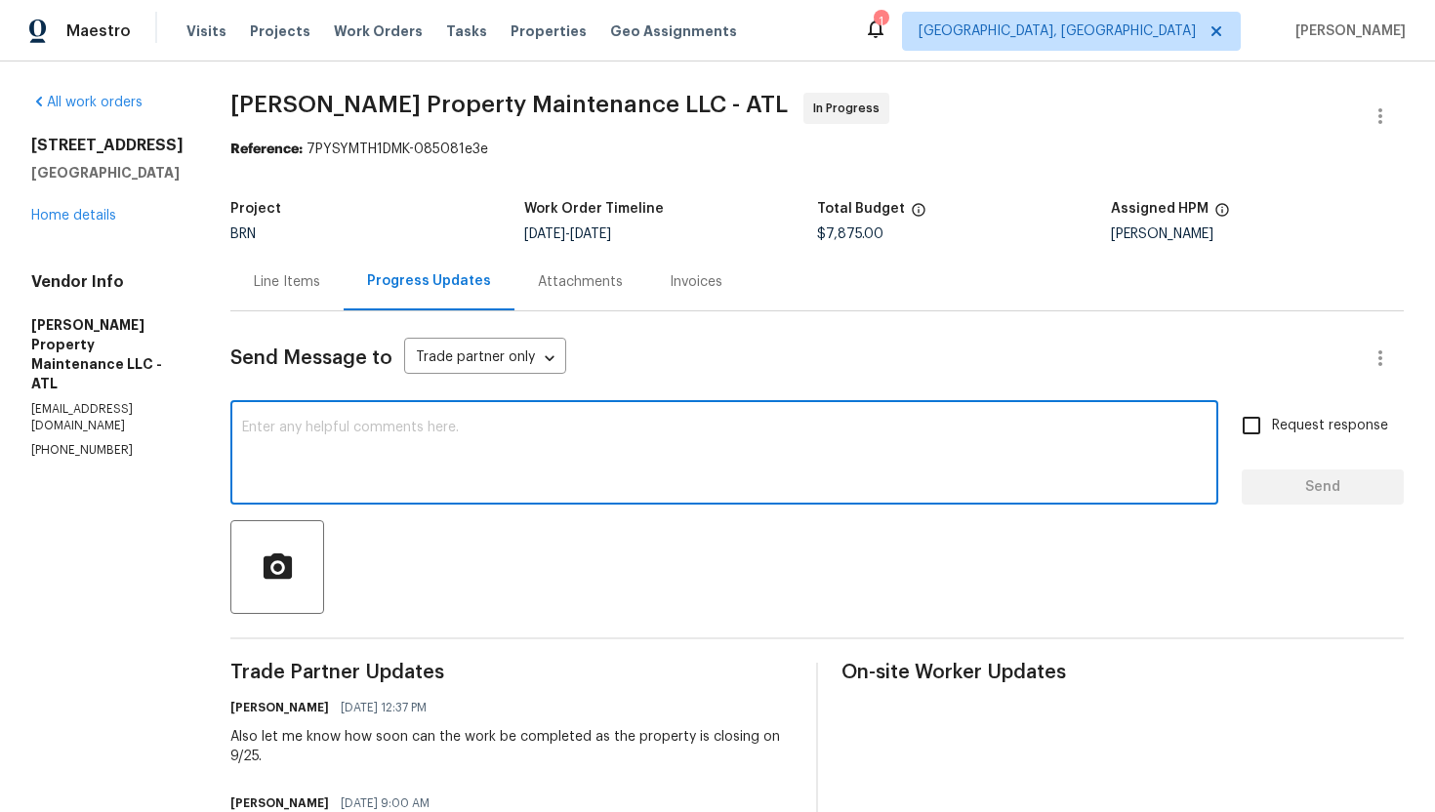
click at [308, 464] on textarea at bounding box center [724, 455] width 964 height 68
type textarea "C"
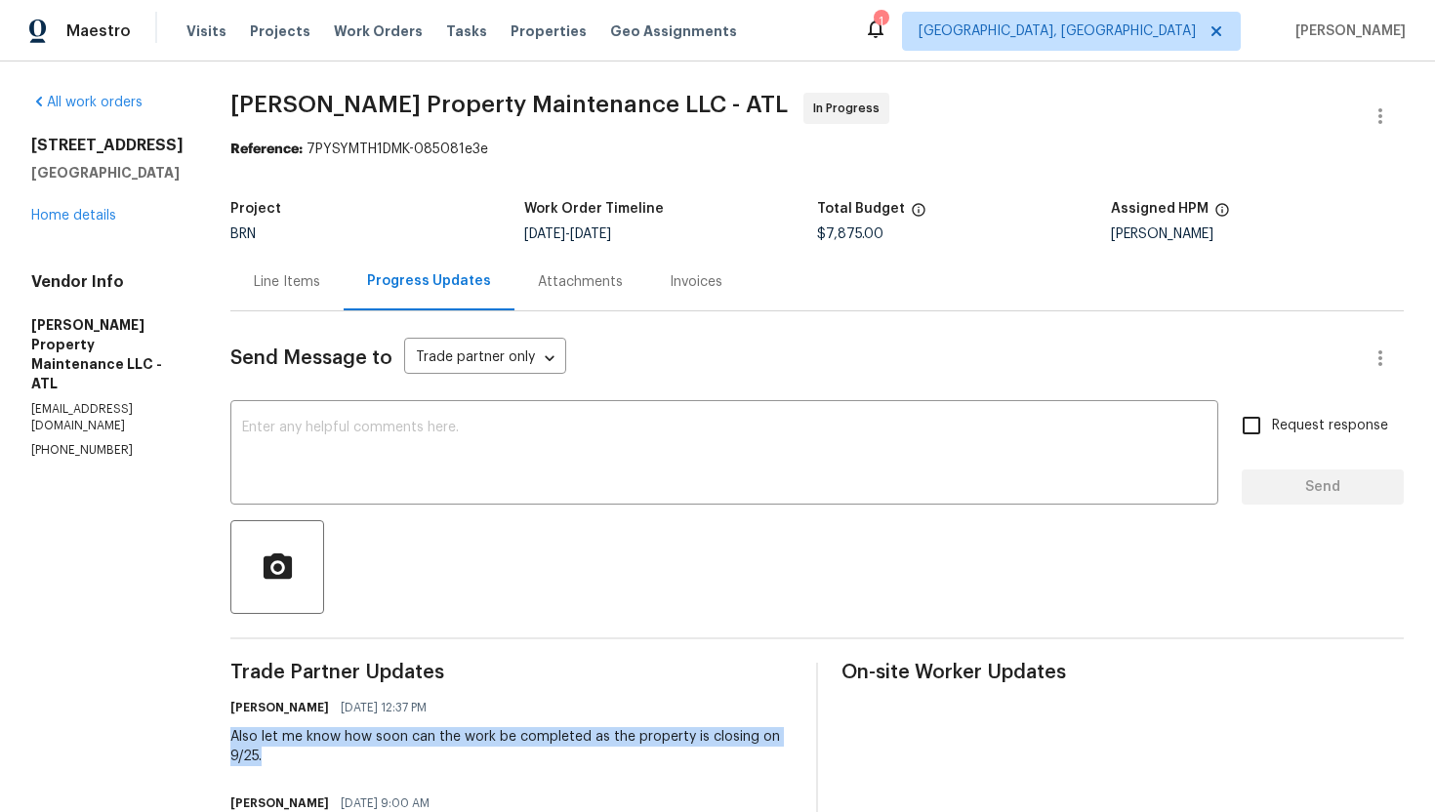
drag, startPoint x: 233, startPoint y: 731, endPoint x: 284, endPoint y: 766, distance: 61.7
copy div "Also let me know how soon can the work be completed as the property is closing …"
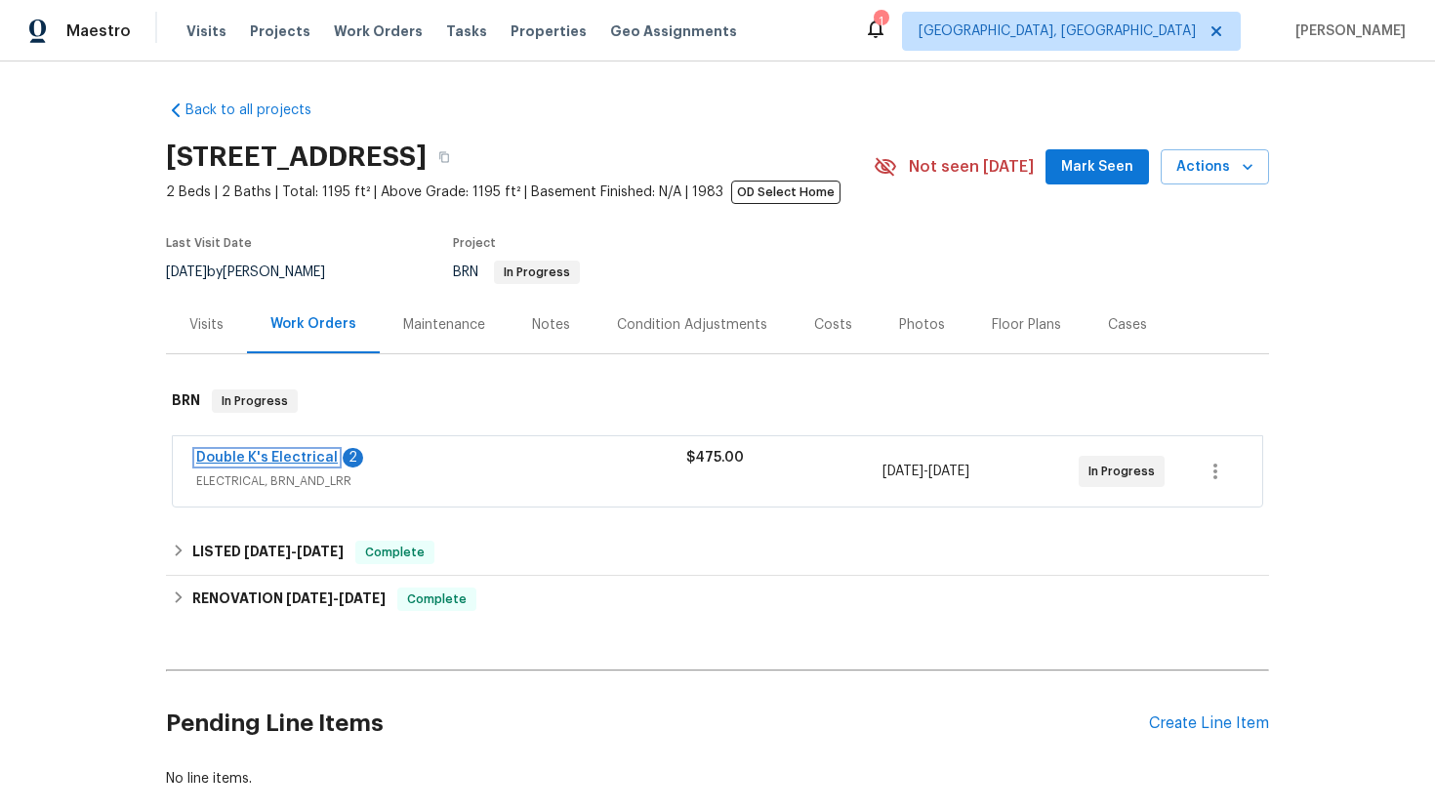
click at [287, 454] on link "Double K's Electrical" at bounding box center [267, 458] width 142 height 14
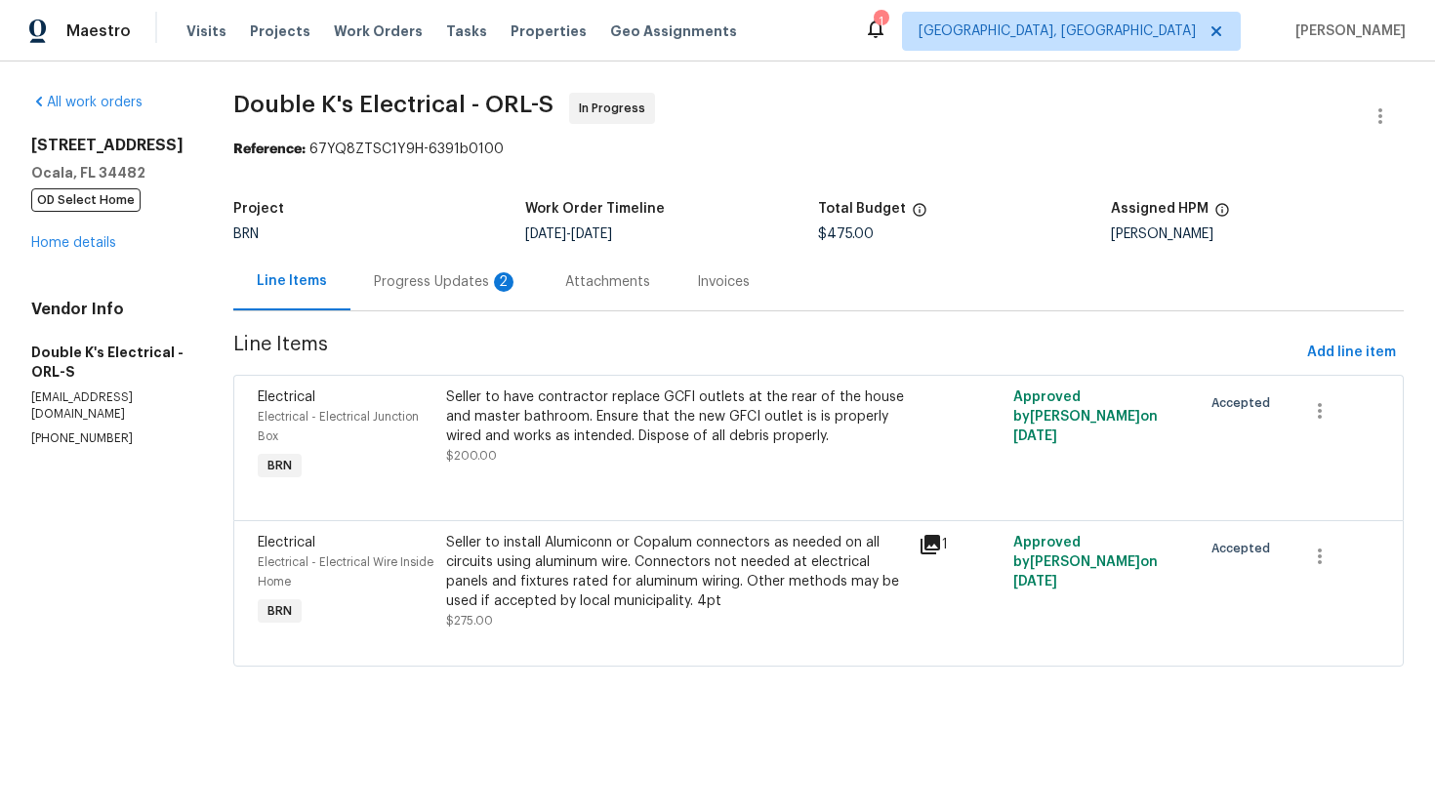
click at [513, 280] on div "2" at bounding box center [504, 282] width 20 height 20
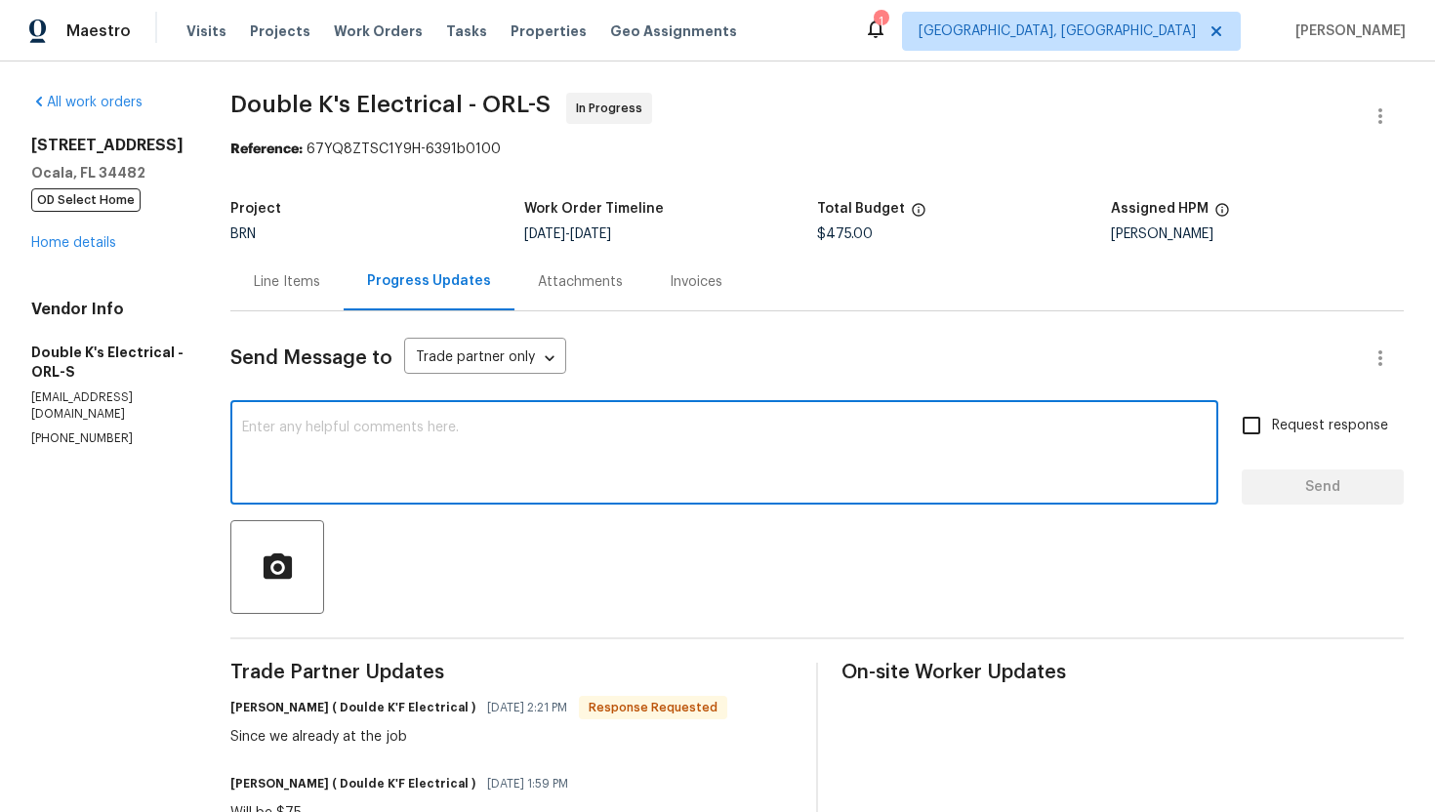
click at [411, 442] on textarea at bounding box center [724, 455] width 964 height 68
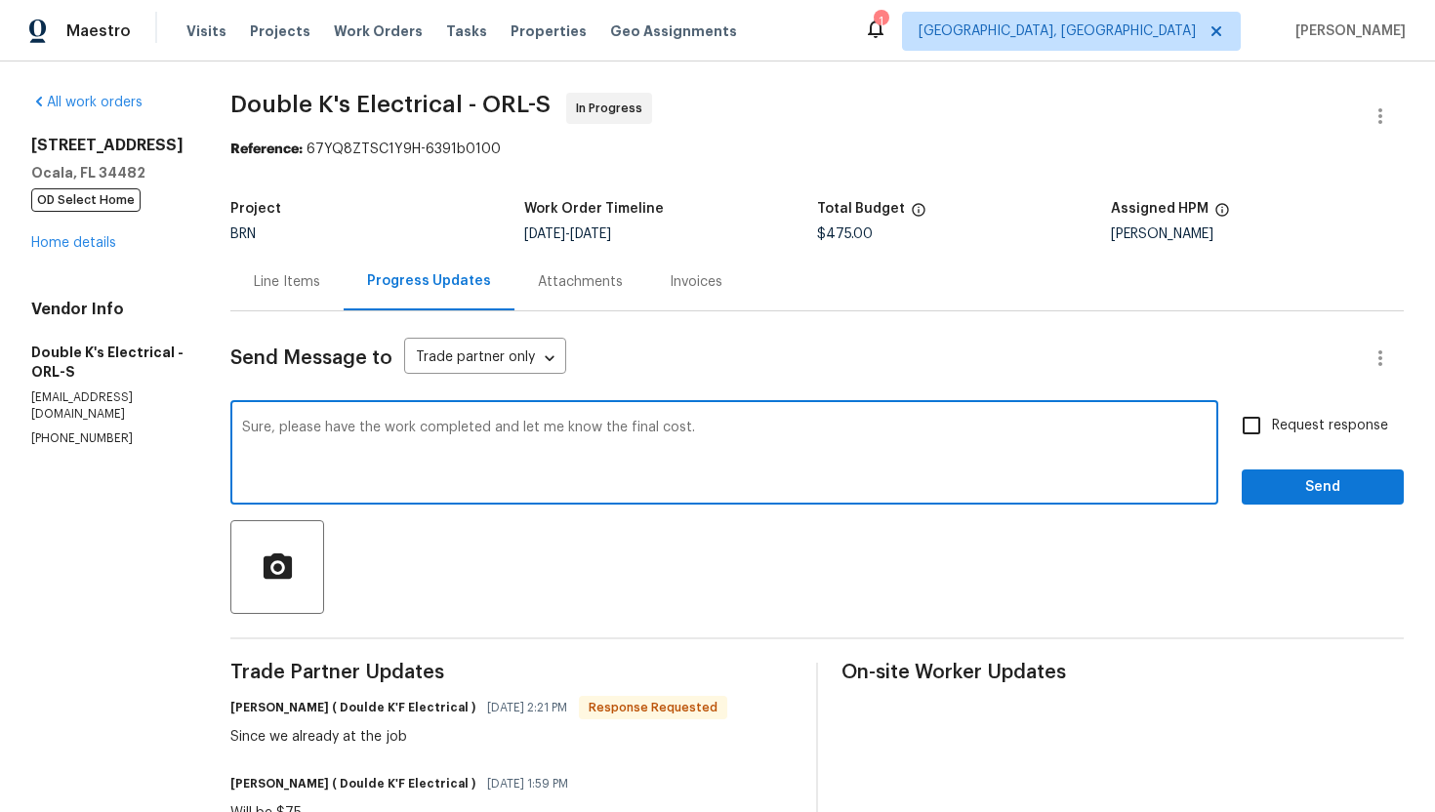
type textarea "Sure, please have the work completed and let me know the final cost."
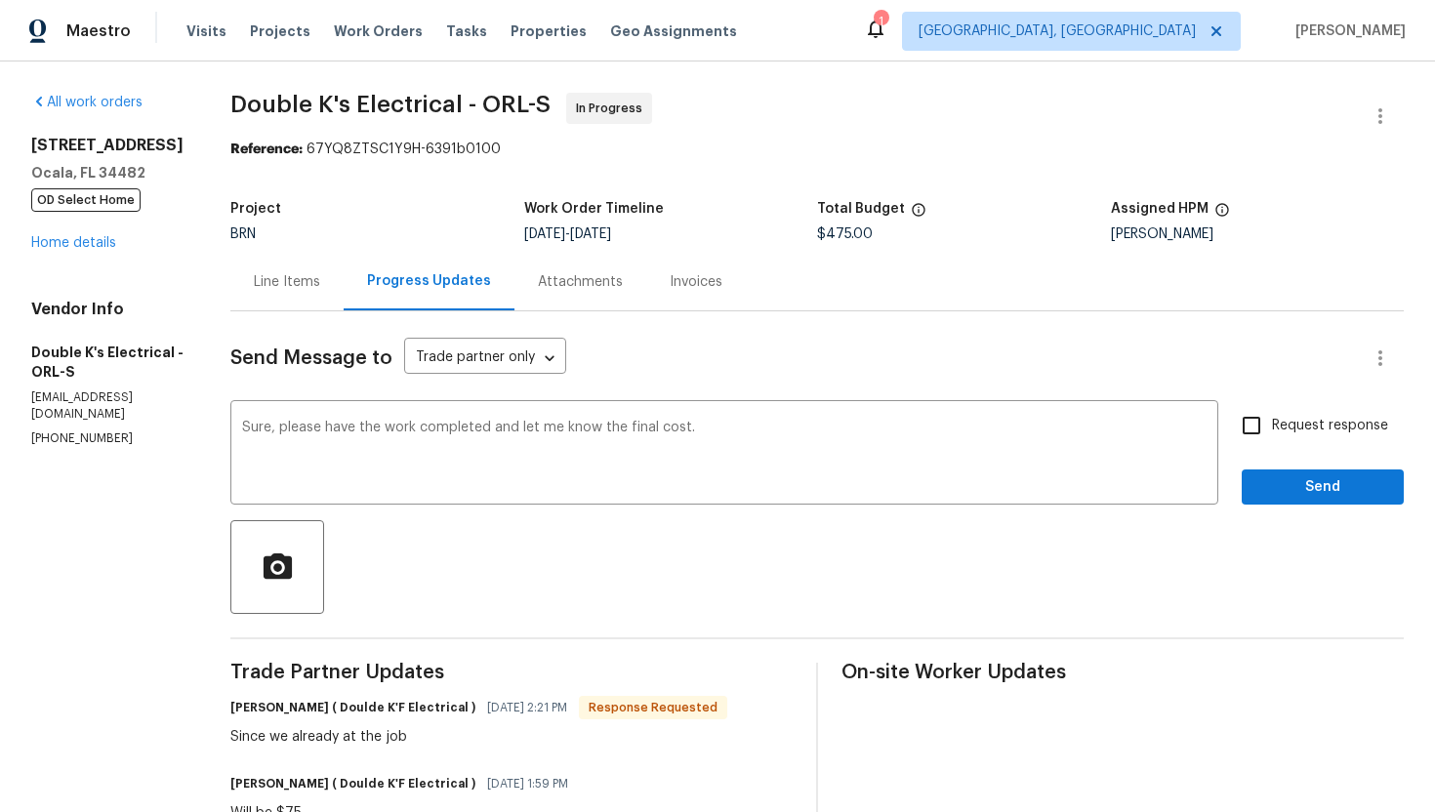
click at [1294, 443] on label "Request response" at bounding box center [1309, 425] width 157 height 41
click at [1272, 443] on input "Request response" at bounding box center [1251, 425] width 41 height 41
checkbox input "true"
click at [1314, 496] on span "Send" at bounding box center [1322, 487] width 131 height 24
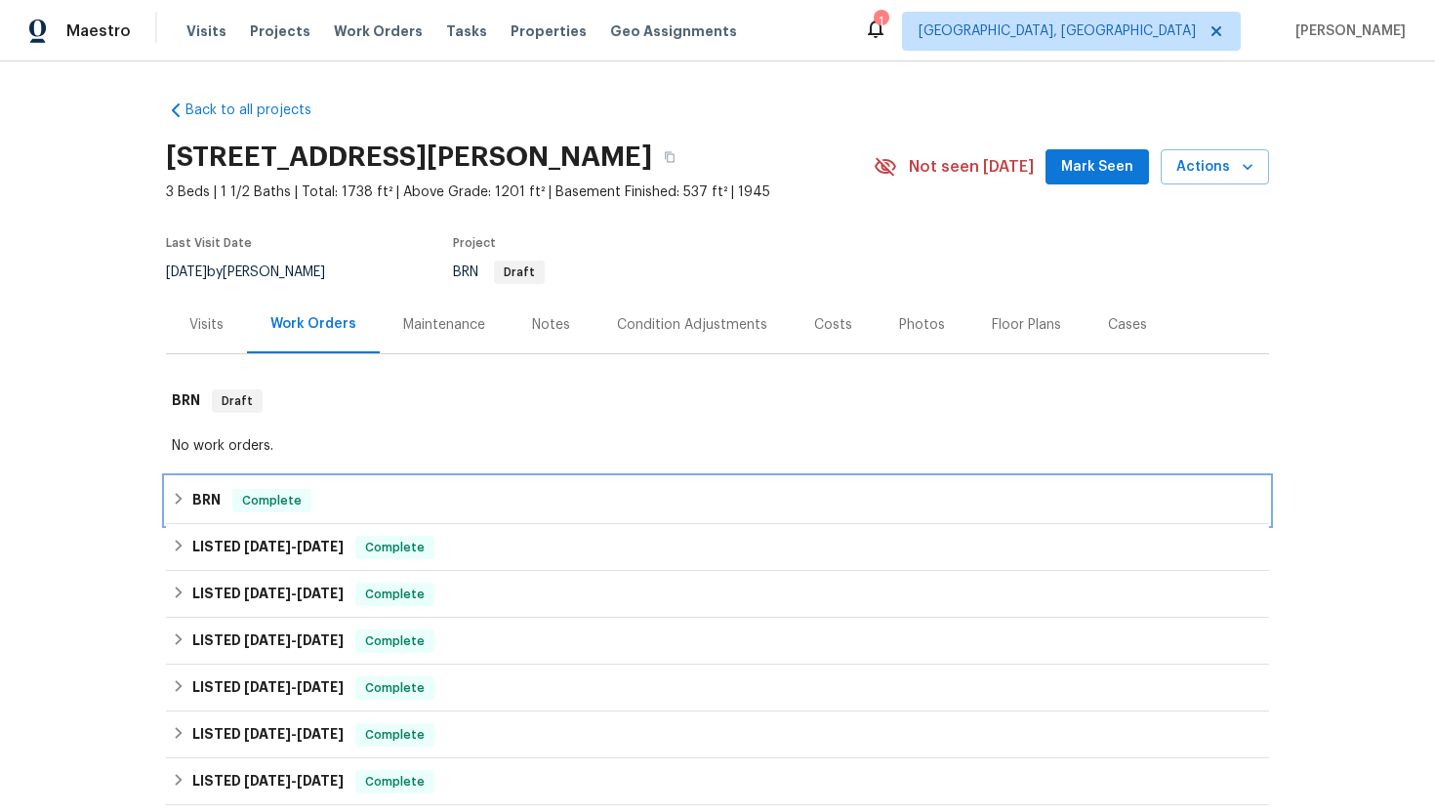
click at [230, 493] on div "BRN Complete" at bounding box center [717, 500] width 1091 height 23
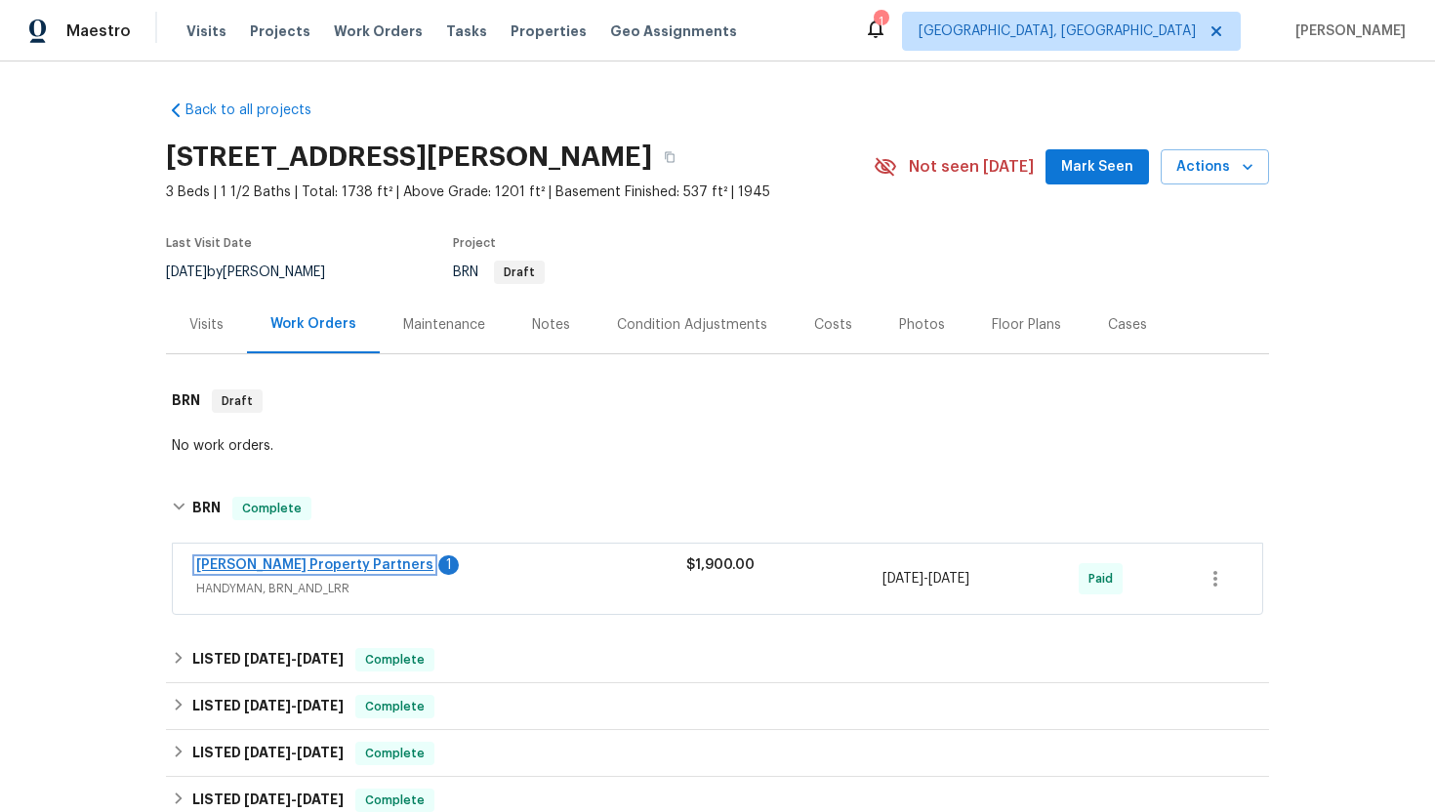
click at [246, 560] on link "[PERSON_NAME] Property Partners" at bounding box center [314, 565] width 237 height 14
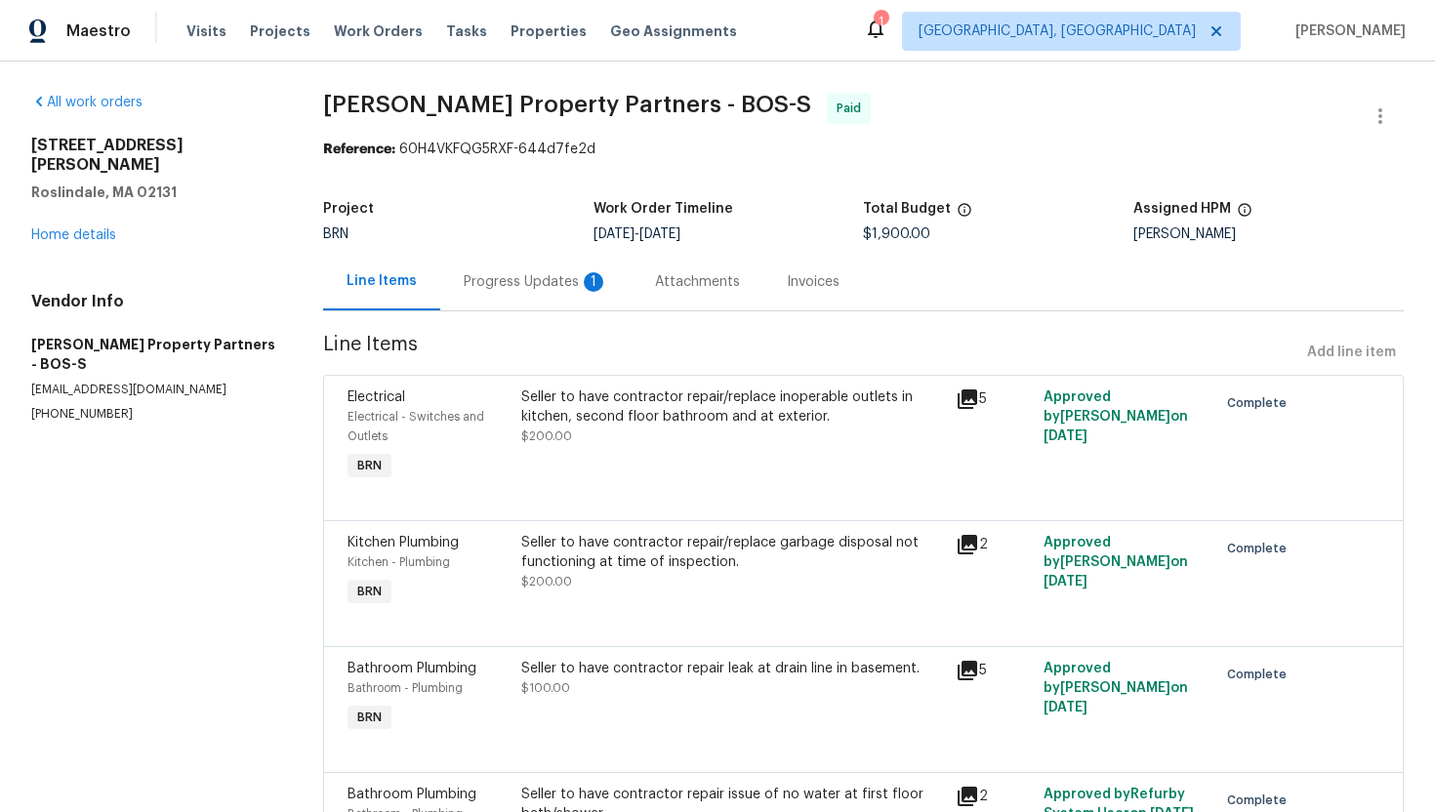
click at [513, 289] on div "Progress Updates 1" at bounding box center [536, 282] width 144 height 20
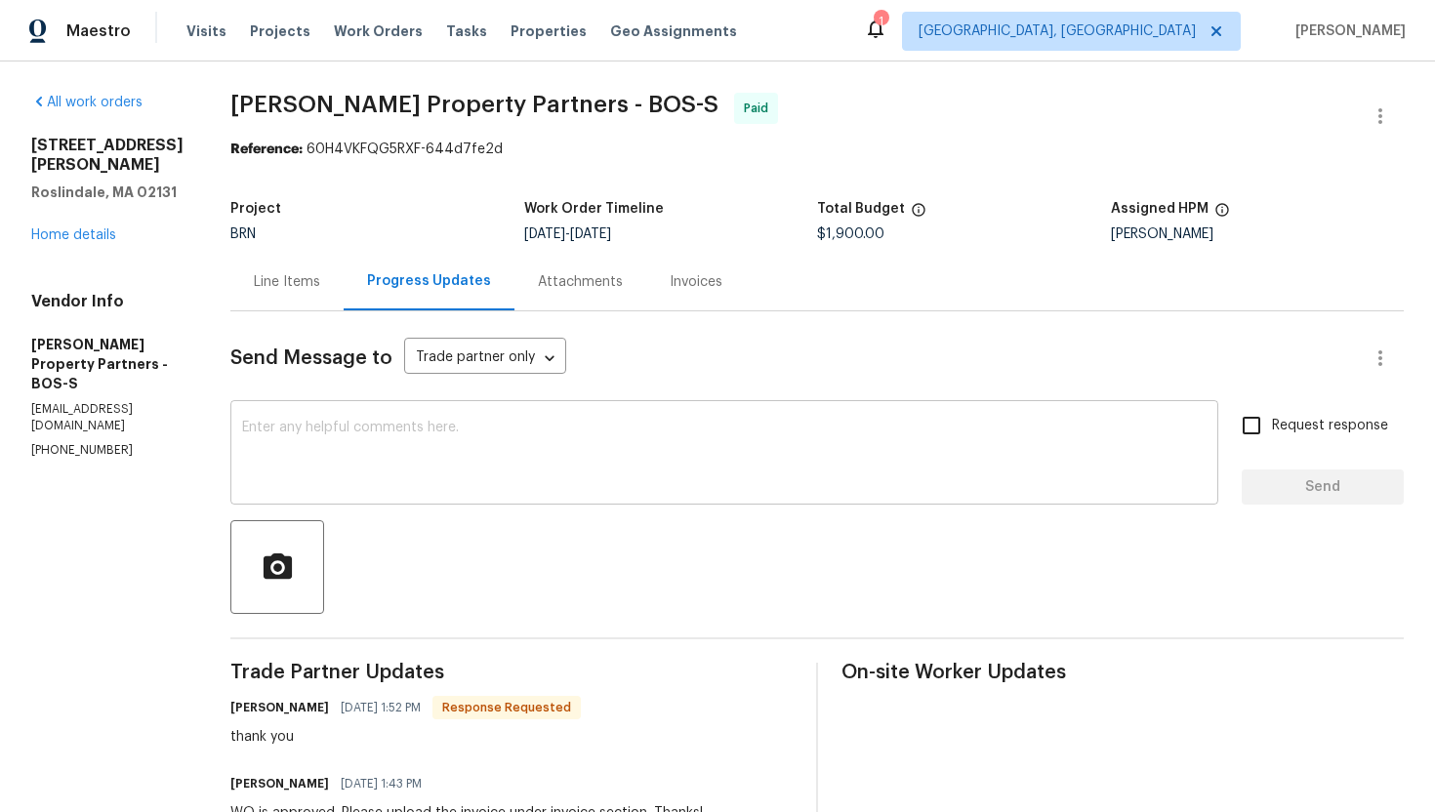
click at [496, 442] on textarea at bounding box center [724, 455] width 964 height 68
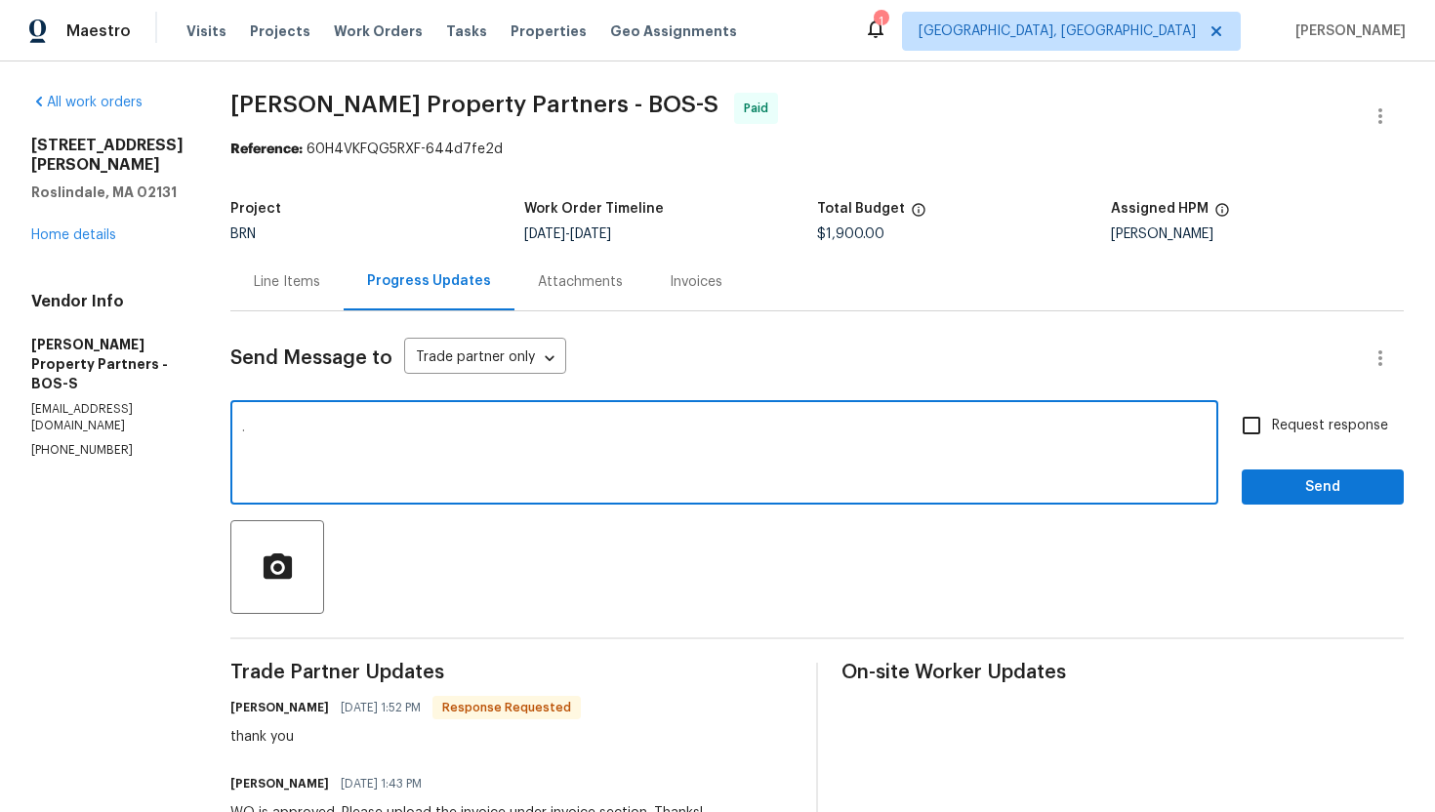
type textarea "."
click at [1270, 413] on input "Request response" at bounding box center [1251, 425] width 41 height 41
checkbox input "true"
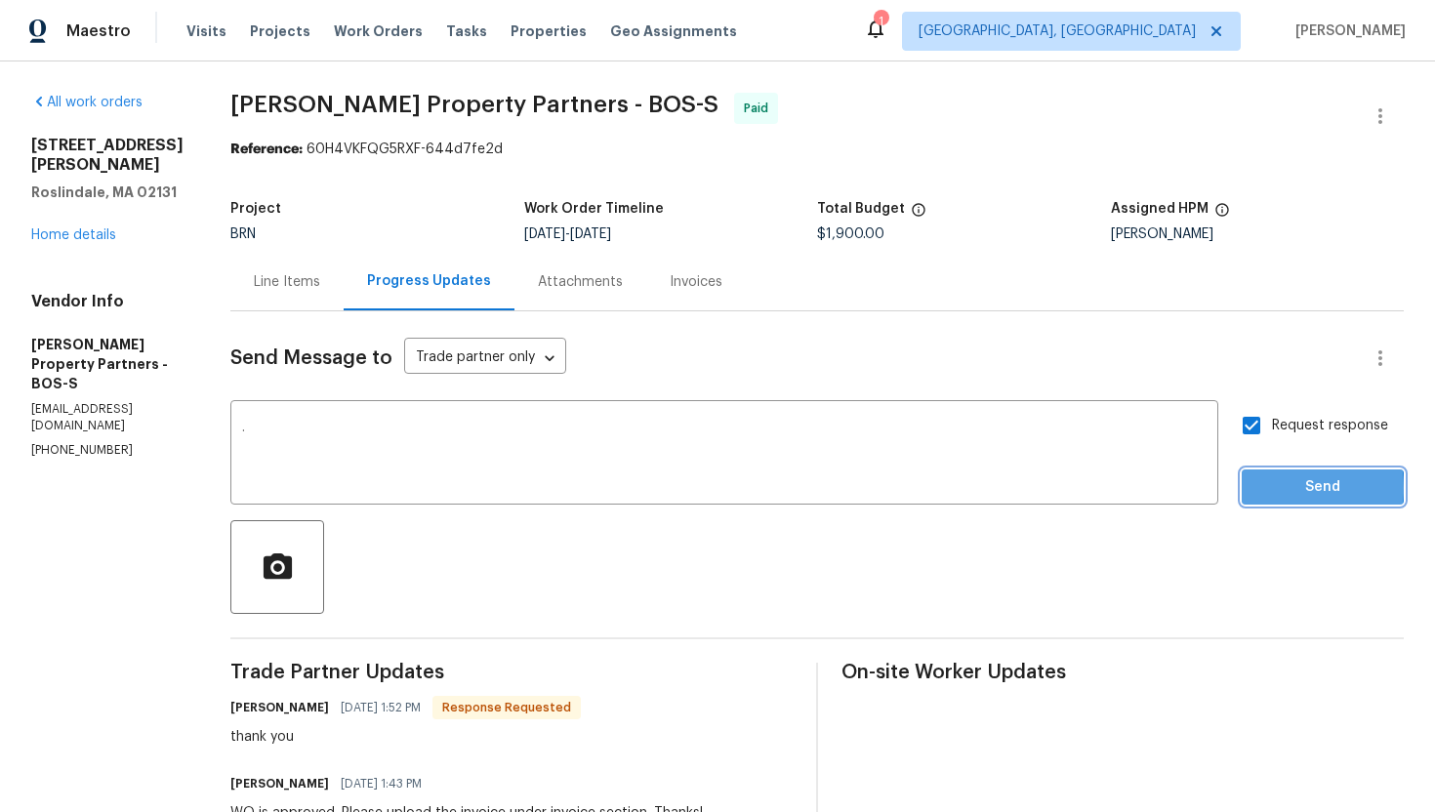
click at [1273, 488] on span "Send" at bounding box center [1322, 487] width 131 height 24
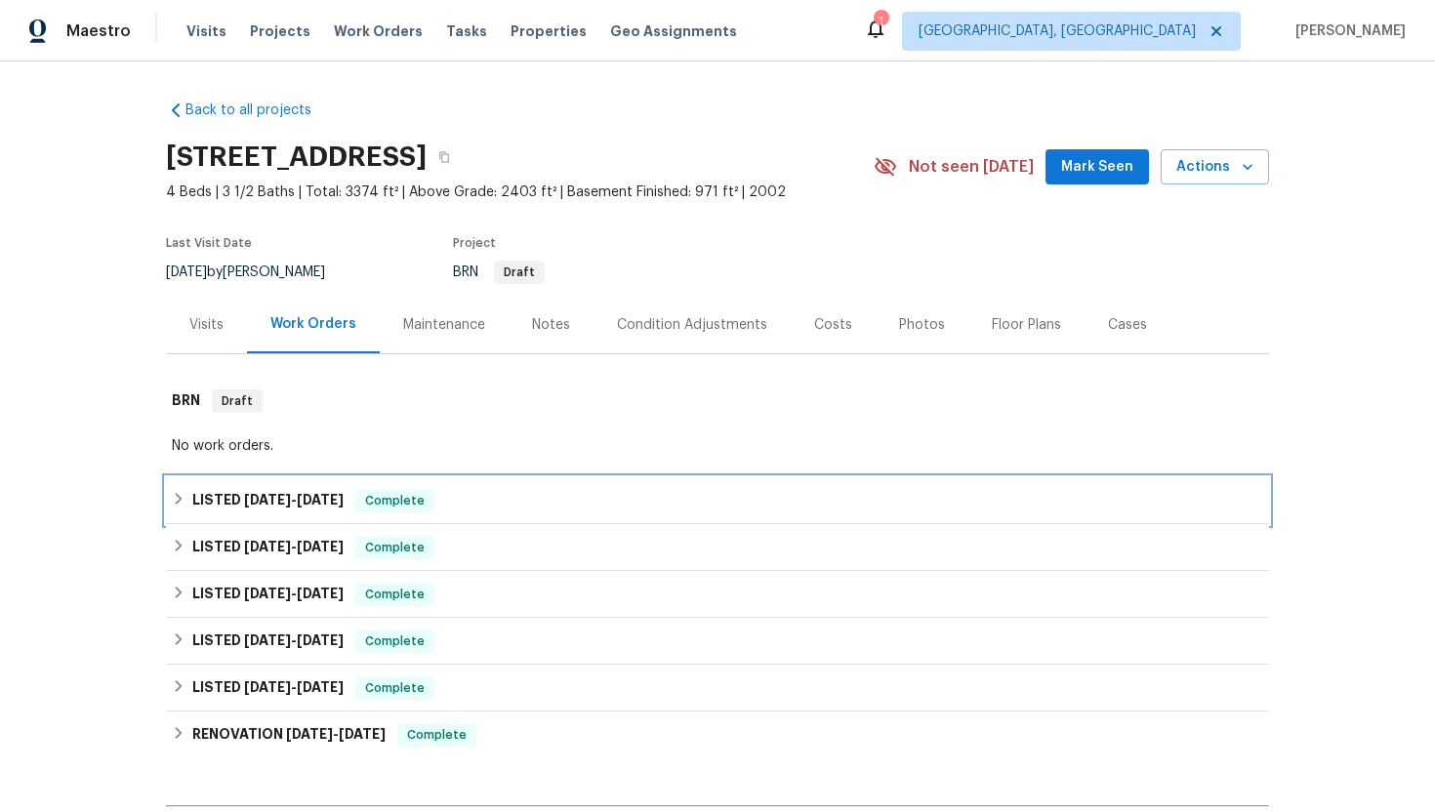
click at [298, 505] on span "[DATE] - [DATE]" at bounding box center [294, 500] width 100 height 14
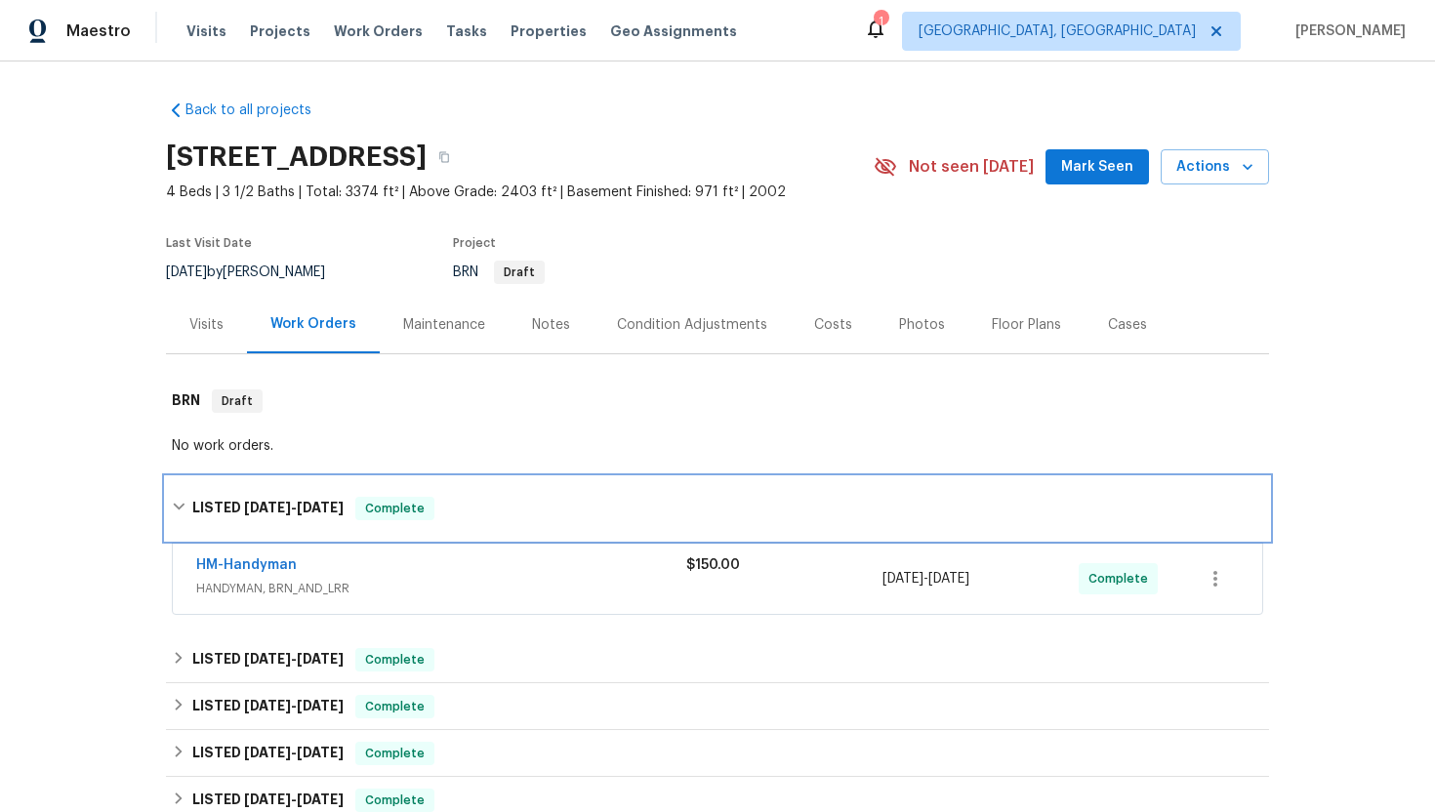
click at [298, 505] on span "[DATE] - [DATE]" at bounding box center [294, 508] width 100 height 14
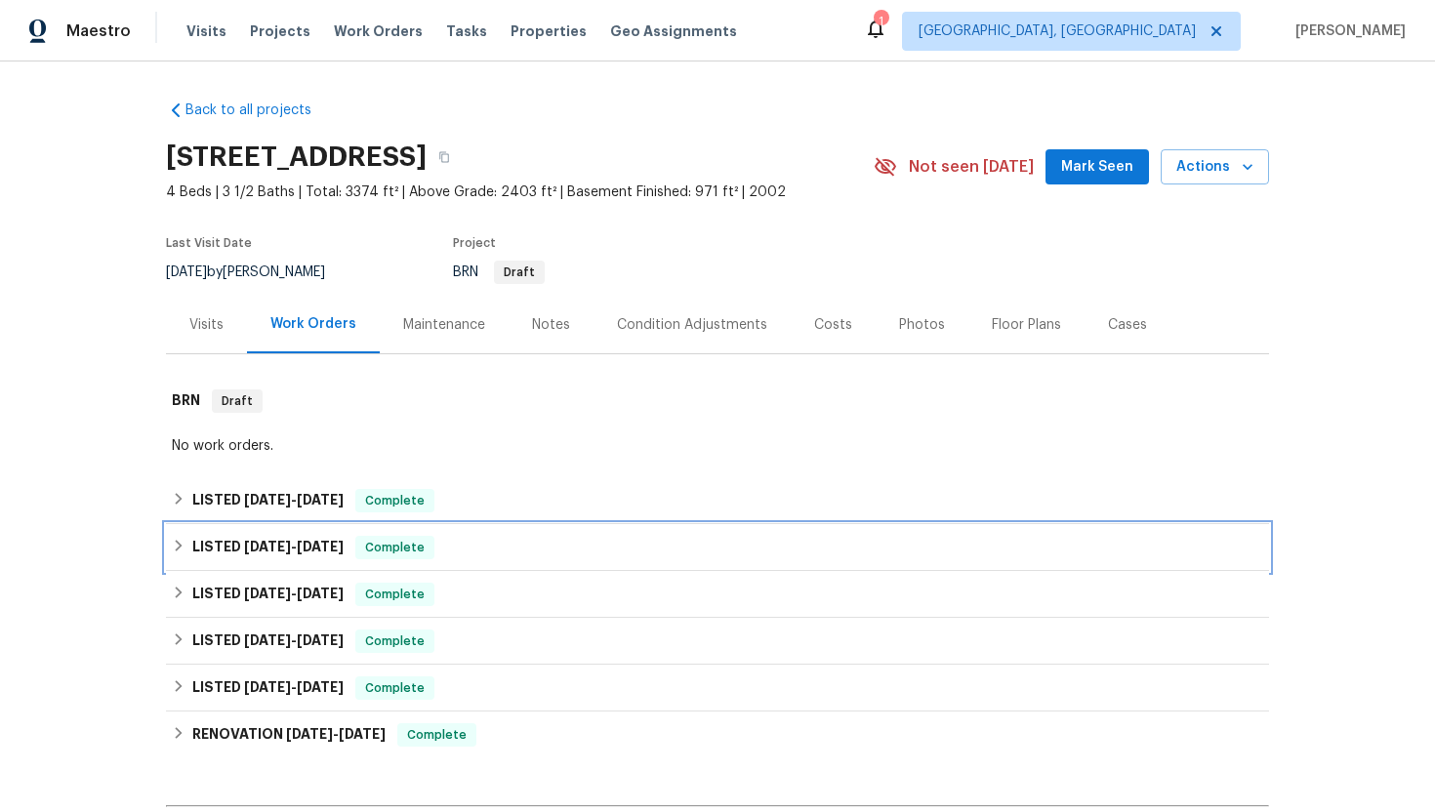
click at [295, 540] on span "[DATE] - [DATE]" at bounding box center [294, 547] width 100 height 14
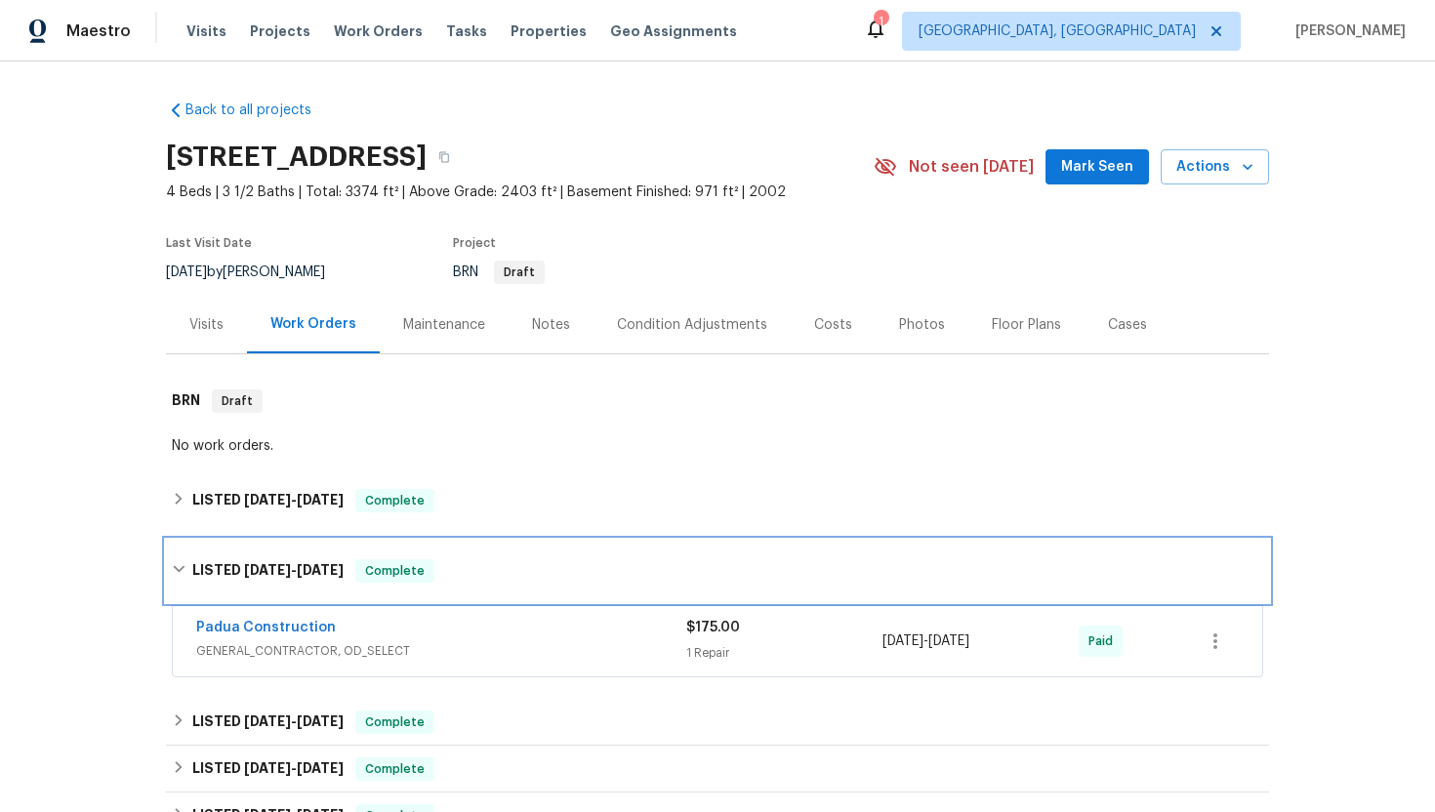
click at [295, 540] on div "LISTED [DATE] - [DATE] Complete" at bounding box center [717, 571] width 1103 height 62
